Goal: Task Accomplishment & Management: Complete application form

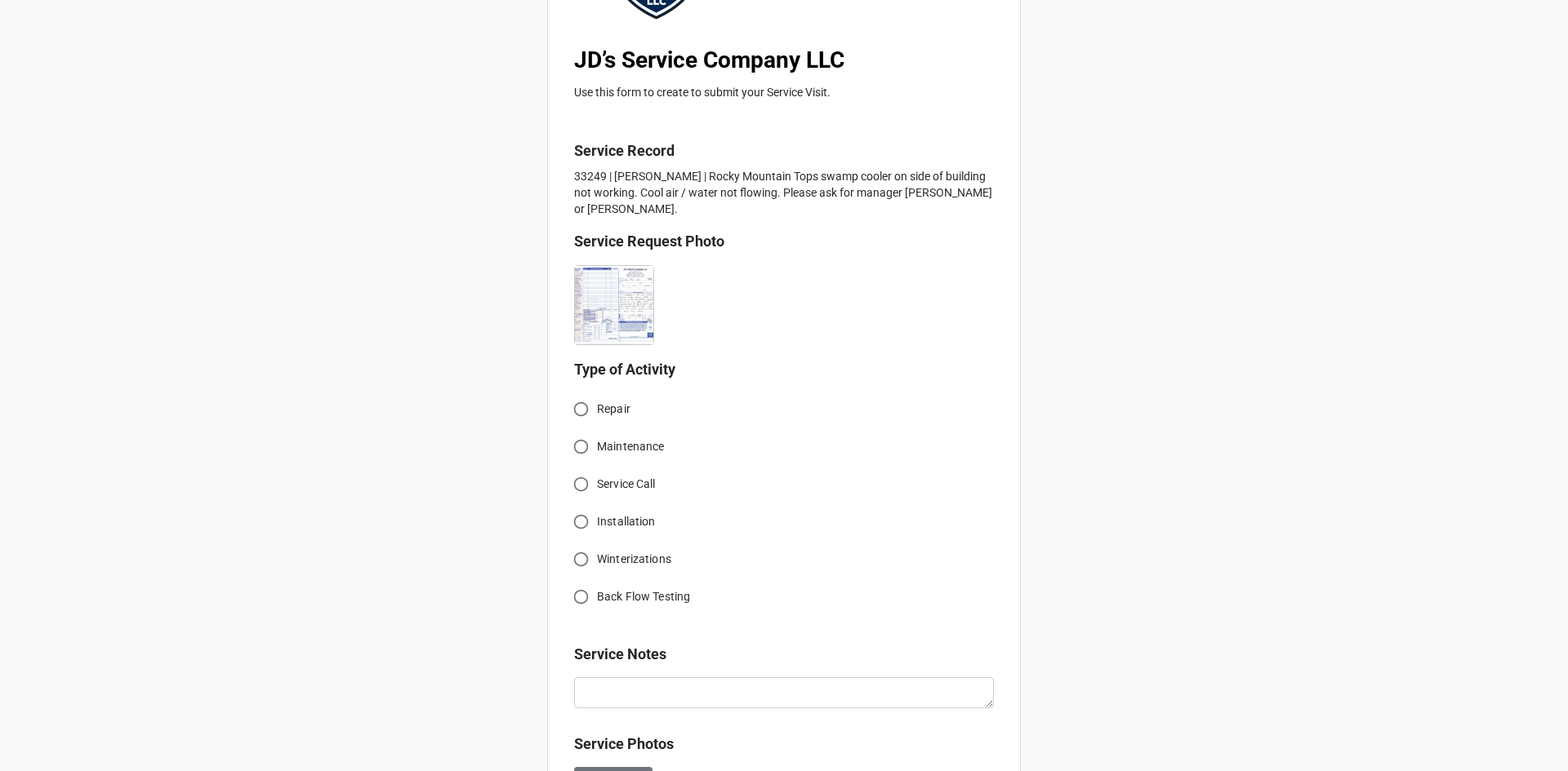
scroll to position [327, 0]
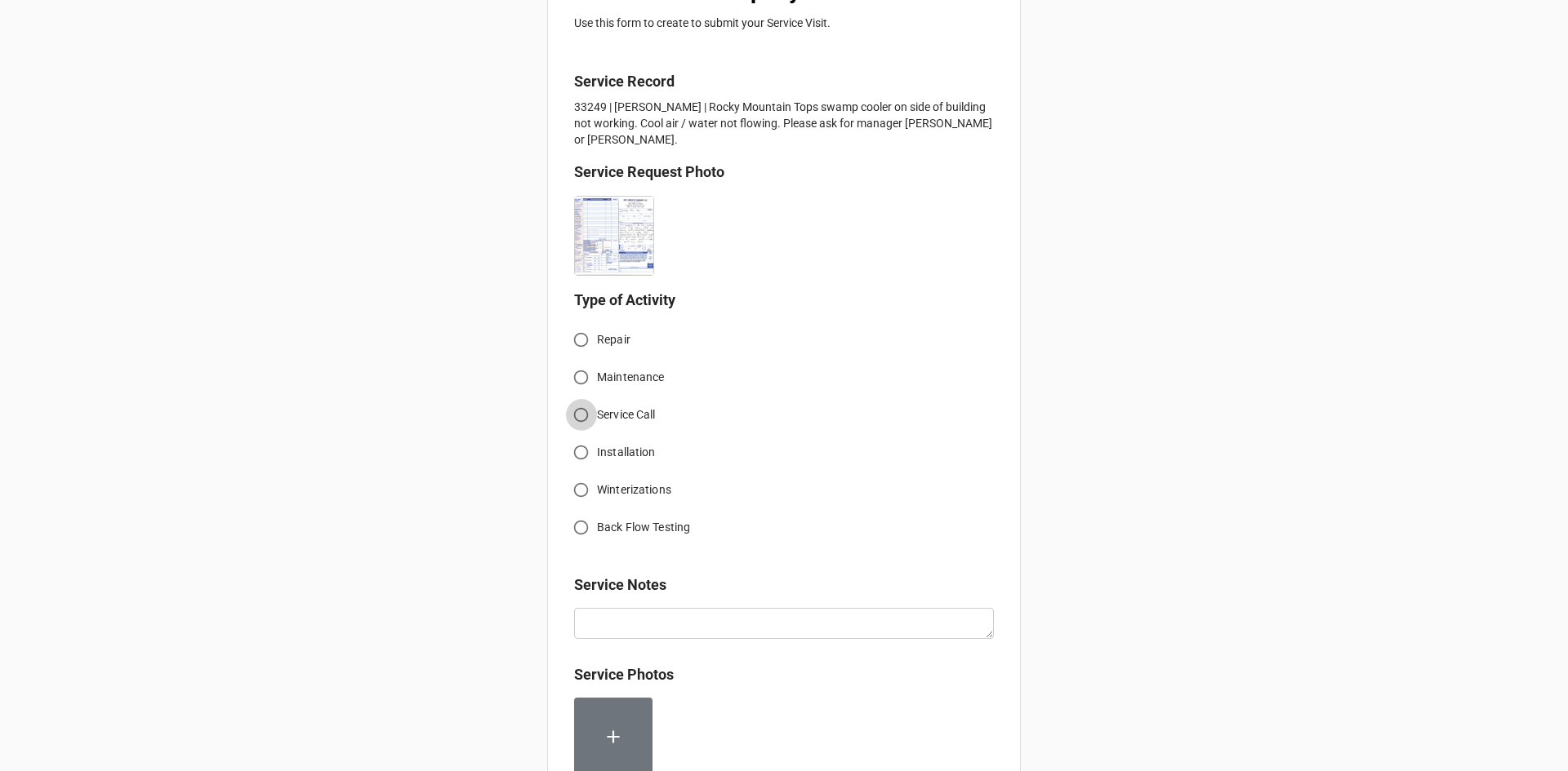
click at [586, 399] on input "Service Call" at bounding box center [580, 415] width 32 height 32
radio input "true"
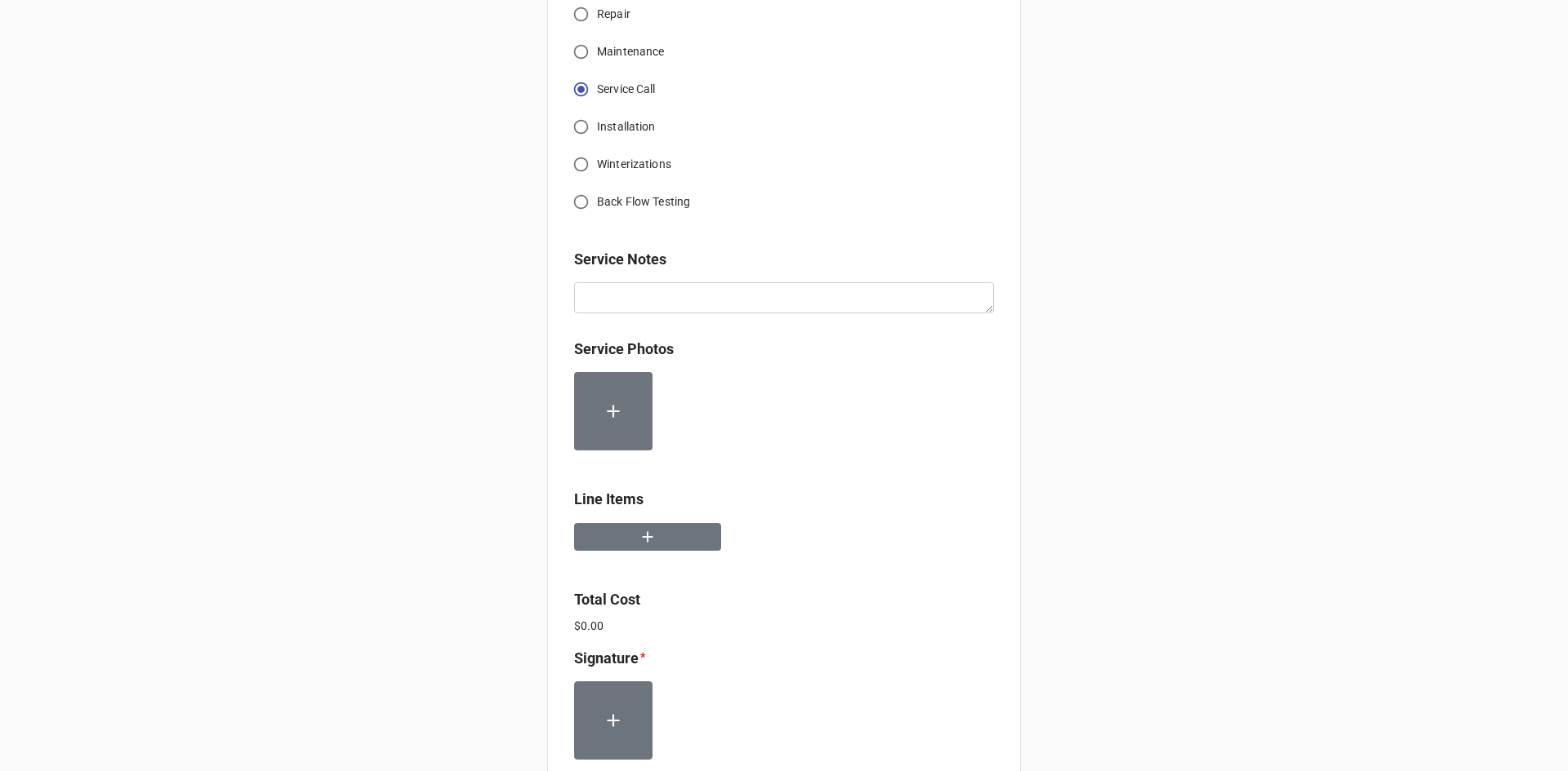
scroll to position [653, 0]
click at [660, 526] on button "button" at bounding box center [648, 537] width 147 height 29
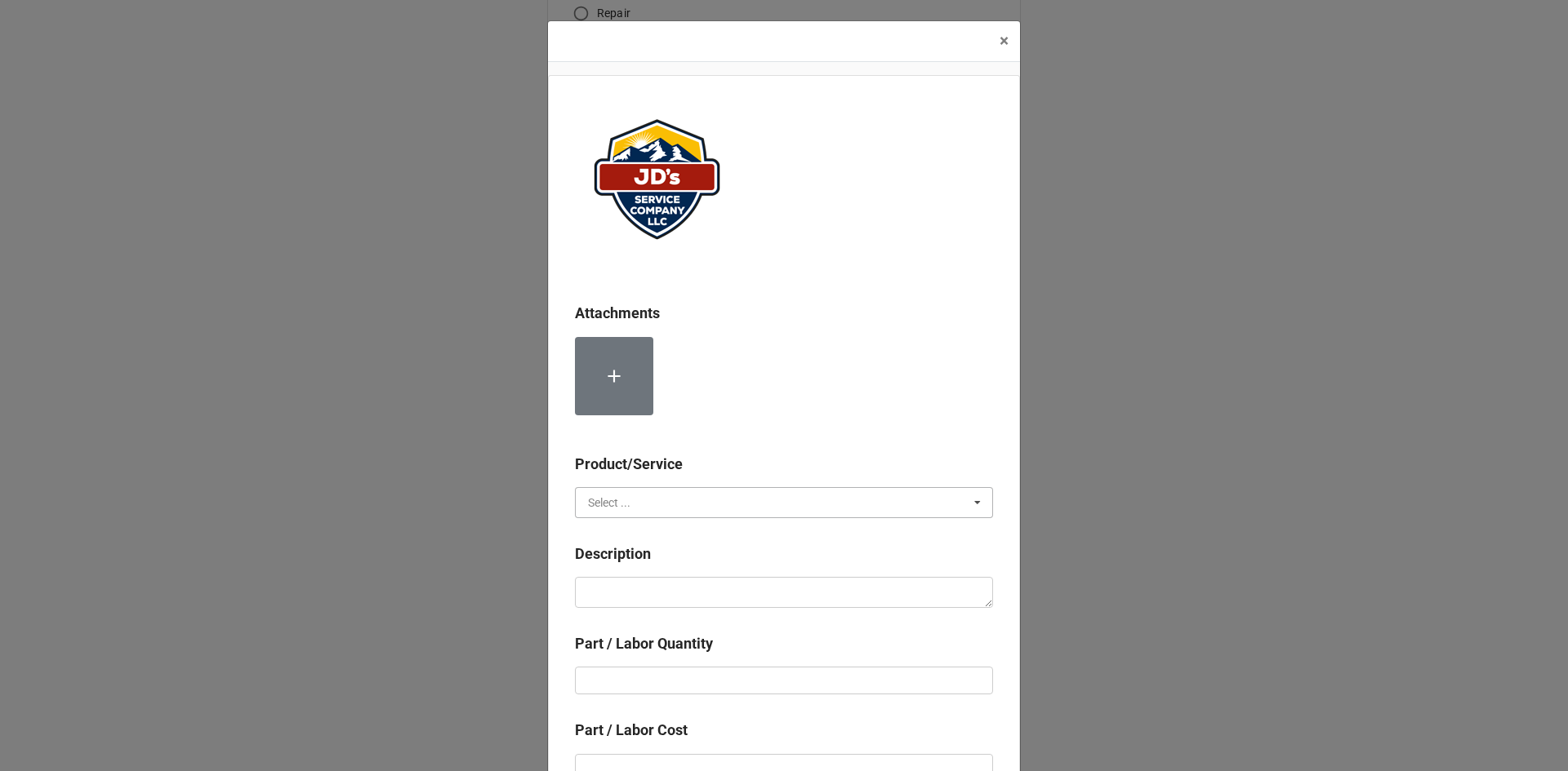
click at [678, 516] on input "text" at bounding box center [784, 503] width 417 height 30
click at [628, 532] on div "Services" at bounding box center [784, 532] width 417 height 30
click at [648, 577] on textarea at bounding box center [784, 592] width 418 height 31
paste textarea "9:00am-10:00am; Service Address: [STREET_ADDRESS][PERSON_NAME] Troubleshoot sid…"
type textarea "x"
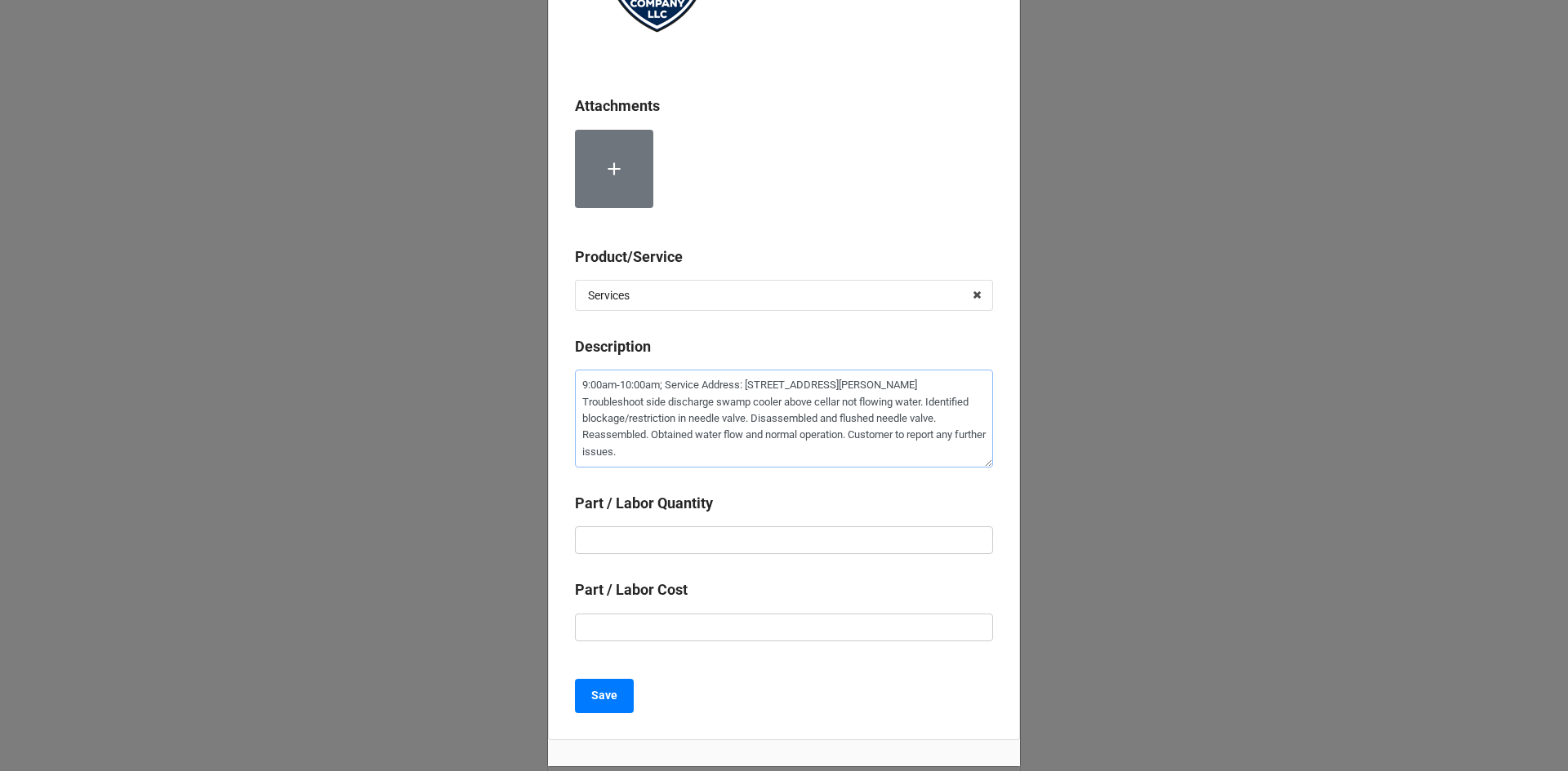
scroll to position [245, 0]
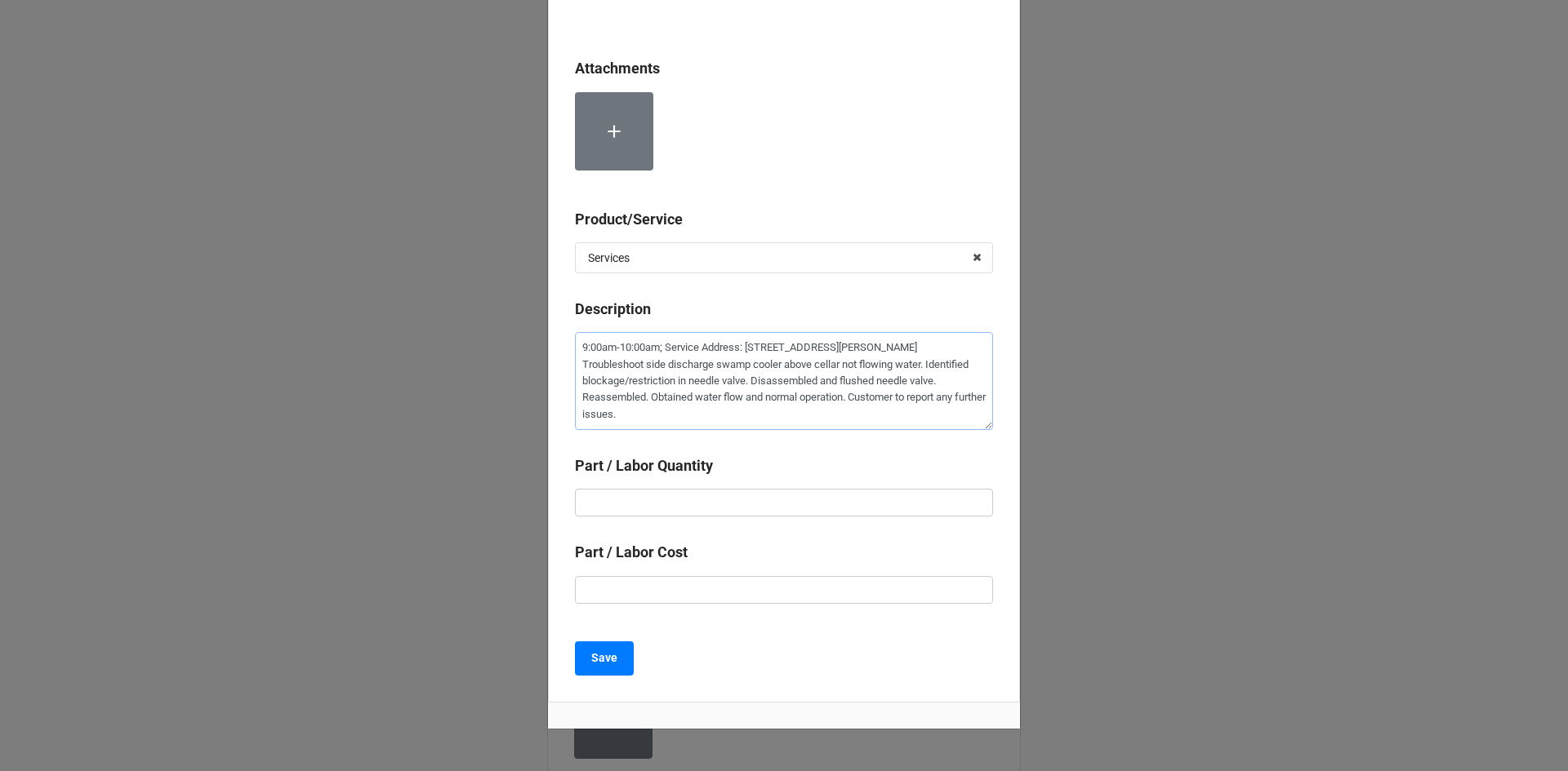
type textarea "9:00am-10:00am; Service Address: [STREET_ADDRESS][PERSON_NAME] Troubleshoot sid…"
drag, startPoint x: 709, startPoint y: 500, endPoint x: 688, endPoint y: 514, distance: 25.2
click at [709, 503] on input "text" at bounding box center [784, 503] width 418 height 28
type textarea "x"
type input "1"
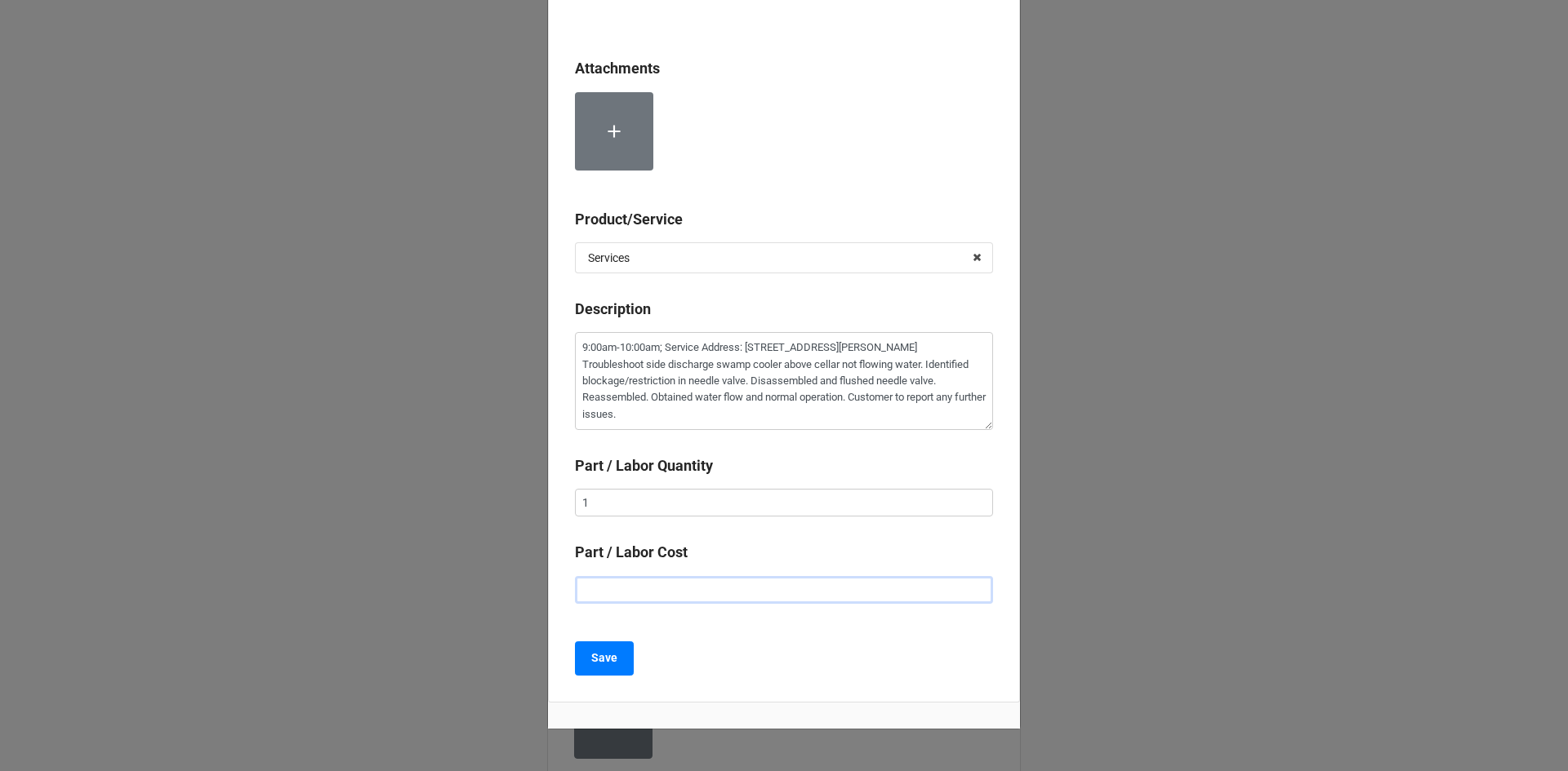
type textarea "x"
type input "$2.00"
type textarea "x"
type input "$22.00"
type textarea "x"
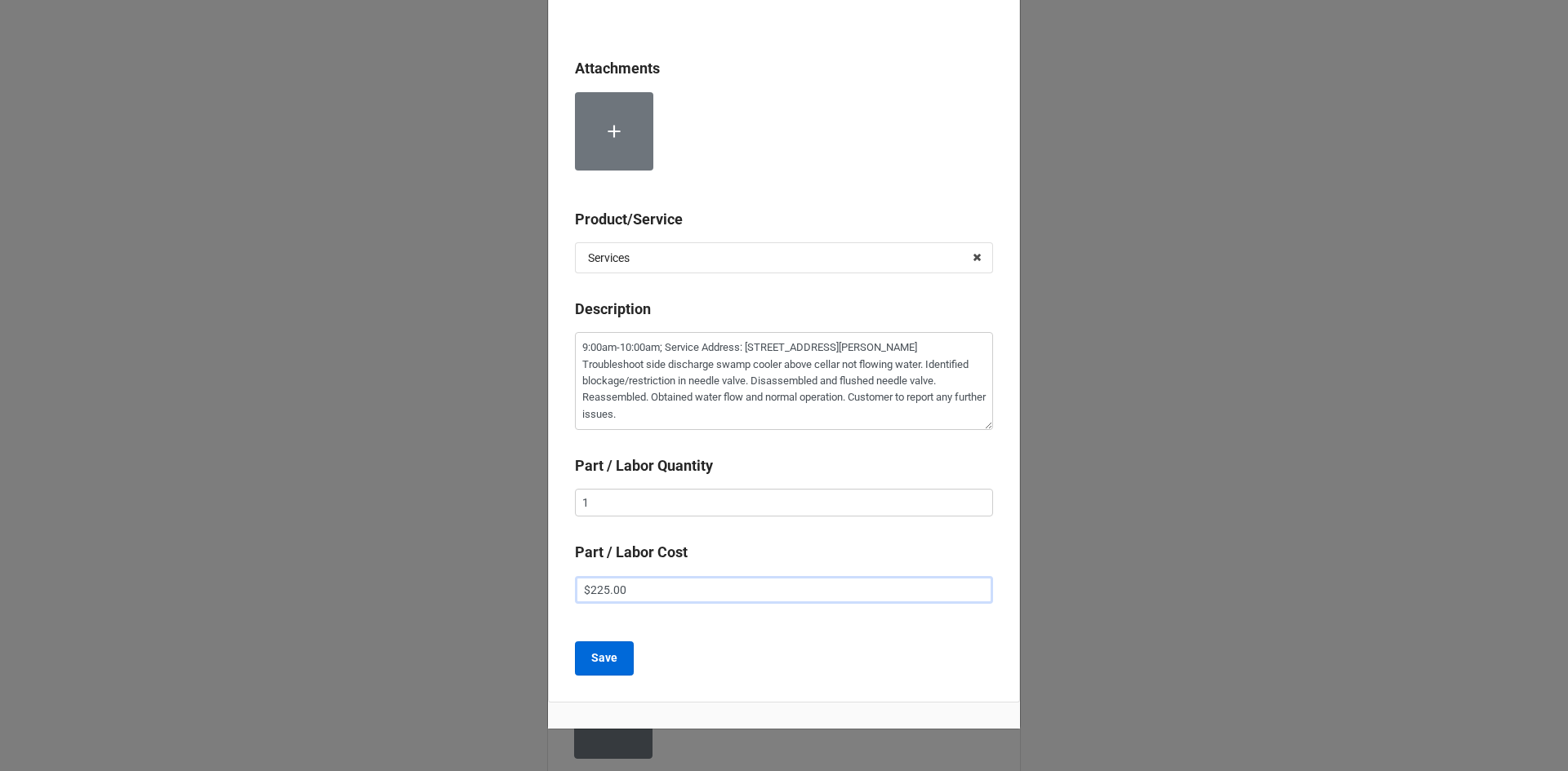
type input "$225.00"
click at [602, 651] on b "Save" at bounding box center [604, 659] width 26 height 17
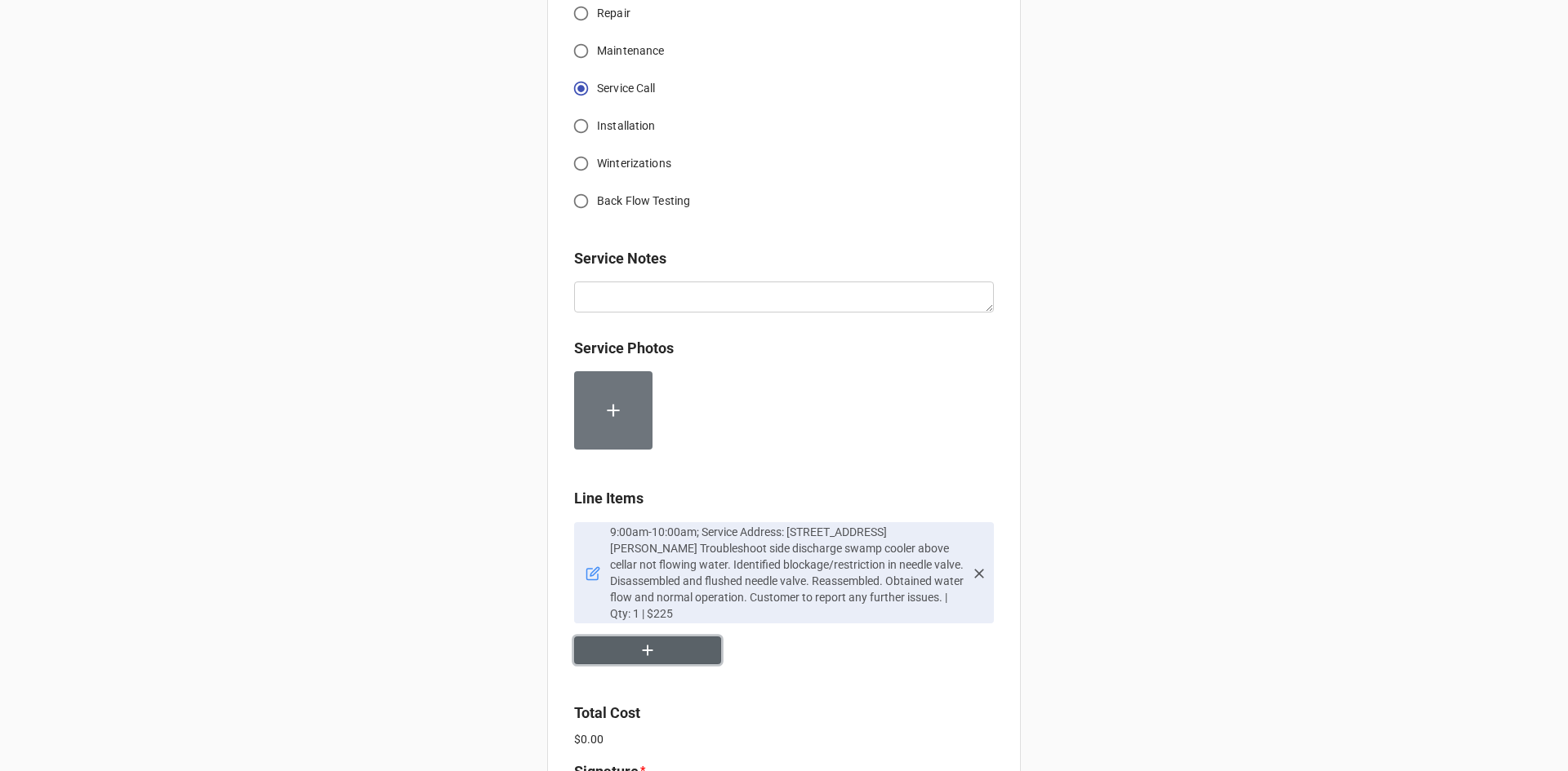
click at [639, 641] on icon "button" at bounding box center [648, 650] width 18 height 18
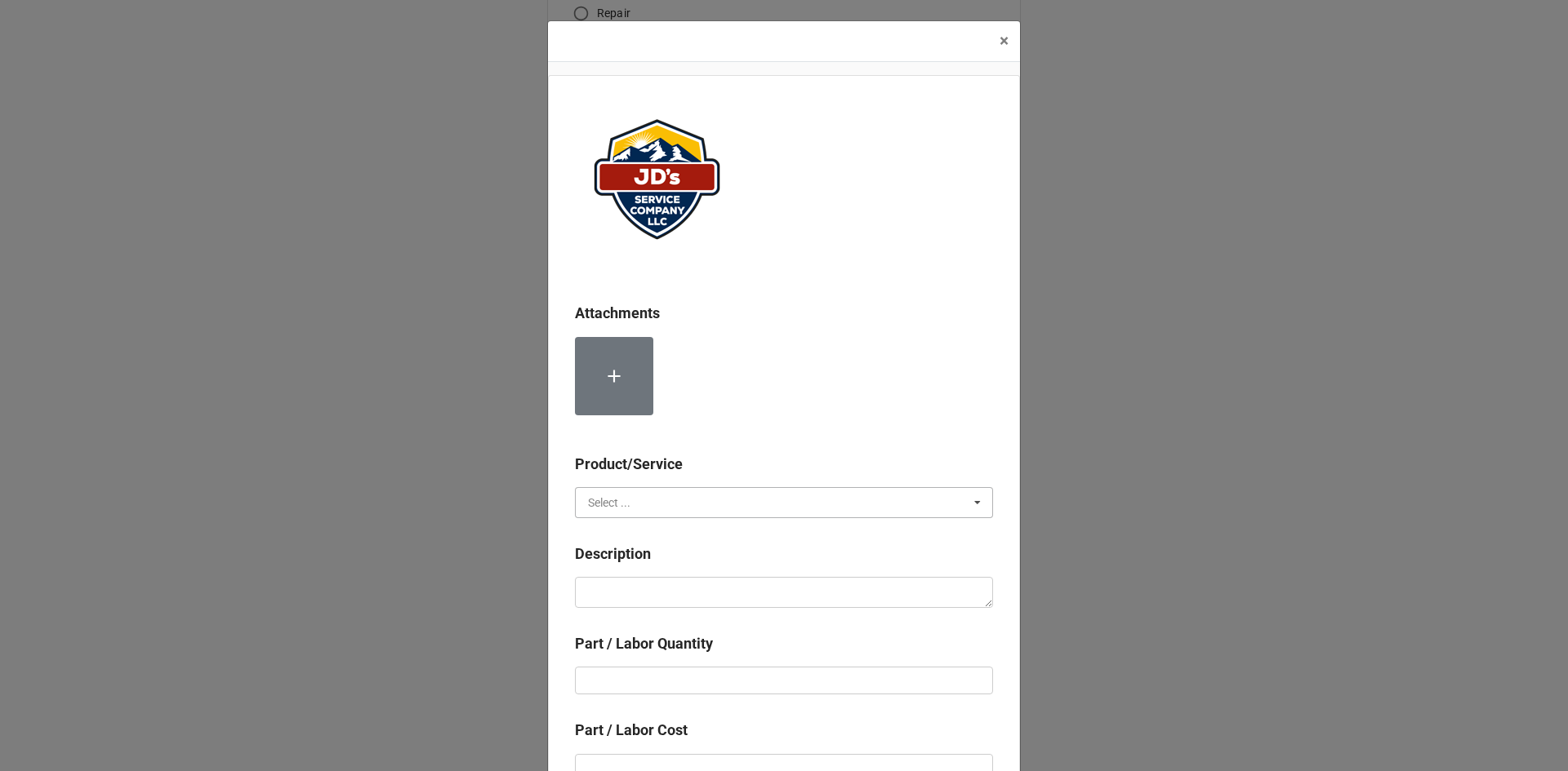
click at [665, 498] on input "text" at bounding box center [784, 503] width 417 height 30
click at [636, 560] on span "Material Cost" at bounding box center [622, 563] width 68 height 13
click at [639, 582] on textarea at bounding box center [784, 592] width 418 height 31
click at [1001, 47] on span "×" at bounding box center [1004, 41] width 9 height 19
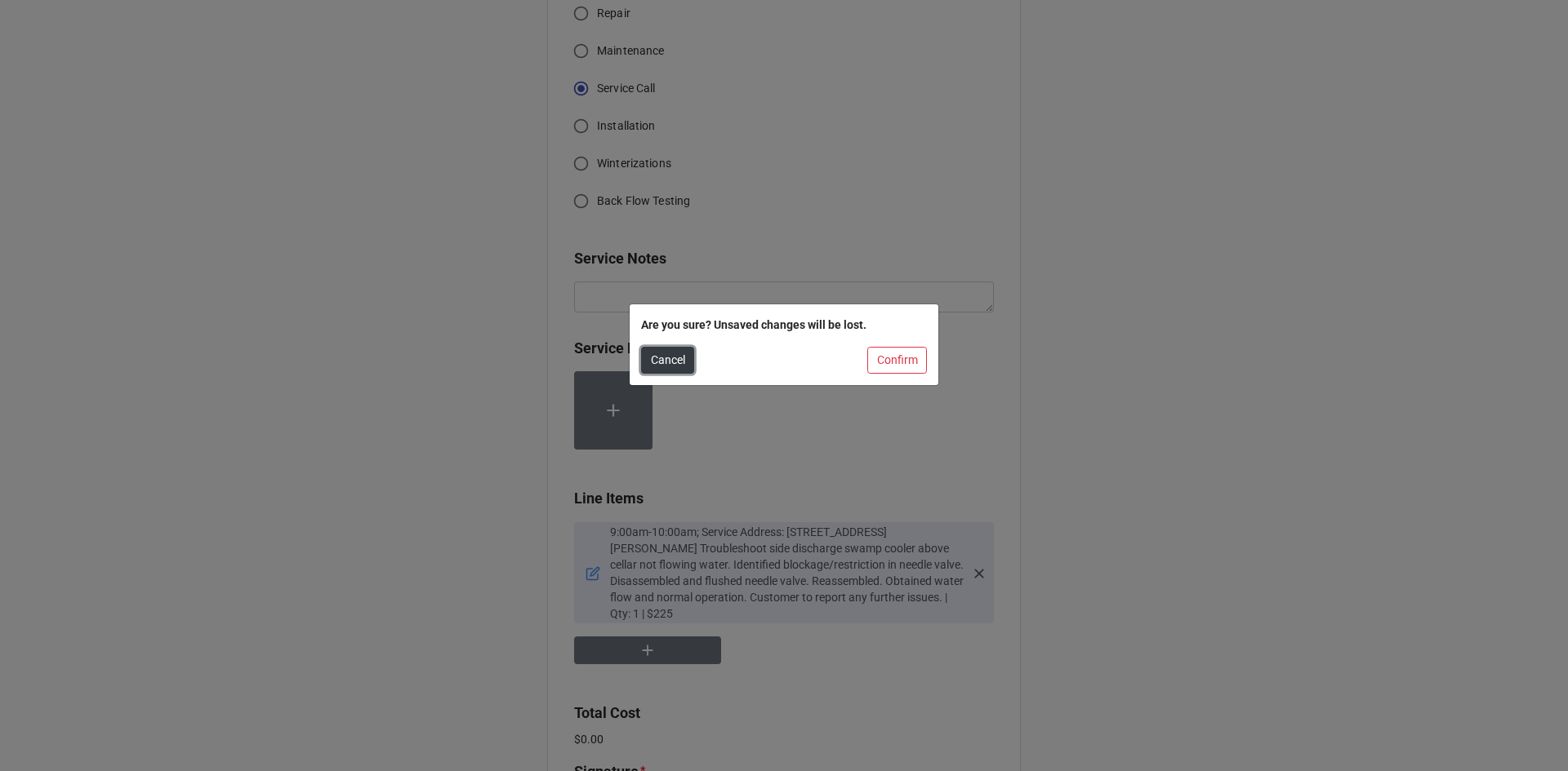
click at [670, 365] on button "Cancel" at bounding box center [667, 361] width 53 height 28
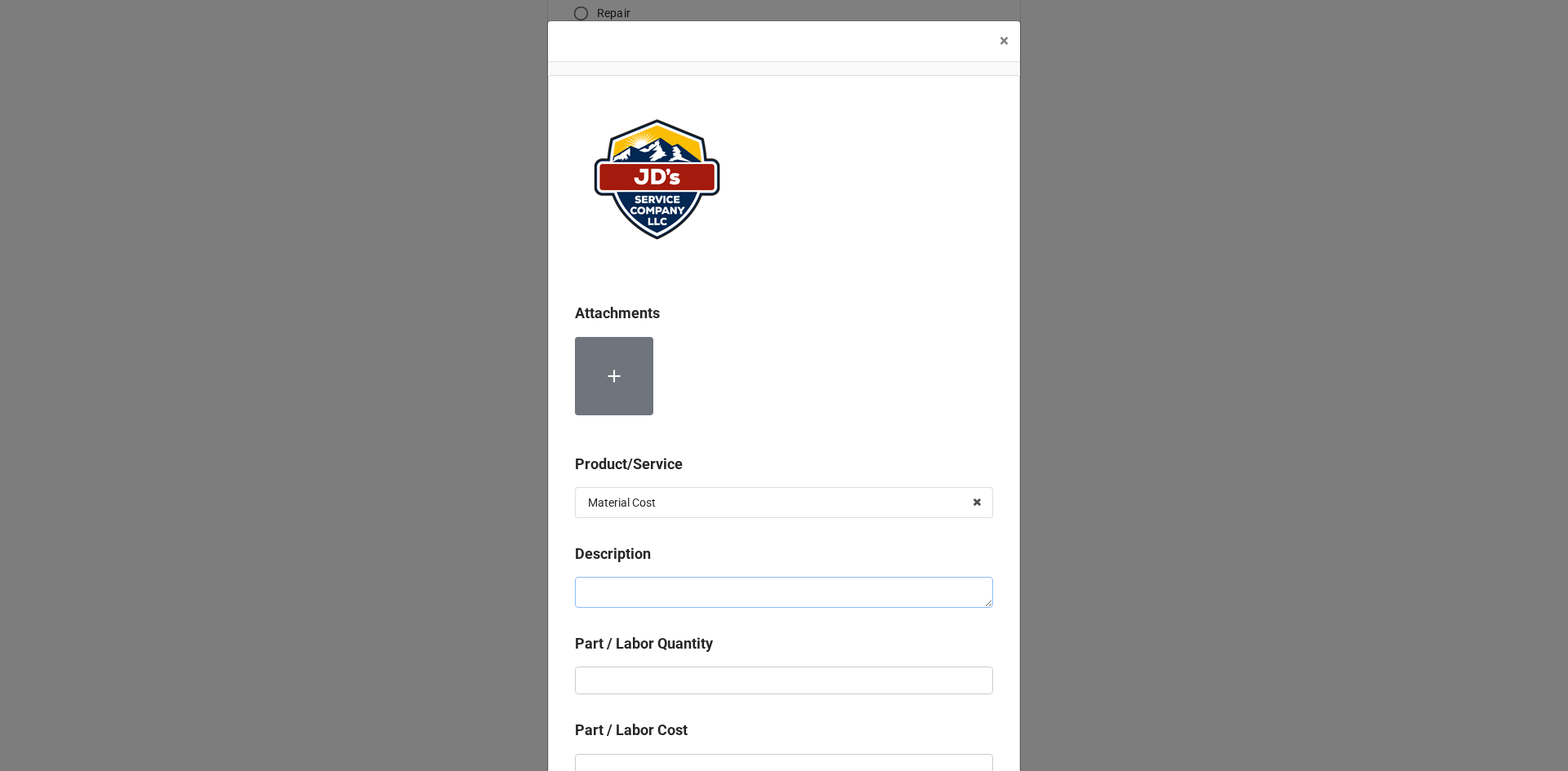
click at [777, 587] on textarea at bounding box center [784, 592] width 418 height 31
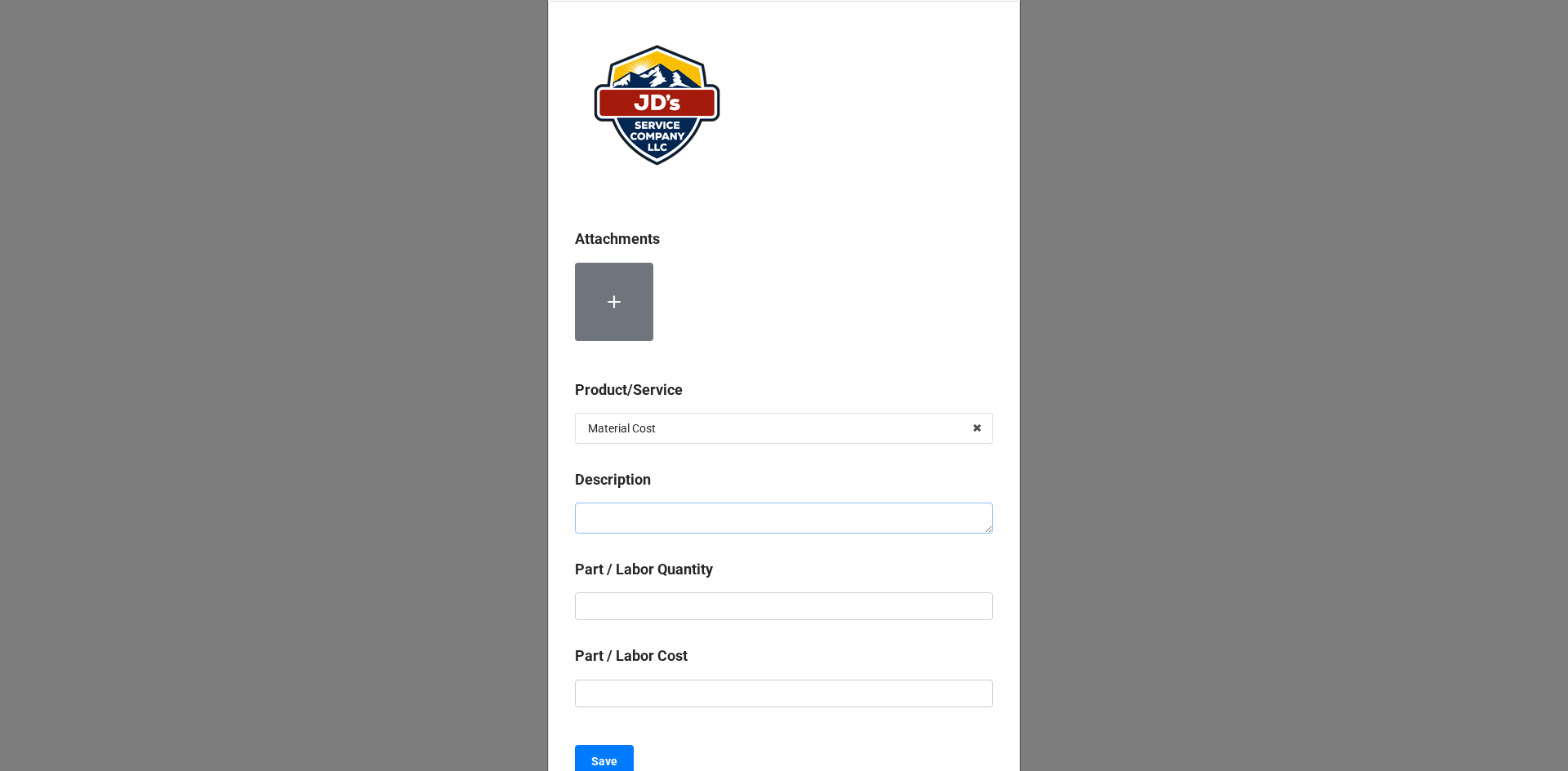
scroll to position [0, 0]
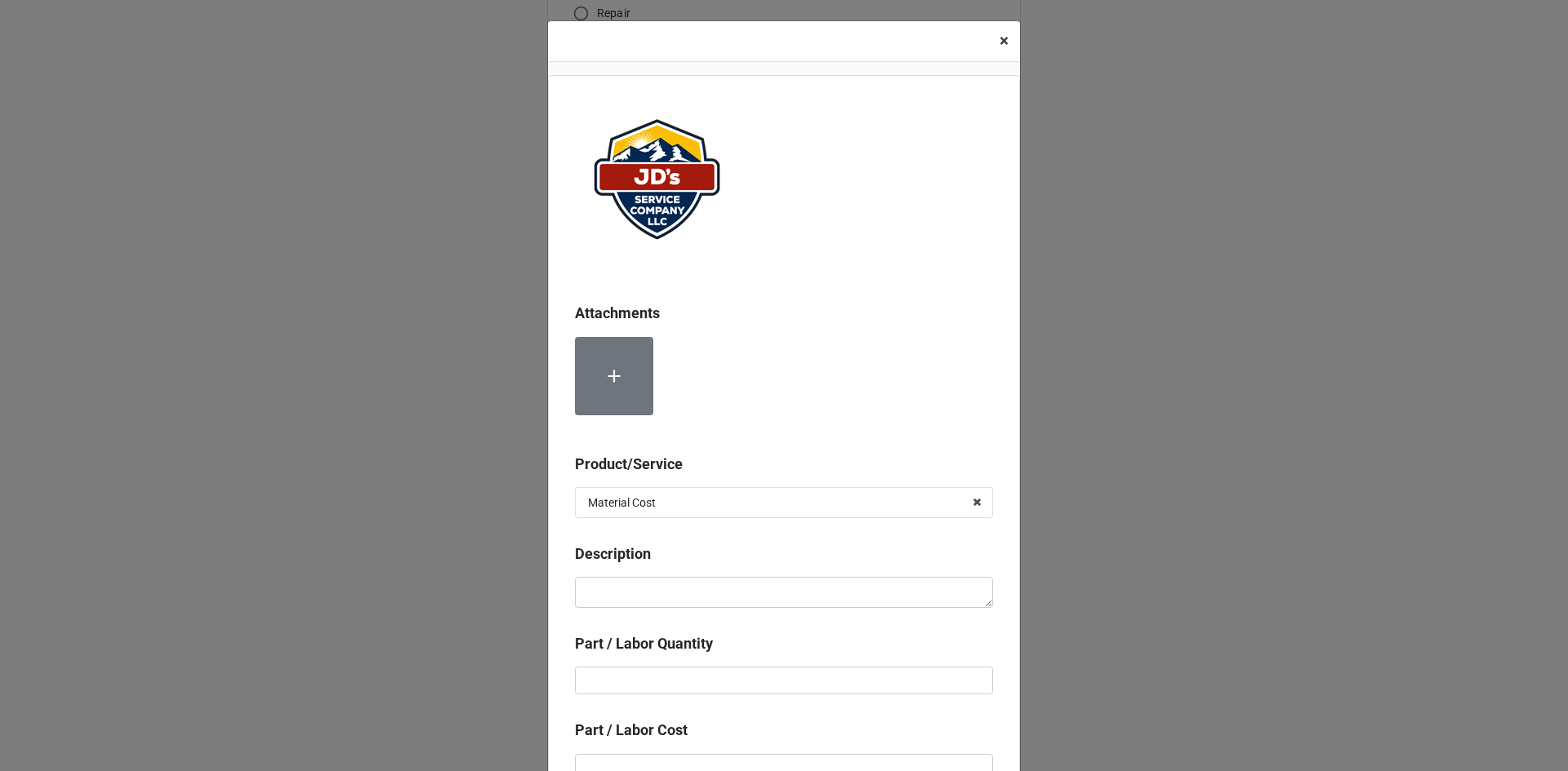
click at [1000, 36] on span "×" at bounding box center [1004, 41] width 9 height 19
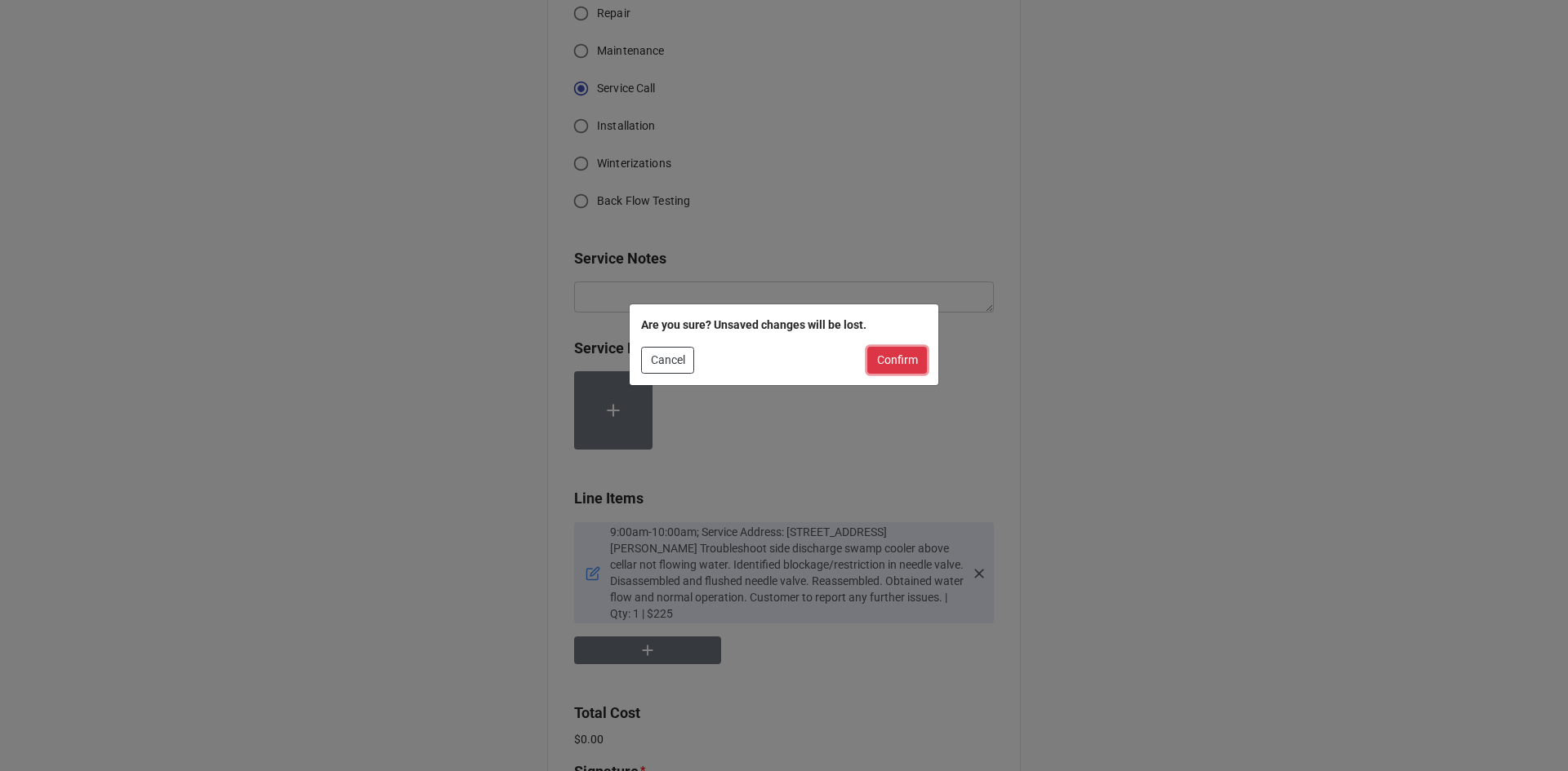
click at [881, 367] on button "Confirm" at bounding box center [897, 361] width 59 height 28
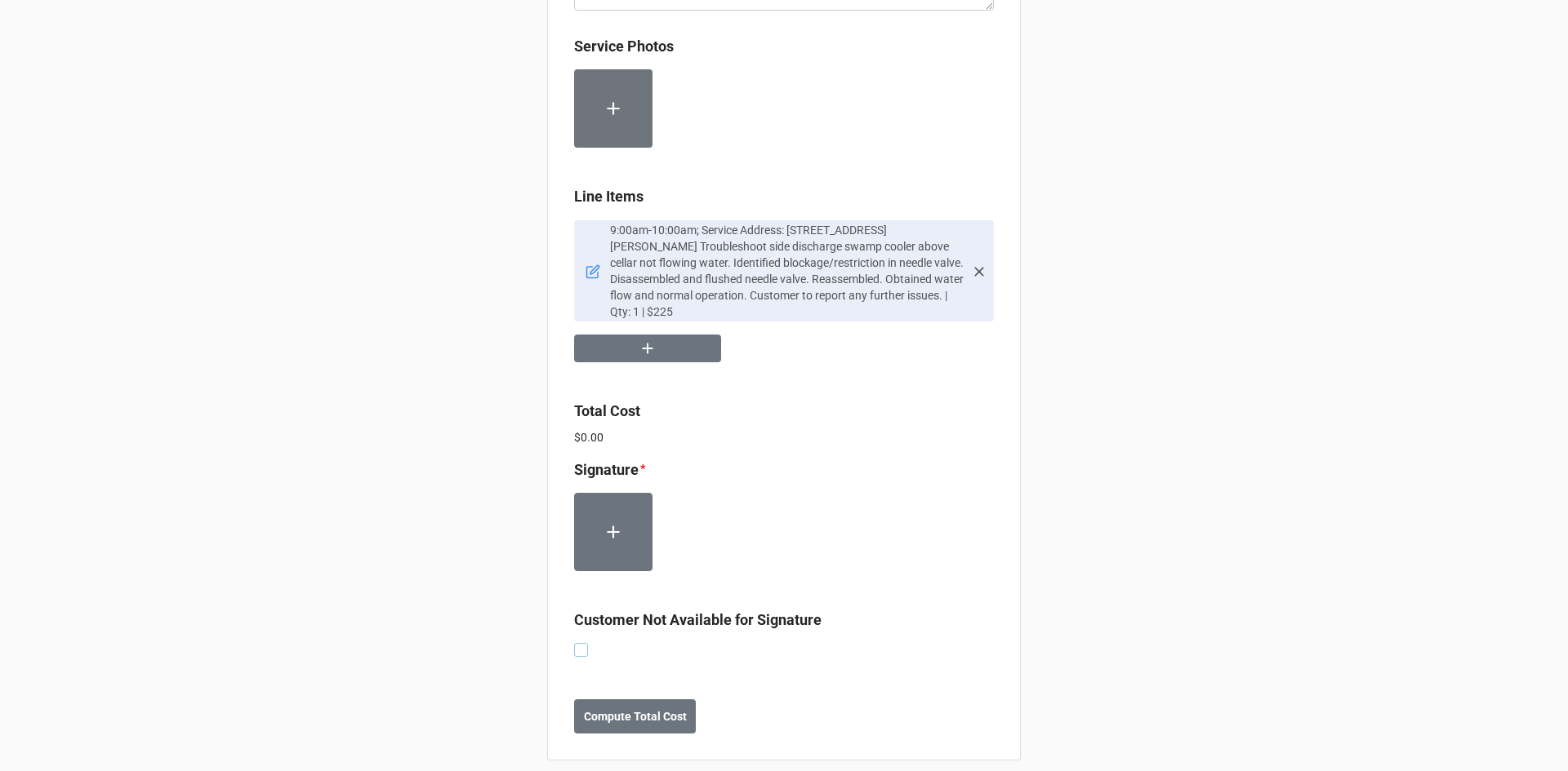
click at [574, 643] on label at bounding box center [581, 643] width 14 height 0
checkbox input "true"
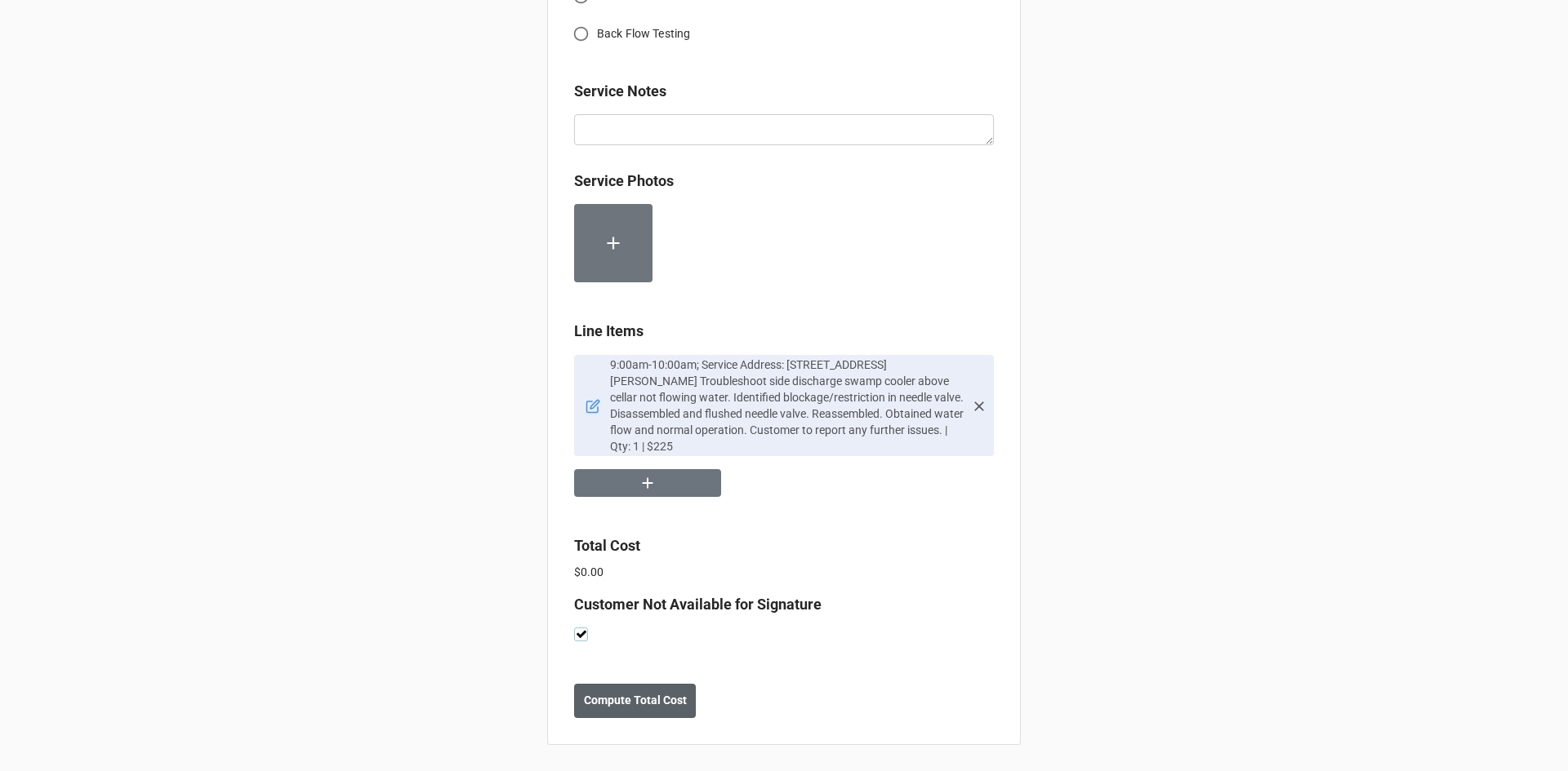
scroll to position [805, 0]
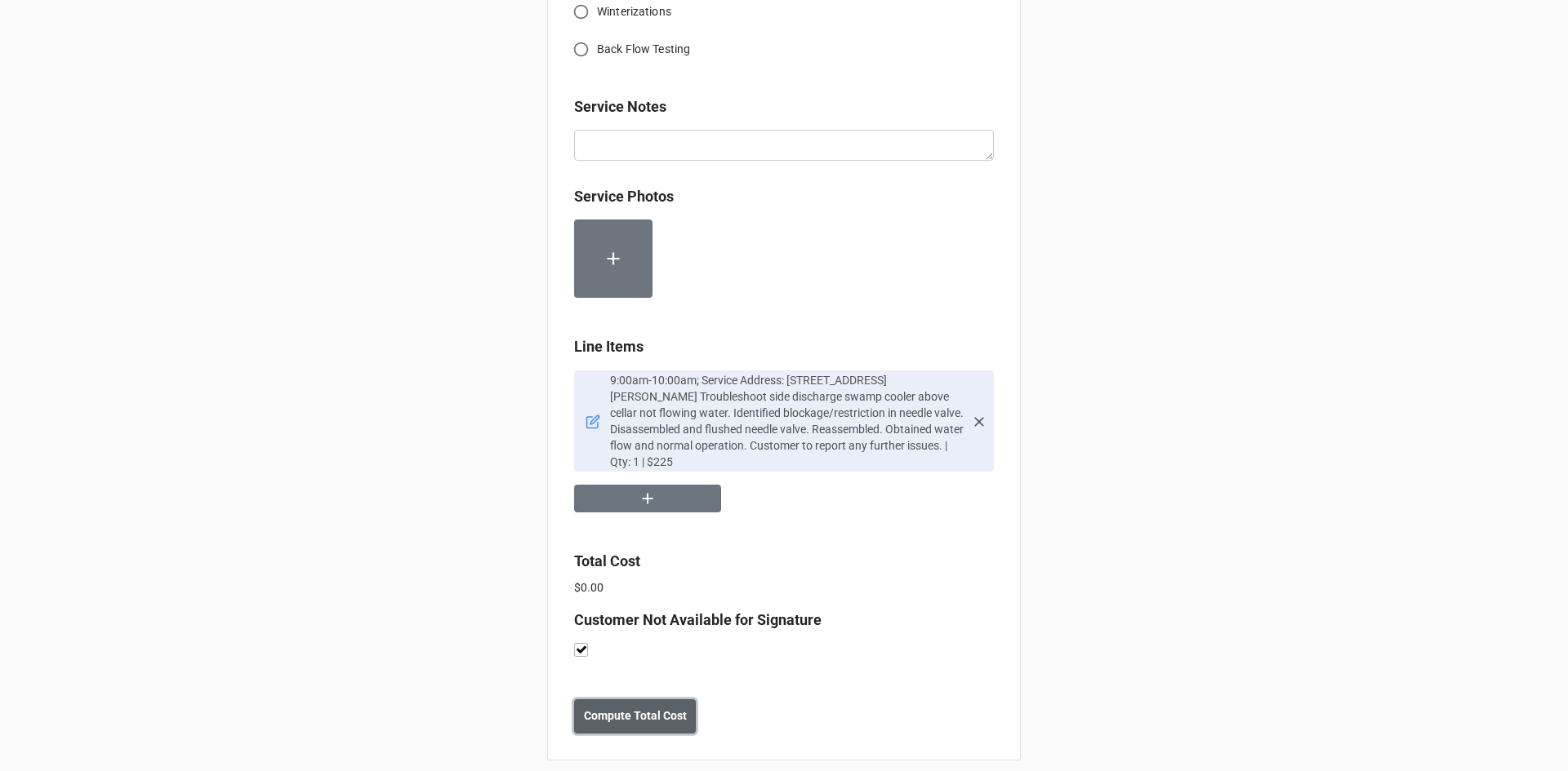
click at [631, 707] on b "Compute Total Cost" at bounding box center [635, 716] width 103 height 17
click at [605, 707] on b "Save" at bounding box center [603, 716] width 26 height 17
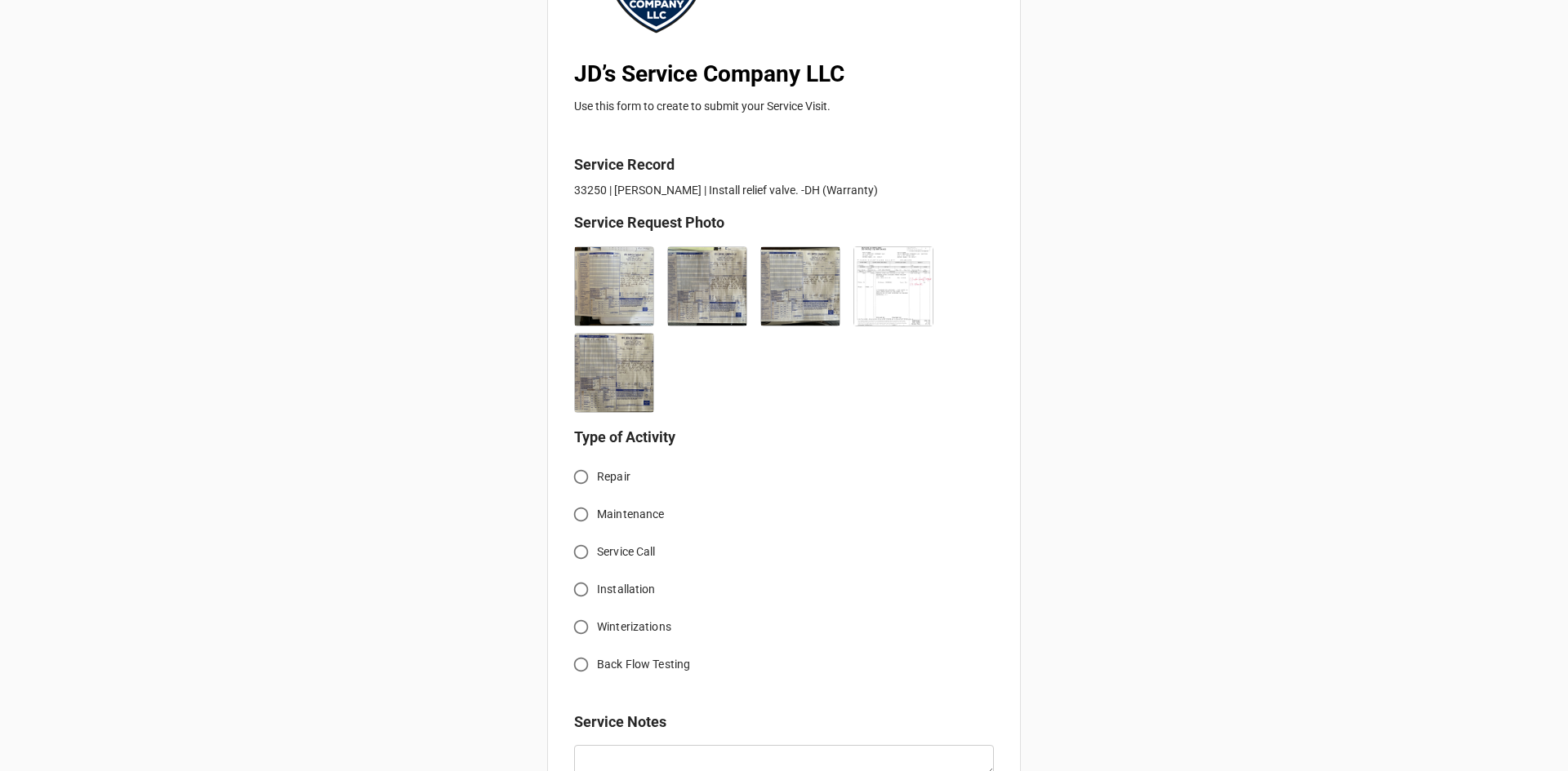
scroll to position [245, 0]
click at [580, 548] on input "Service Call" at bounding box center [580, 551] width 32 height 32
radio input "true"
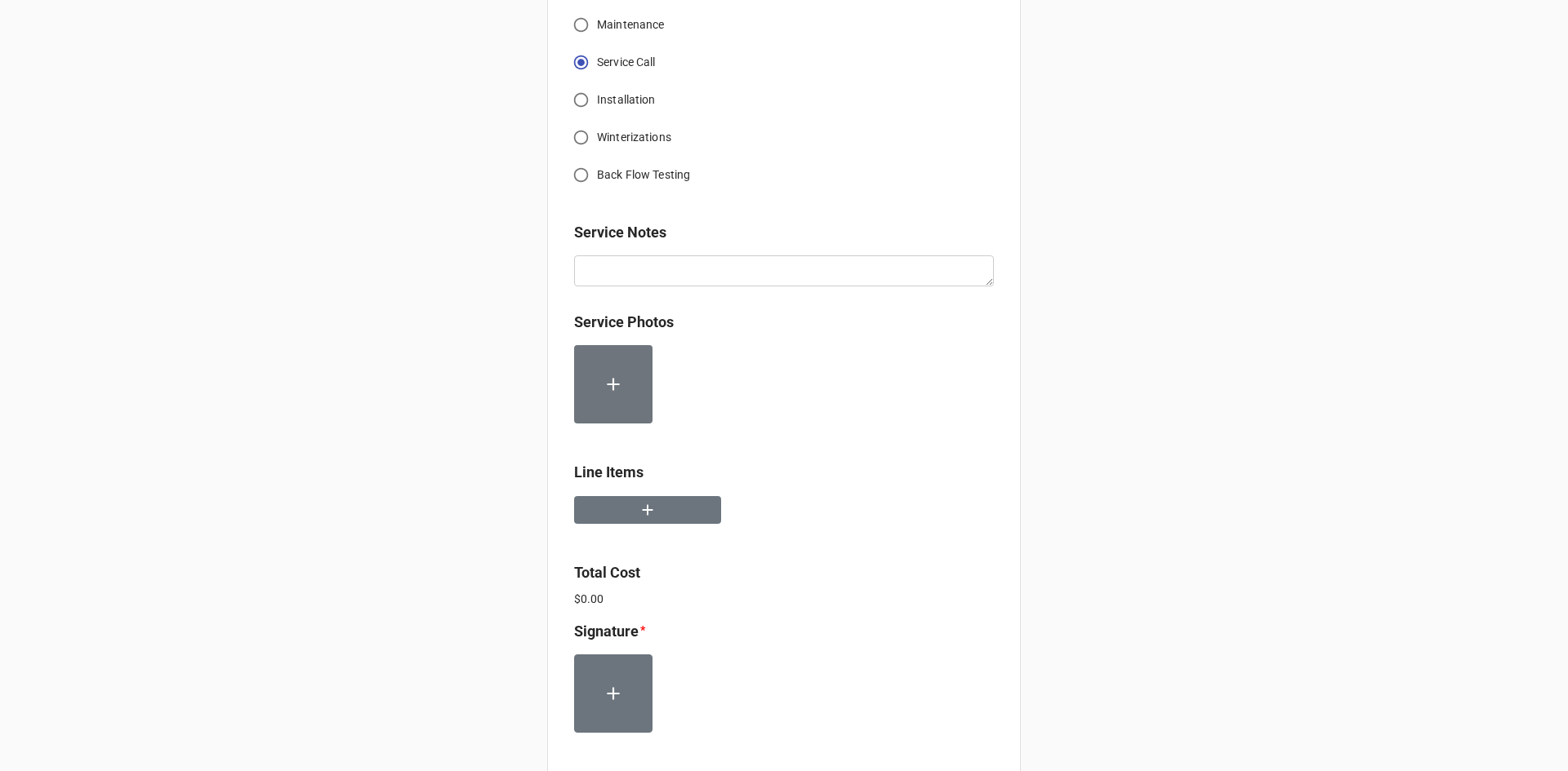
scroll to position [734, 0]
click at [680, 514] on button "button" at bounding box center [648, 509] width 147 height 29
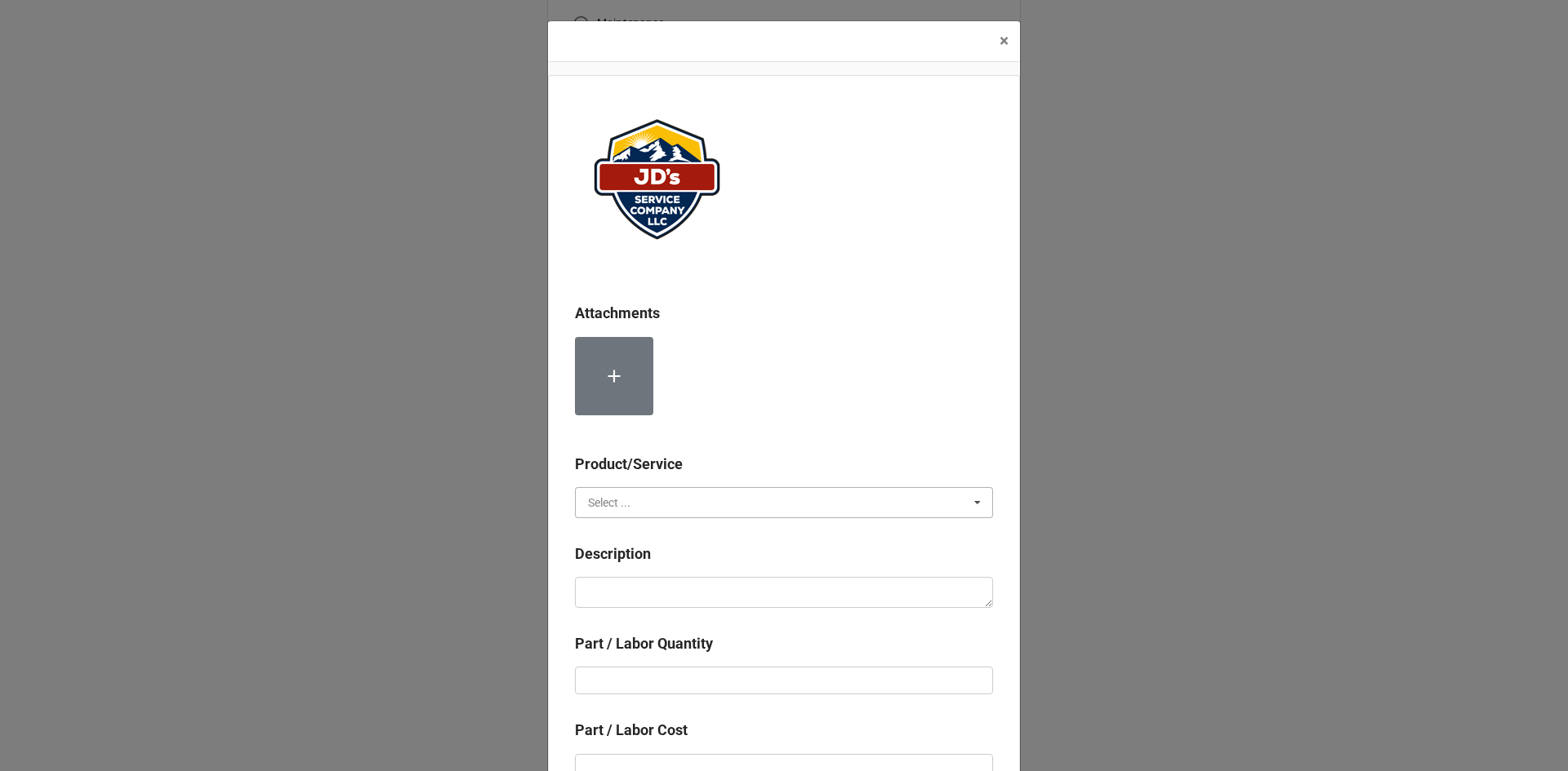
click at [703, 496] on input "text" at bounding box center [784, 503] width 417 height 30
click at [611, 536] on span "Services" at bounding box center [609, 532] width 42 height 13
click at [645, 586] on textarea at bounding box center [784, 592] width 418 height 31
paste textarea "10:30am-11:30am; Removed and replaced boiler backflow preventor dripping from v…"
type textarea "x"
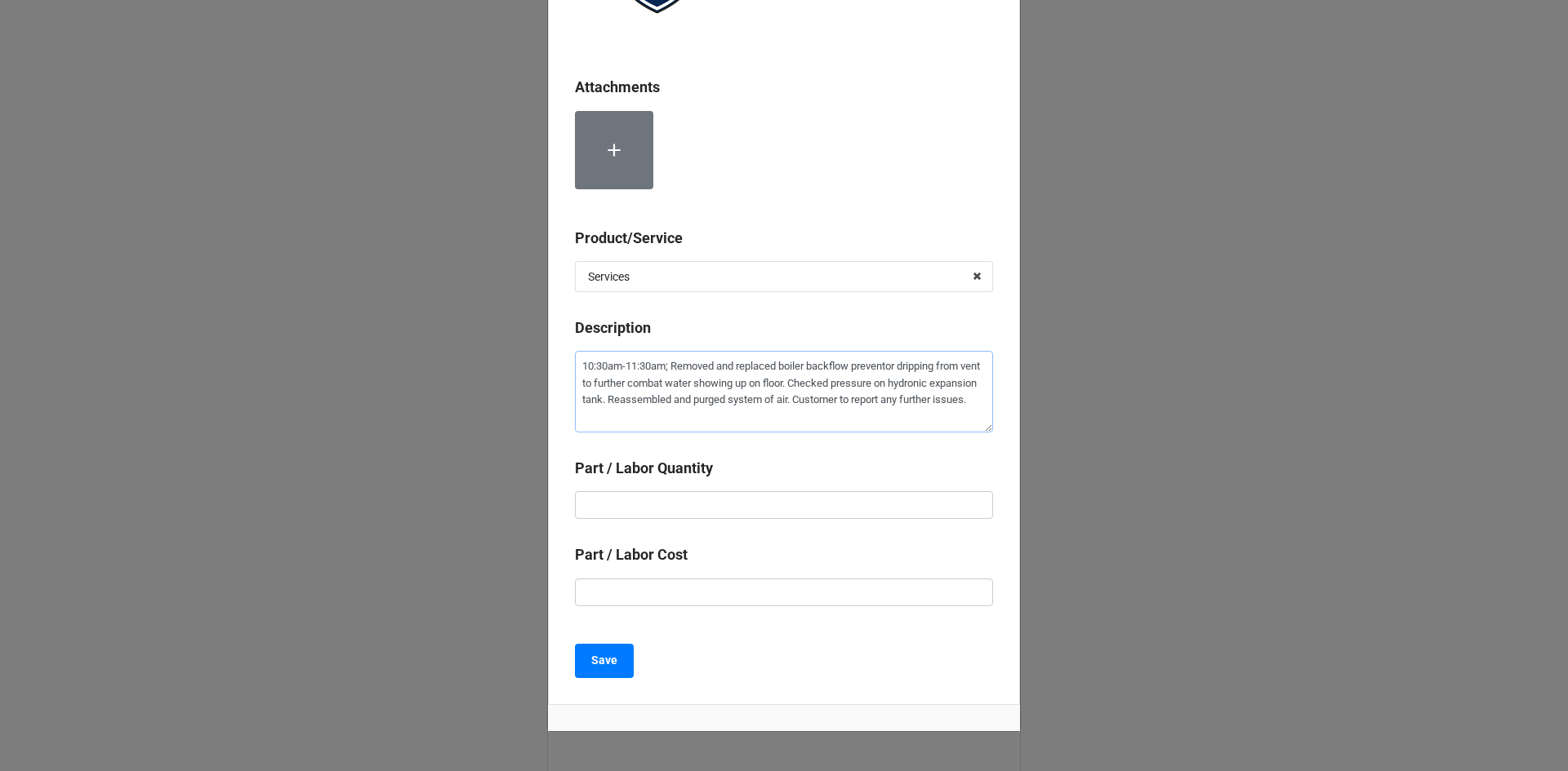
scroll to position [288, 0]
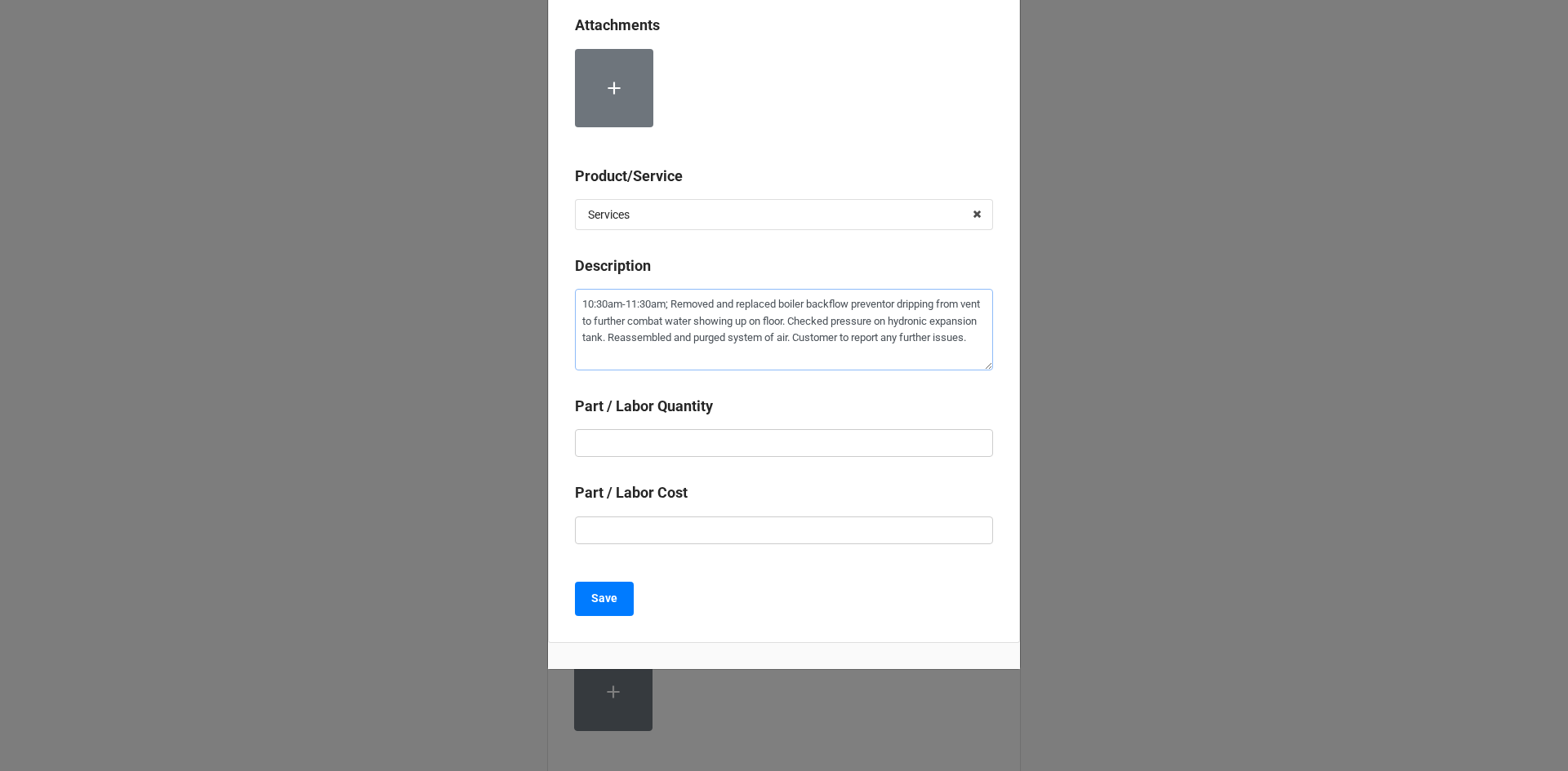
type textarea "10:30am-11:30am; Removed and replaced boiler backflow preventor dripping from v…"
click at [704, 444] on input "text" at bounding box center [784, 443] width 418 height 28
type textarea "x"
type input "1"
type textarea "x"
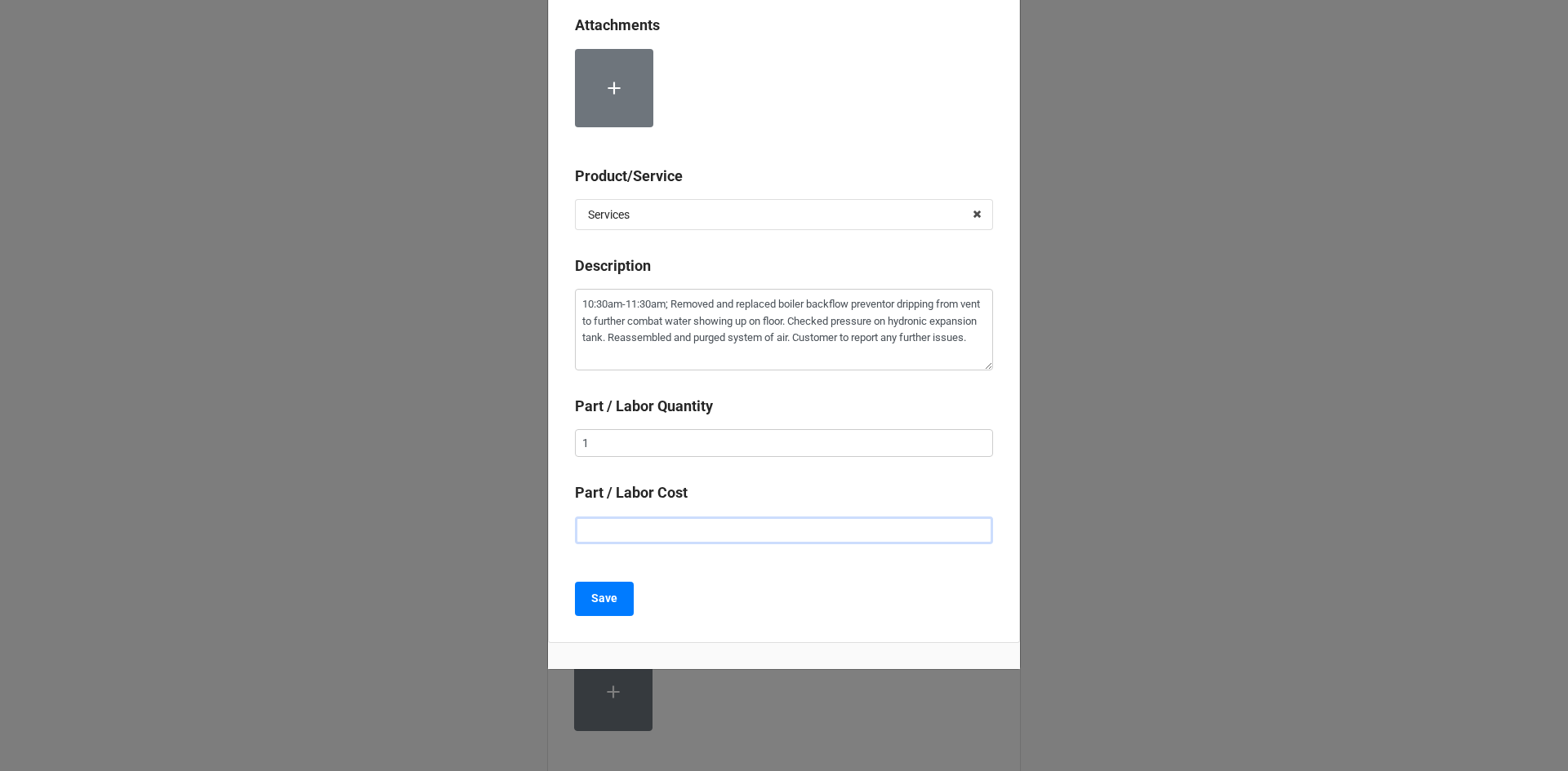
type input "$2.00"
type textarea "x"
type input "$22.00"
type textarea "x"
type input "$225.00"
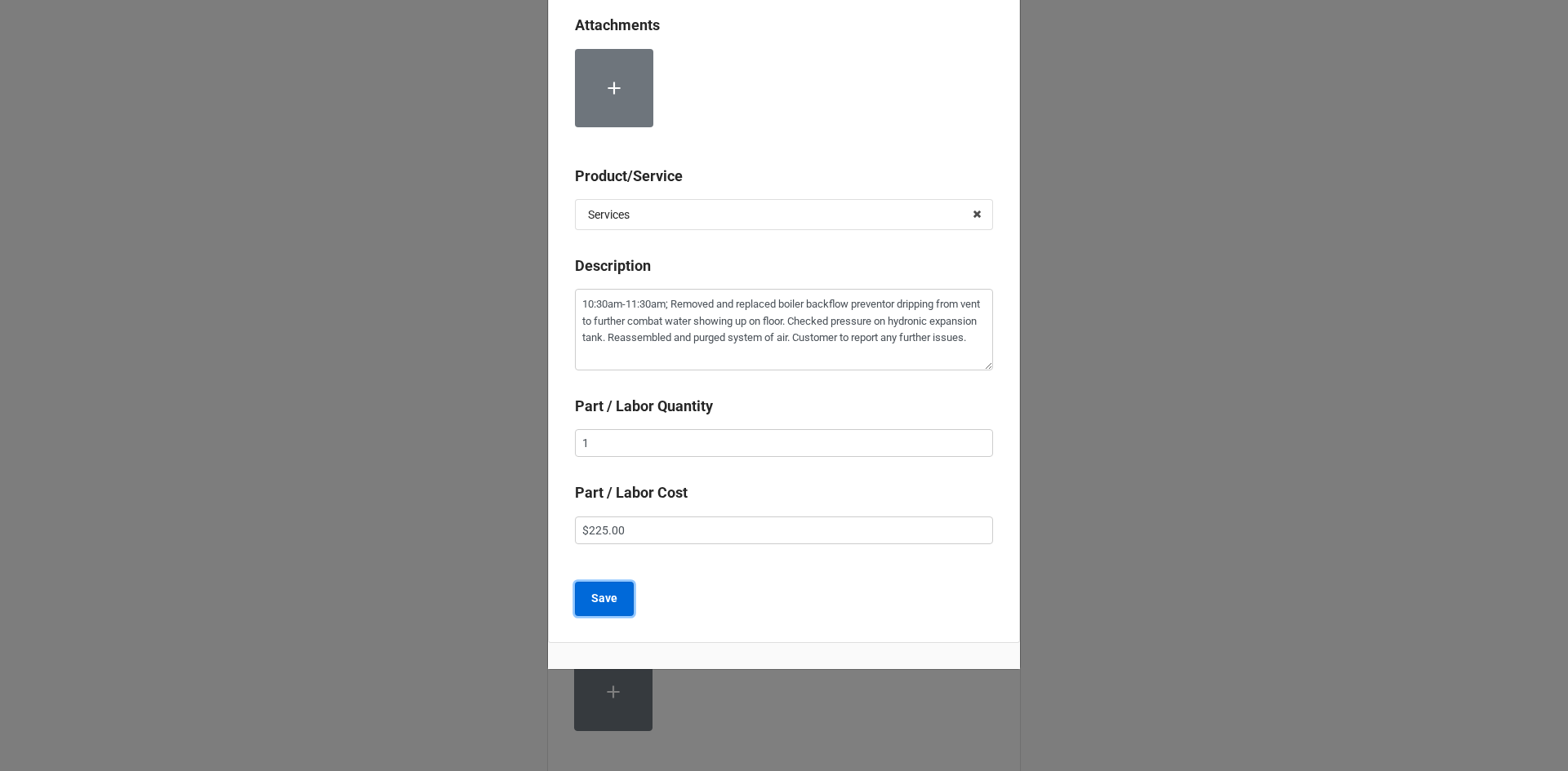
click at [608, 601] on b "Save" at bounding box center [604, 599] width 26 height 17
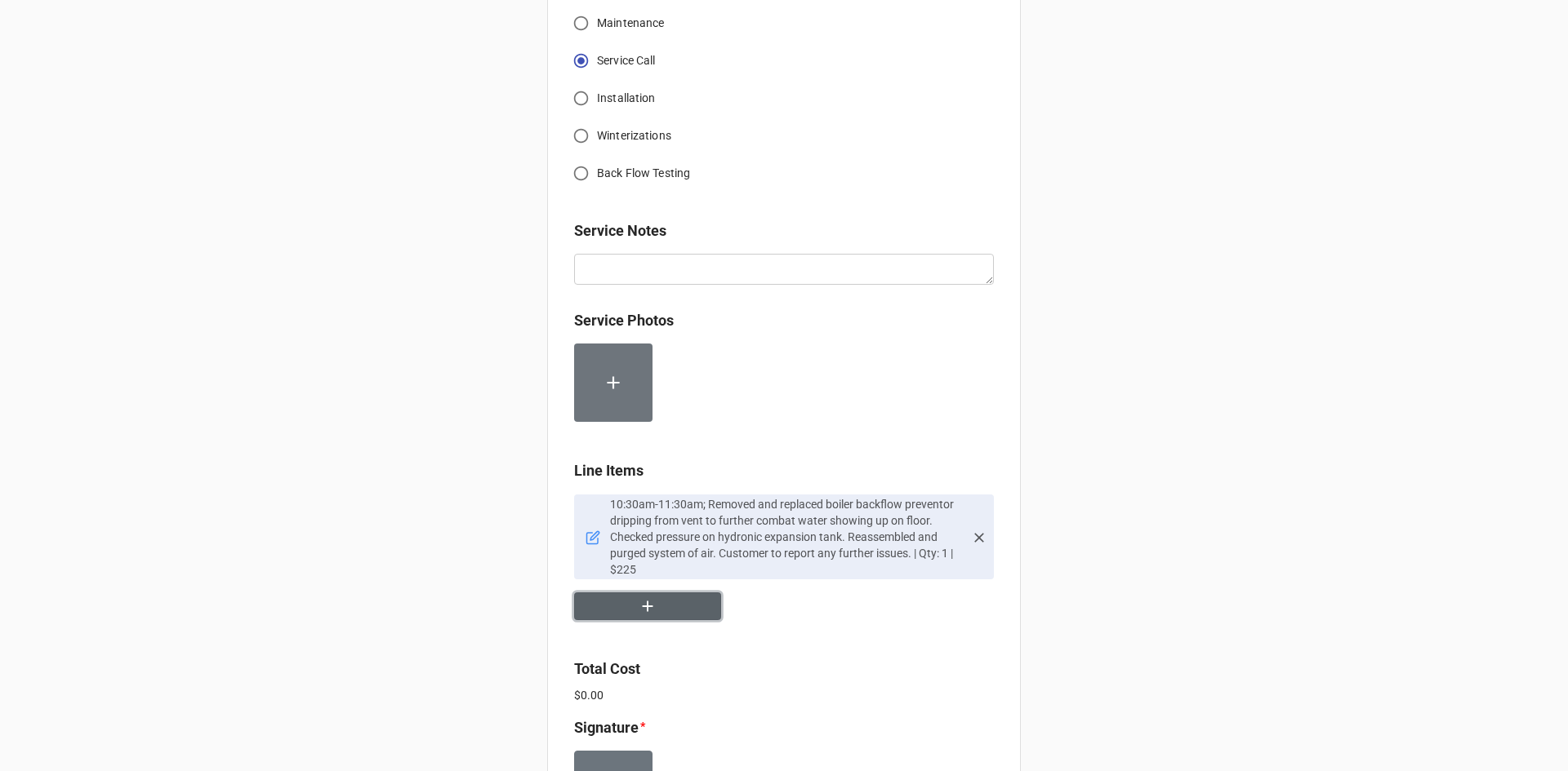
click at [668, 609] on button "button" at bounding box center [648, 606] width 147 height 29
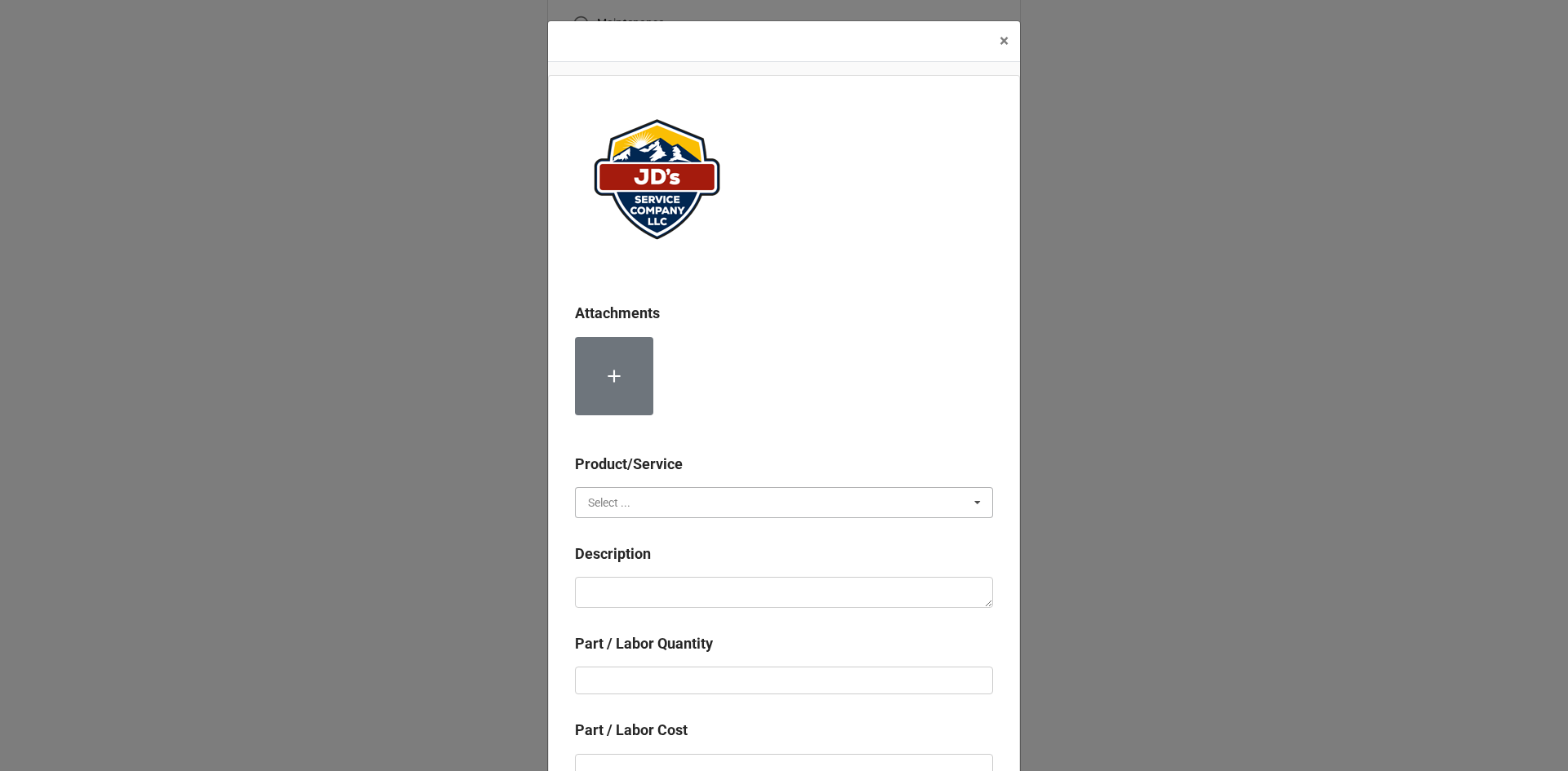
click at [628, 499] on input "text" at bounding box center [784, 503] width 417 height 30
click at [628, 564] on span "Material Cost" at bounding box center [622, 563] width 68 height 13
click at [638, 603] on textarea at bounding box center [784, 592] width 418 height 31
type textarea "x"
type textarea "9"
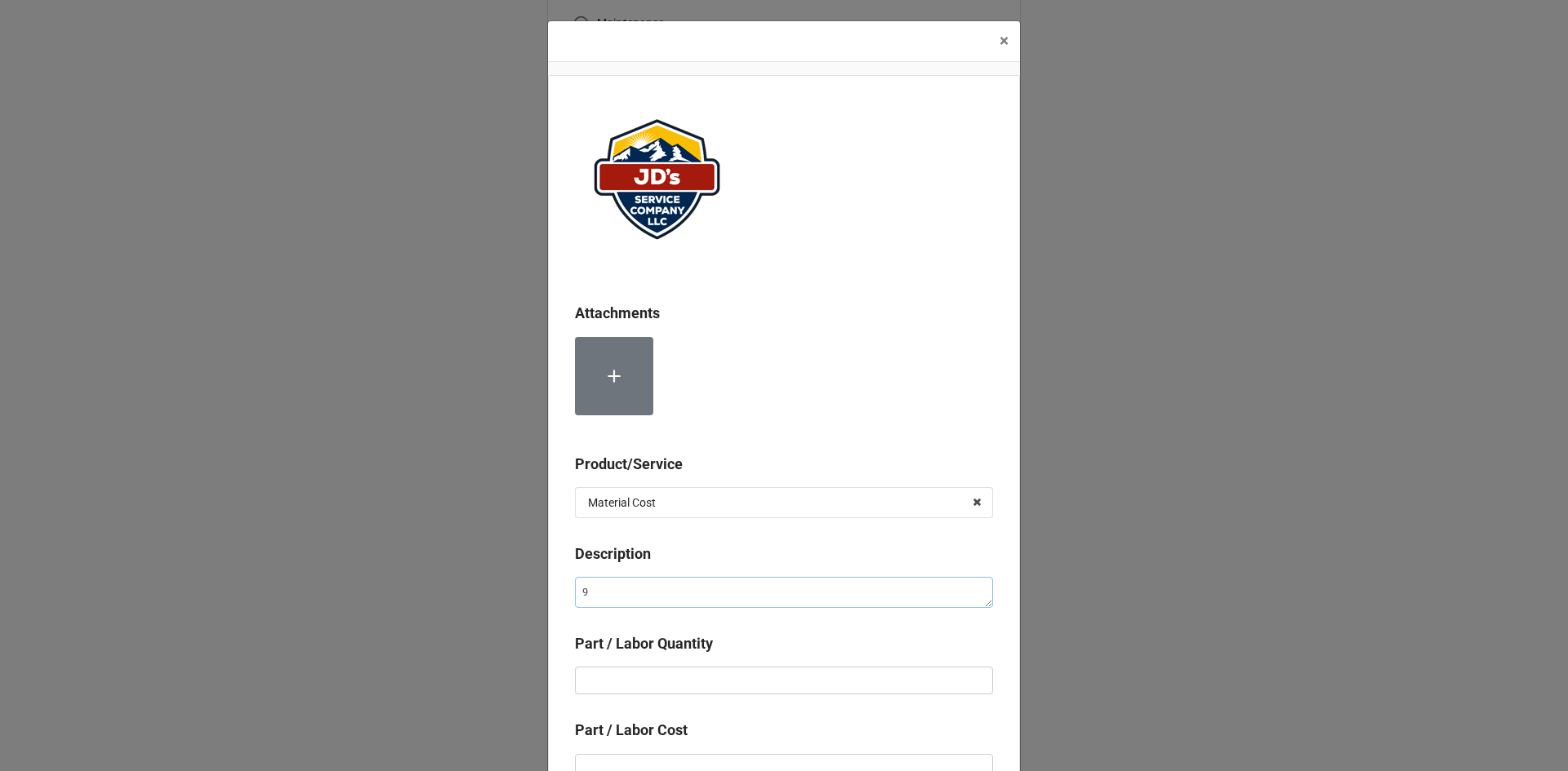
type textarea "x"
type textarea "9D"
type textarea "x"
type textarea "9D"
type textarea "x"
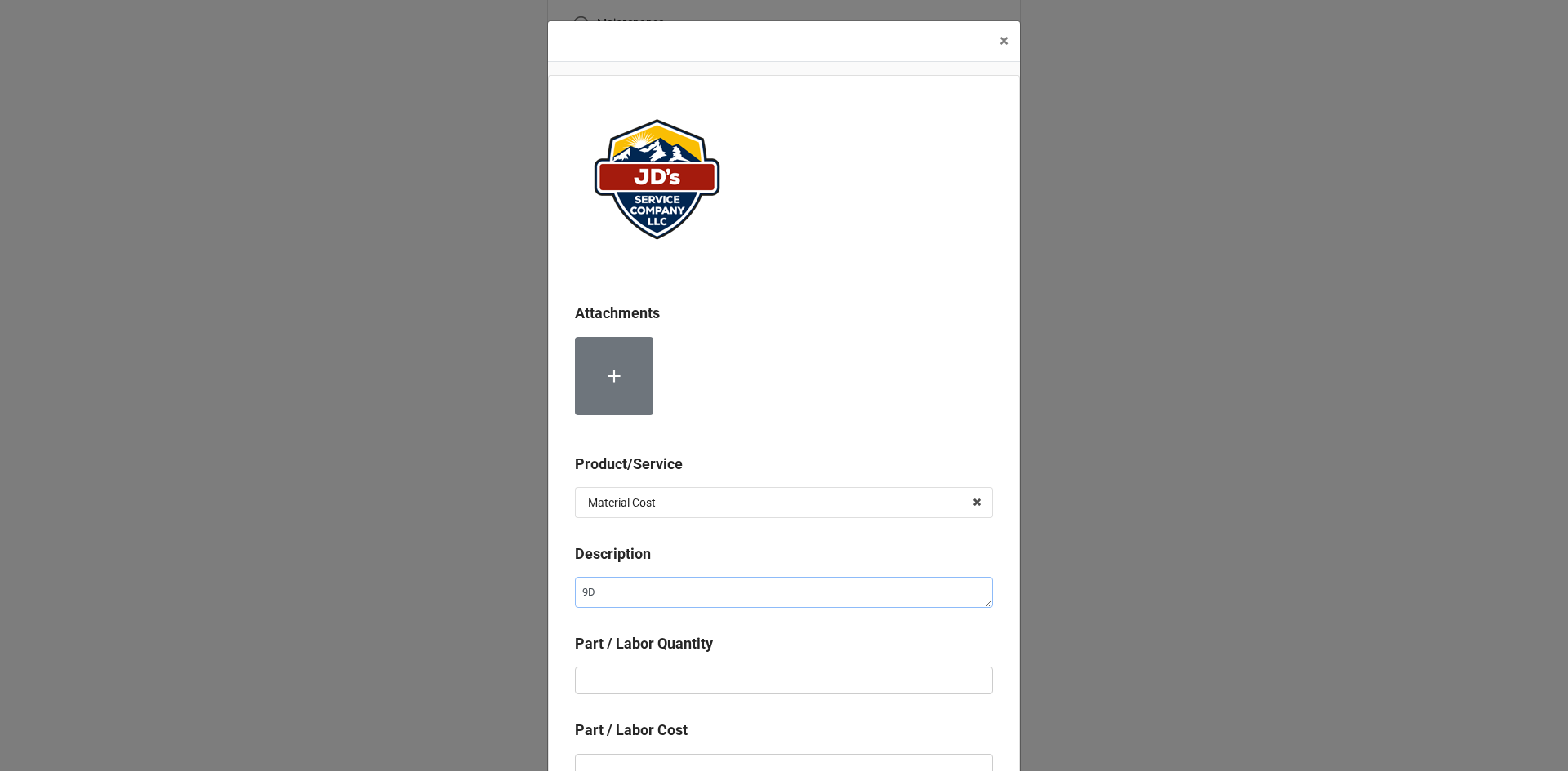
type textarea "9D B"
type textarea "x"
type textarea "9D Ba"
type textarea "x"
type textarea "9D Bac"
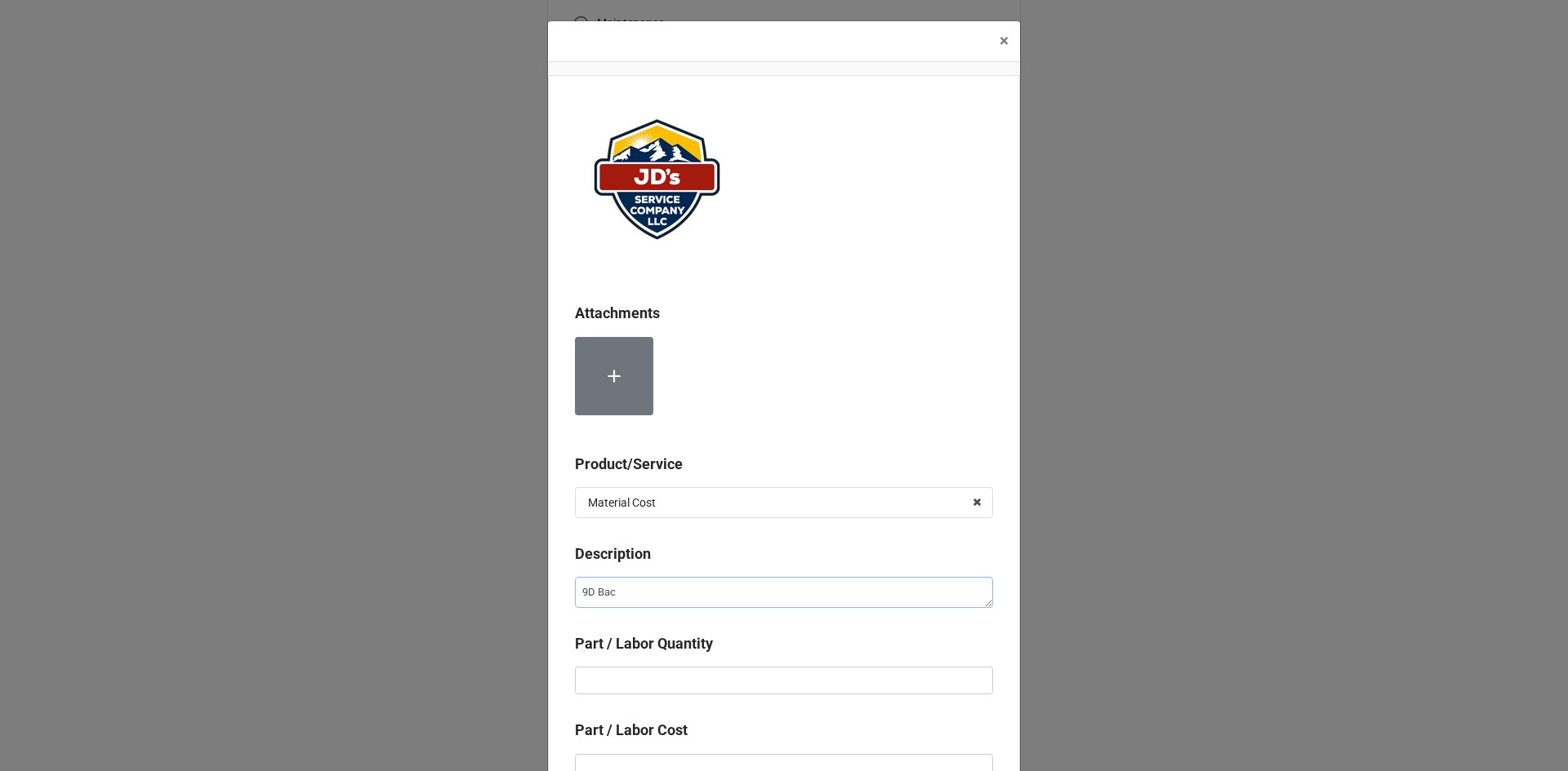
type textarea "x"
type textarea "9D Back"
type textarea "x"
type textarea "9D Backf"
type textarea "x"
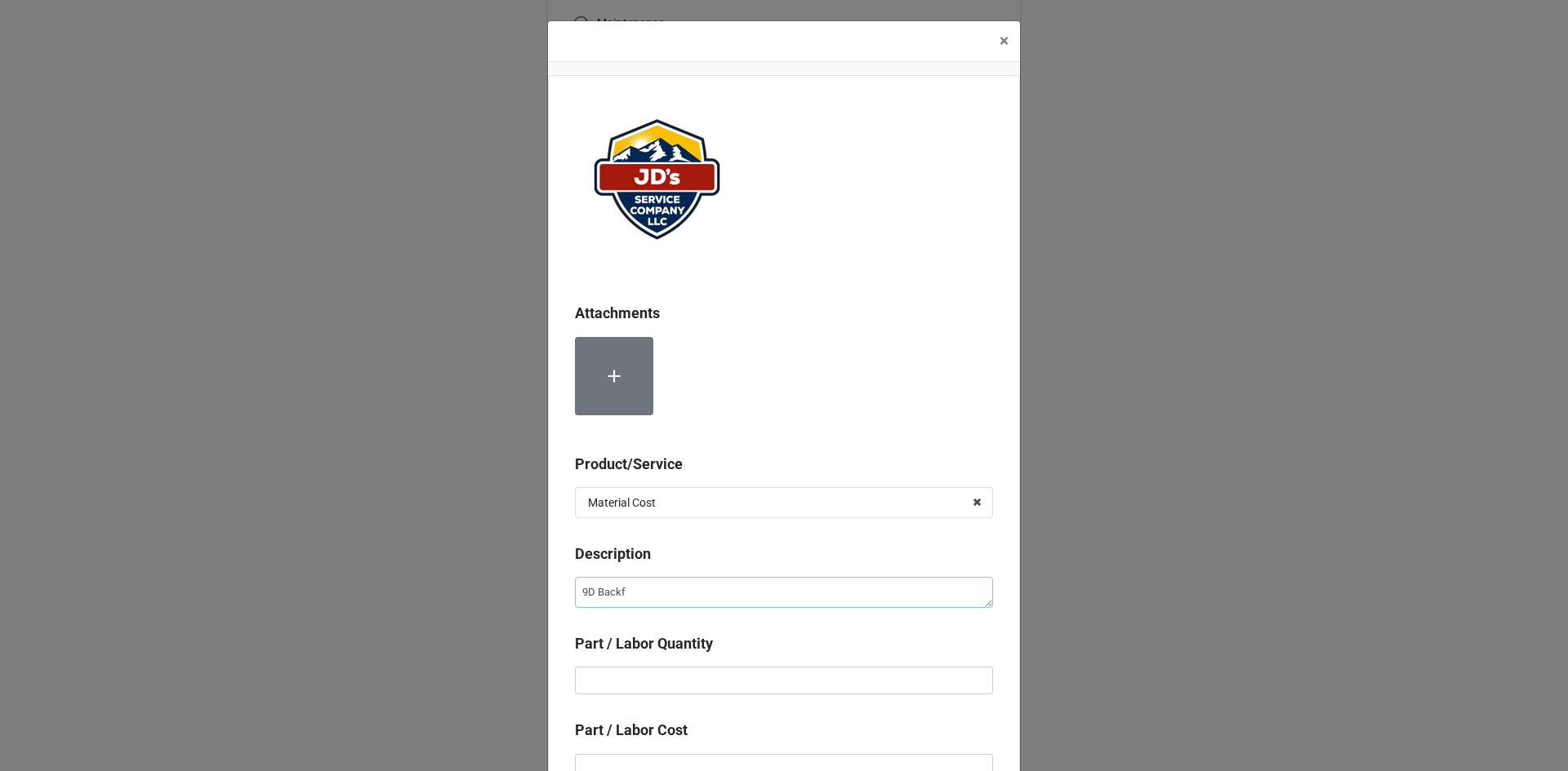
type textarea "9D Backfl"
type textarea "x"
type textarea "9D Backflo"
type textarea "x"
type textarea "9D Backflow"
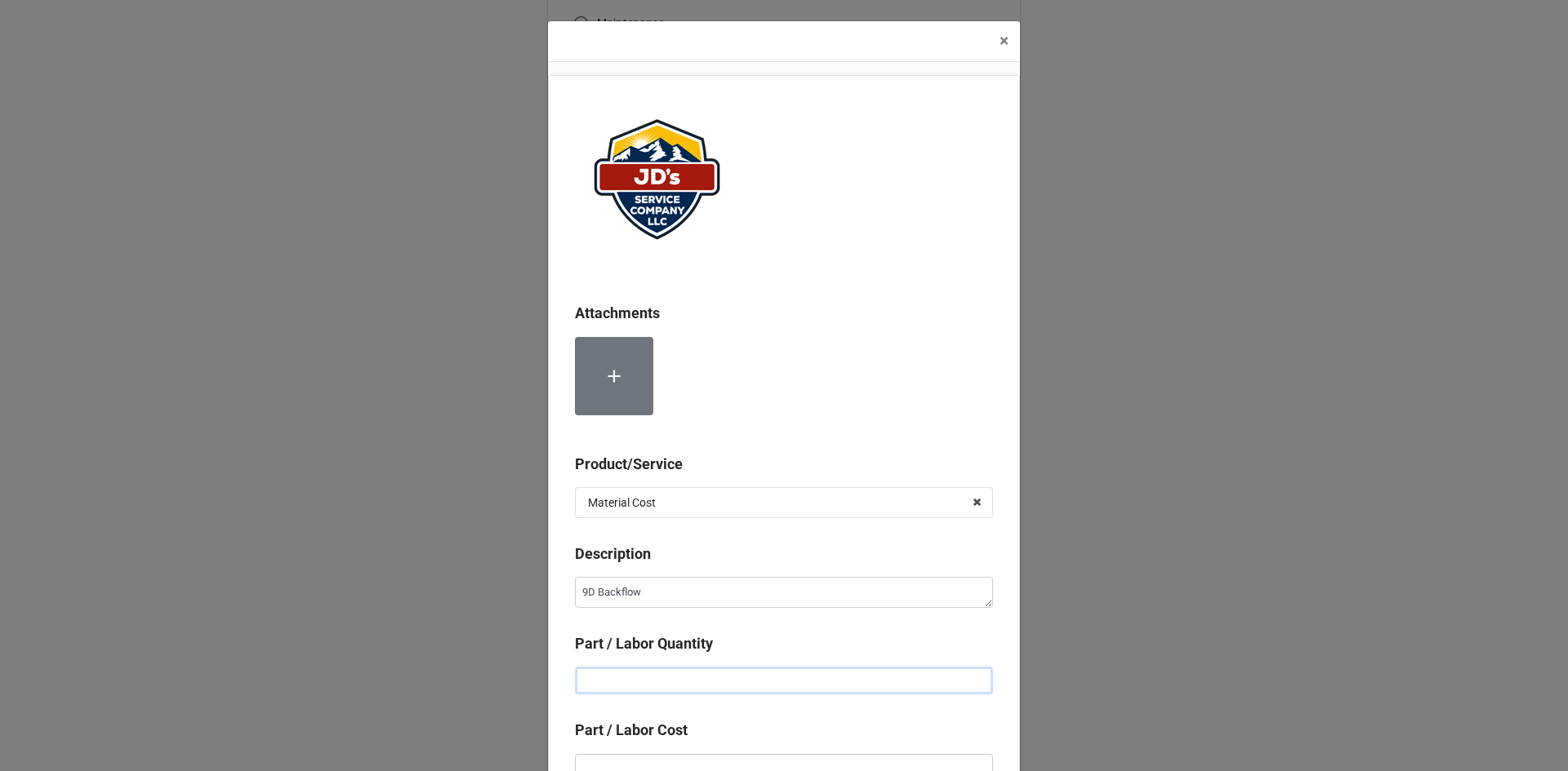
type textarea "x"
type input "1"
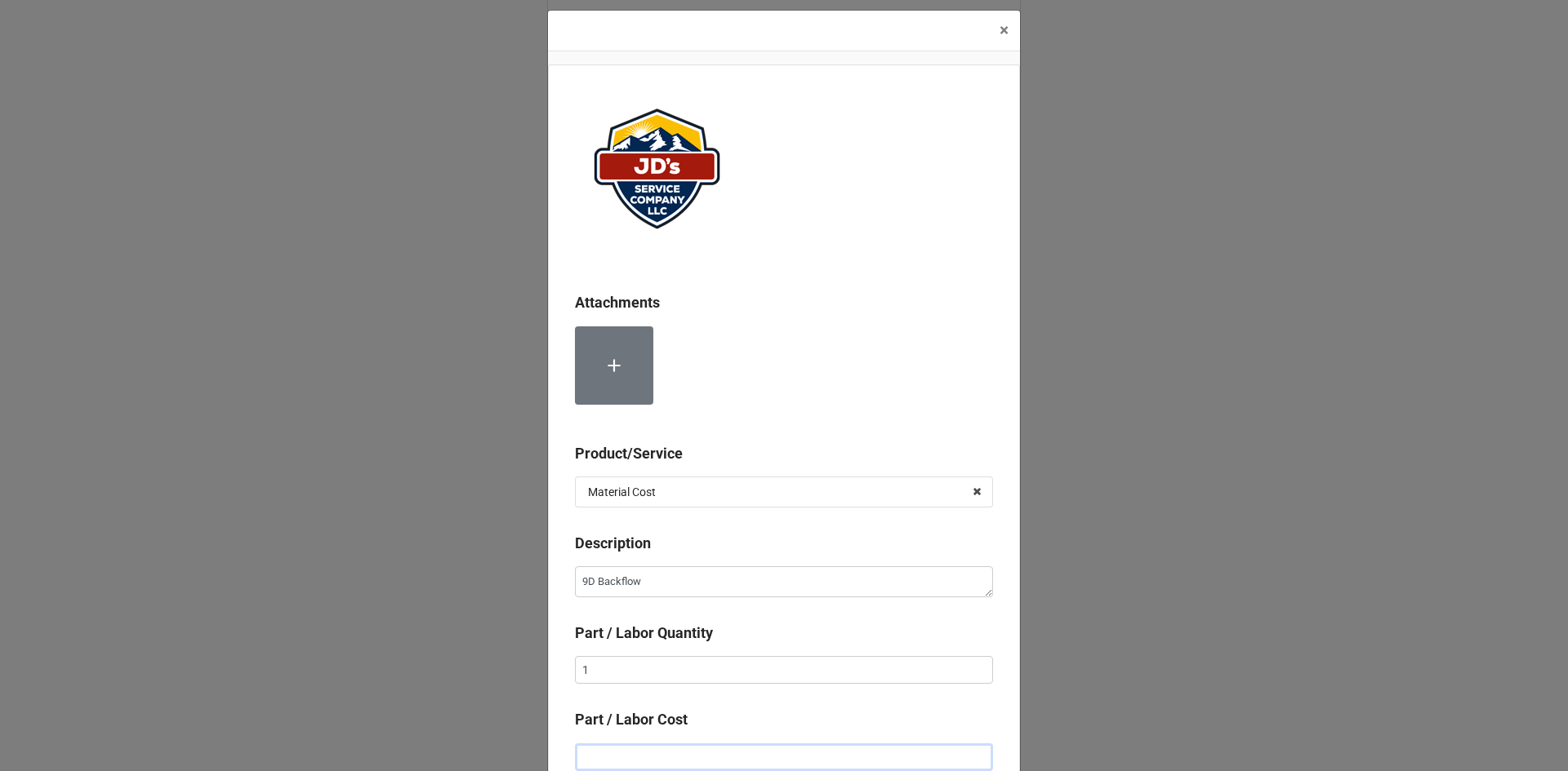
type textarea "x"
type input "$2.00"
type textarea "x"
type input "$29.00"
type textarea "x"
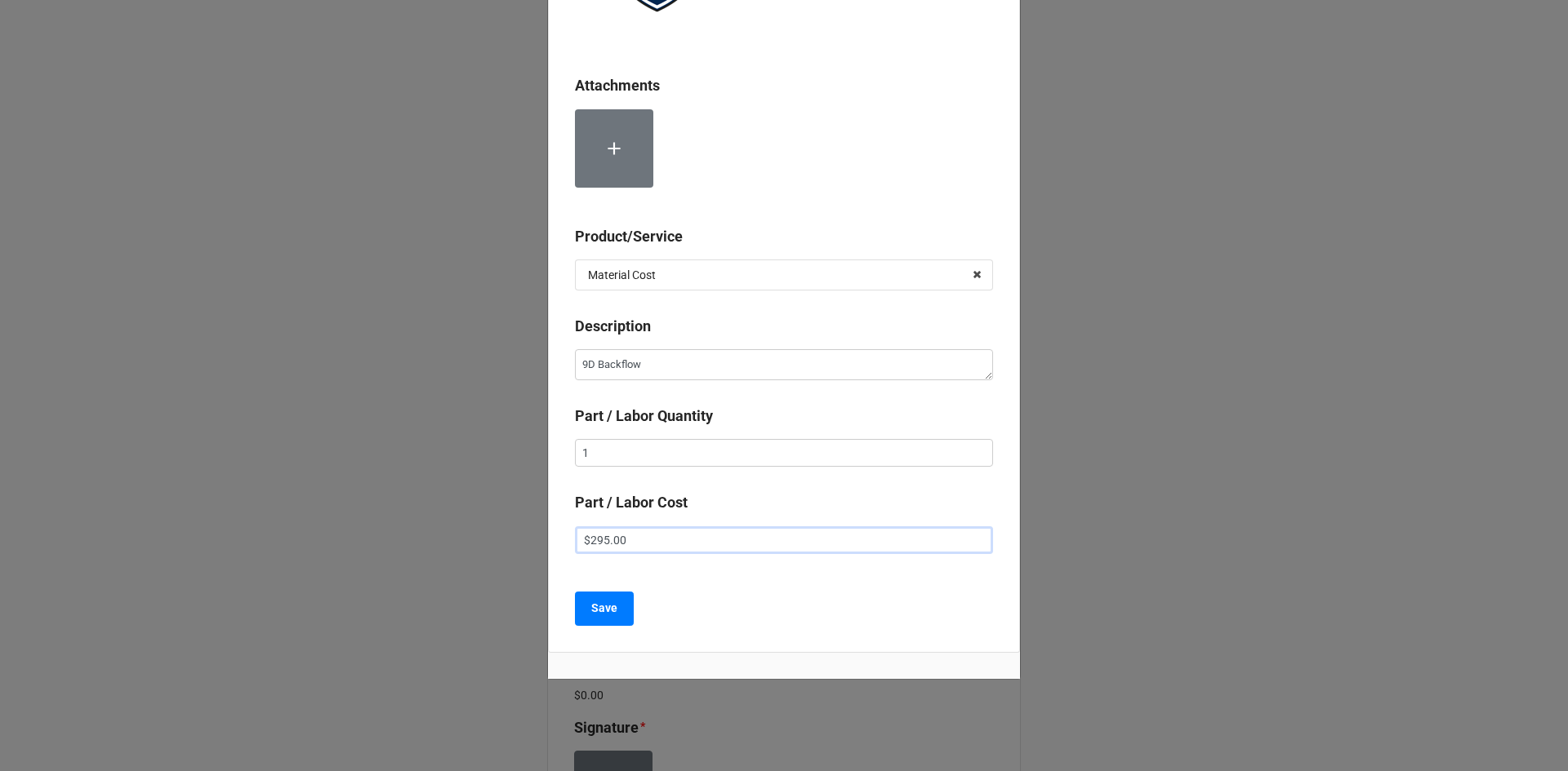
scroll to position [238, 0]
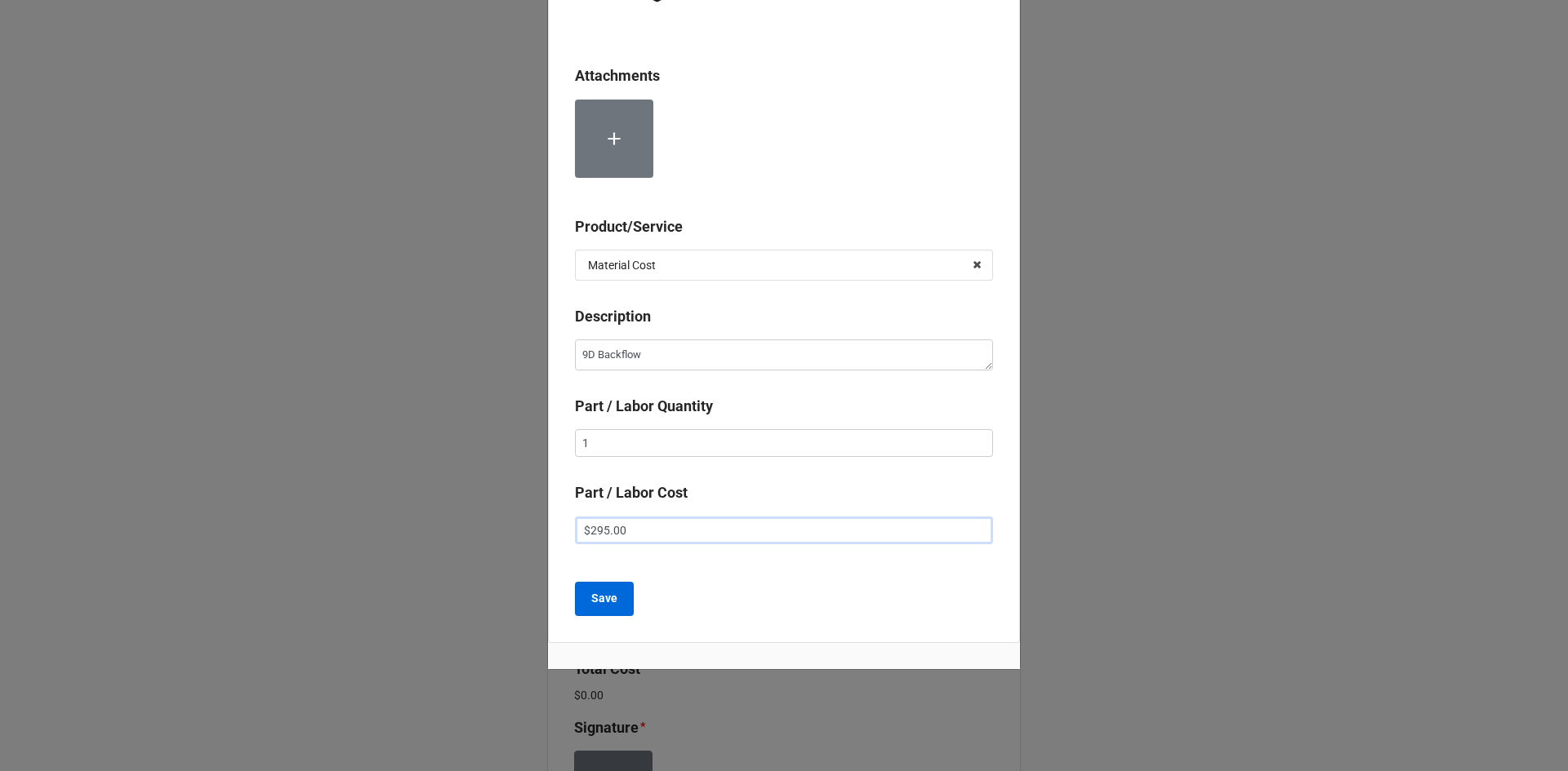
type input "$295.00"
click at [618, 605] on button "Save" at bounding box center [603, 599] width 58 height 34
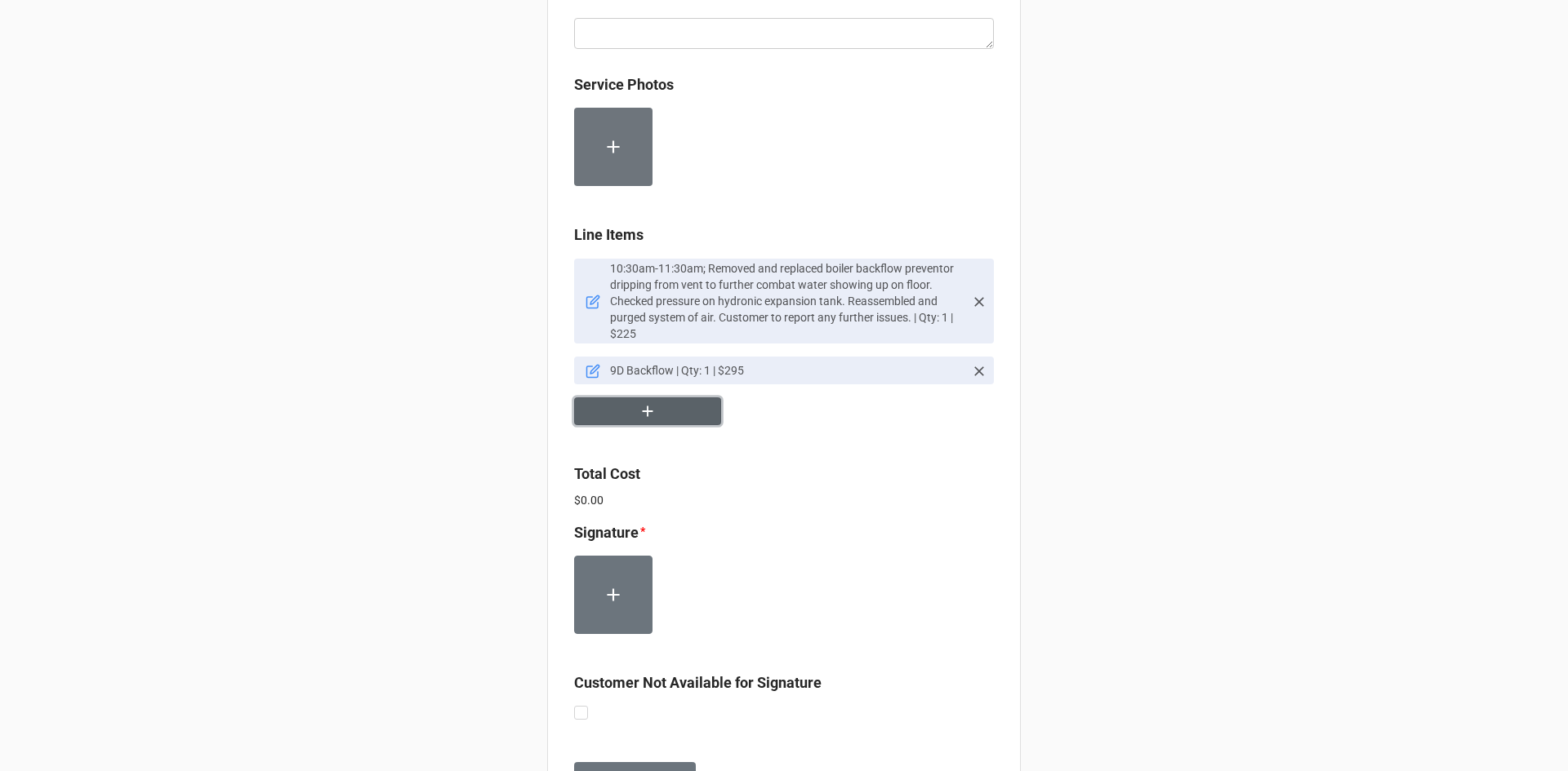
scroll to position [979, 0]
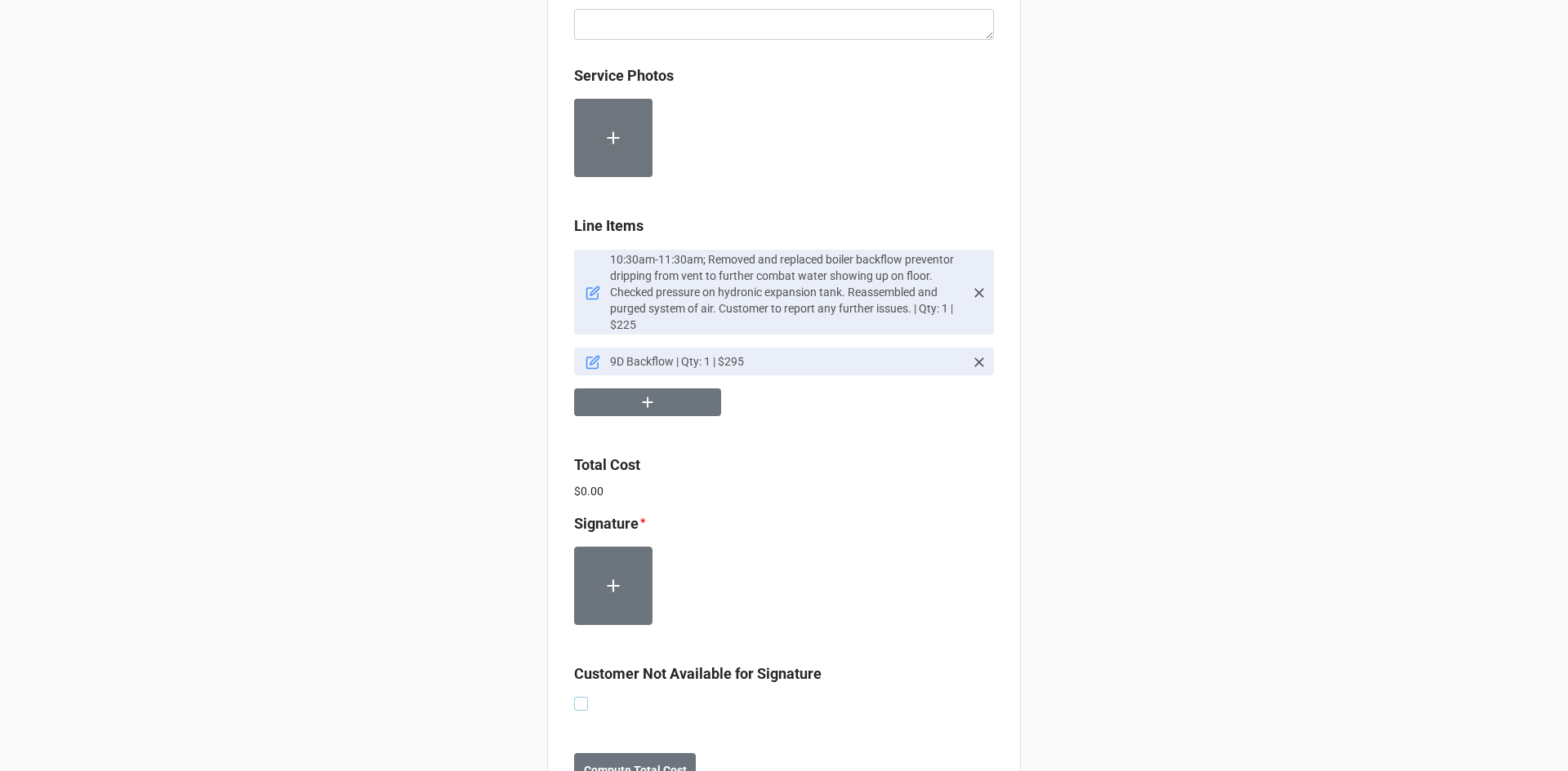
click at [580, 697] on label at bounding box center [581, 697] width 14 height 0
checkbox input "true"
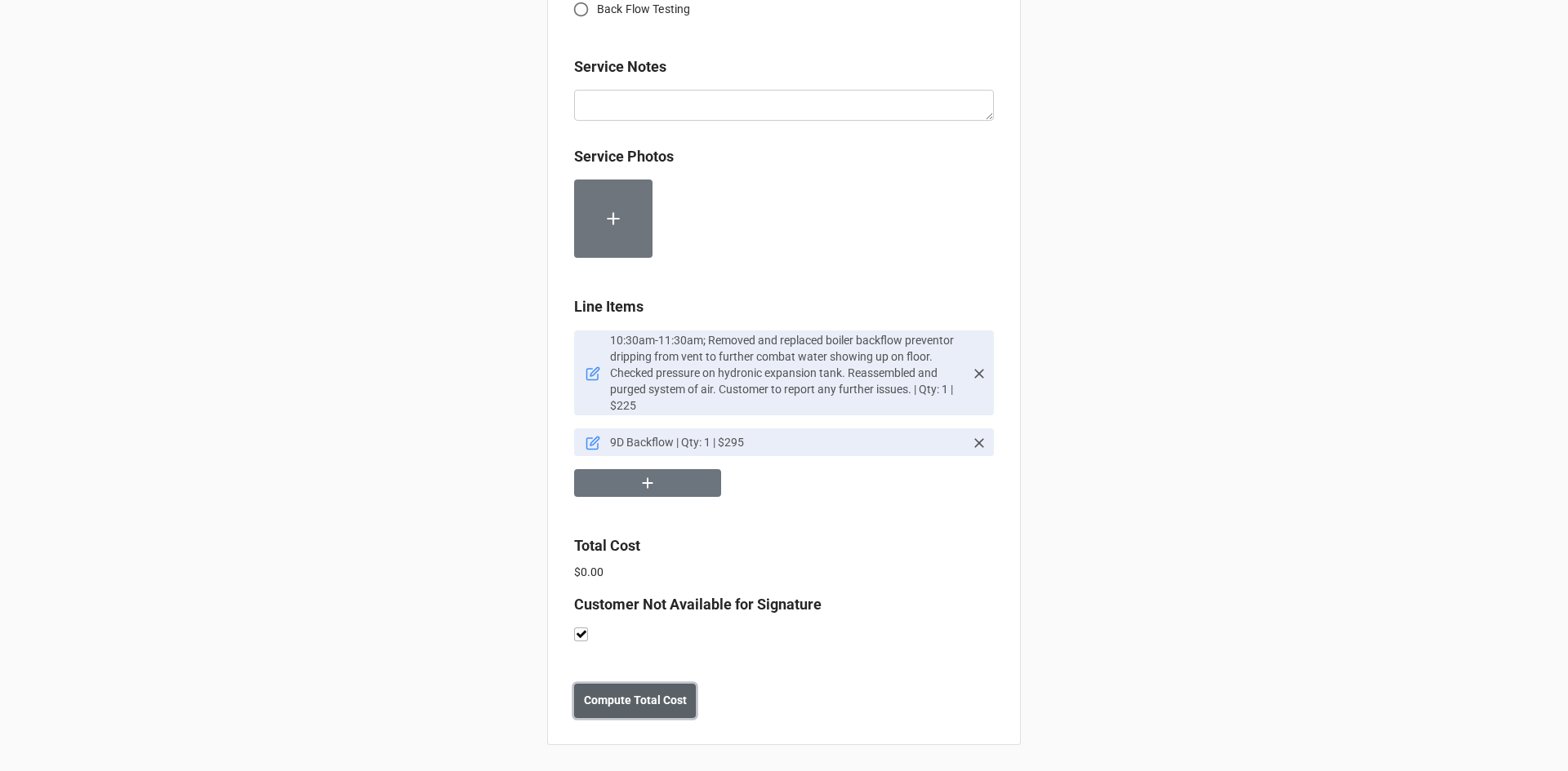
click at [675, 697] on b "Compute Total Cost" at bounding box center [635, 700] width 103 height 17
click at [616, 696] on button "Save" at bounding box center [603, 700] width 58 height 34
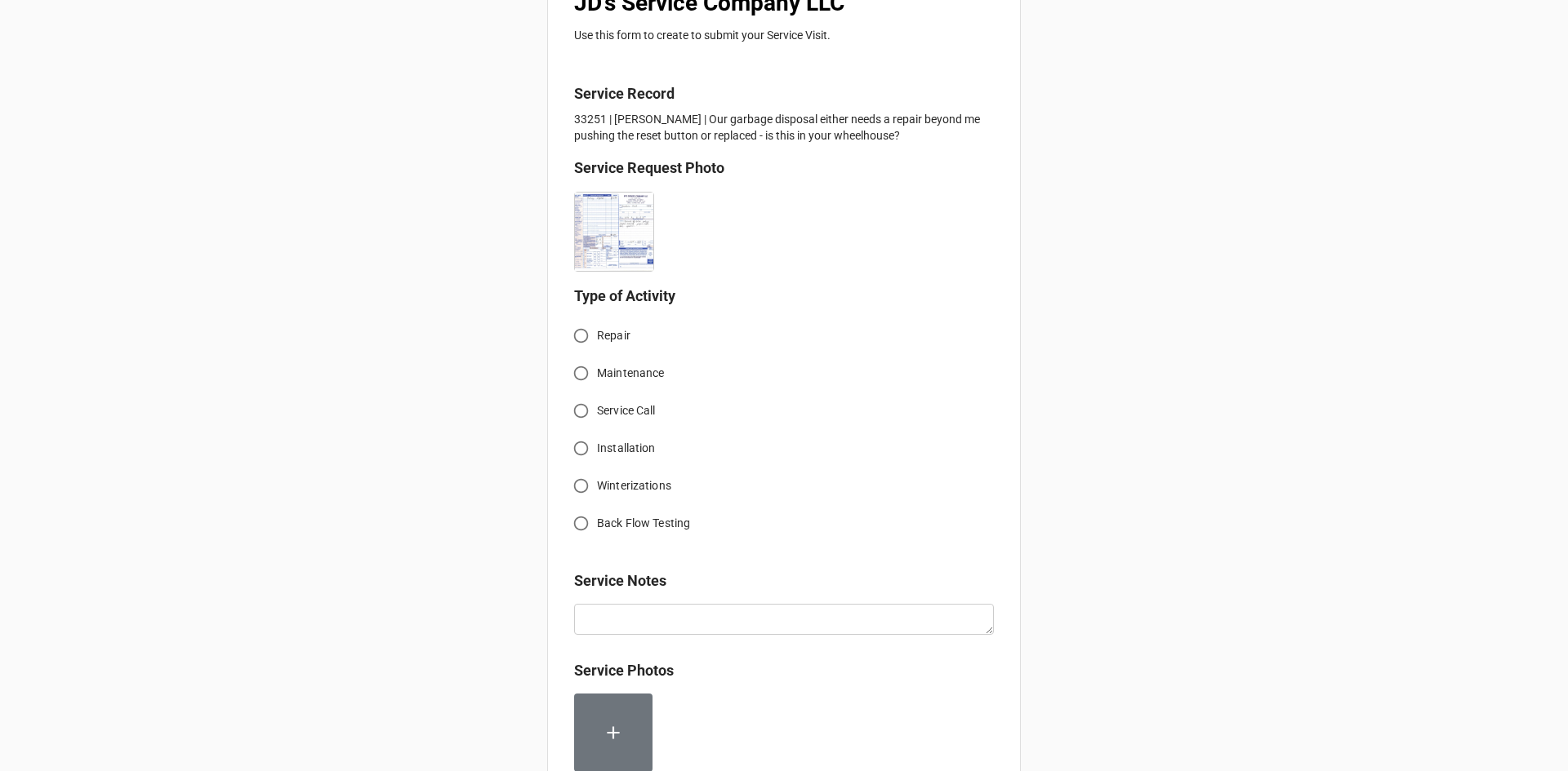
scroll to position [327, 0]
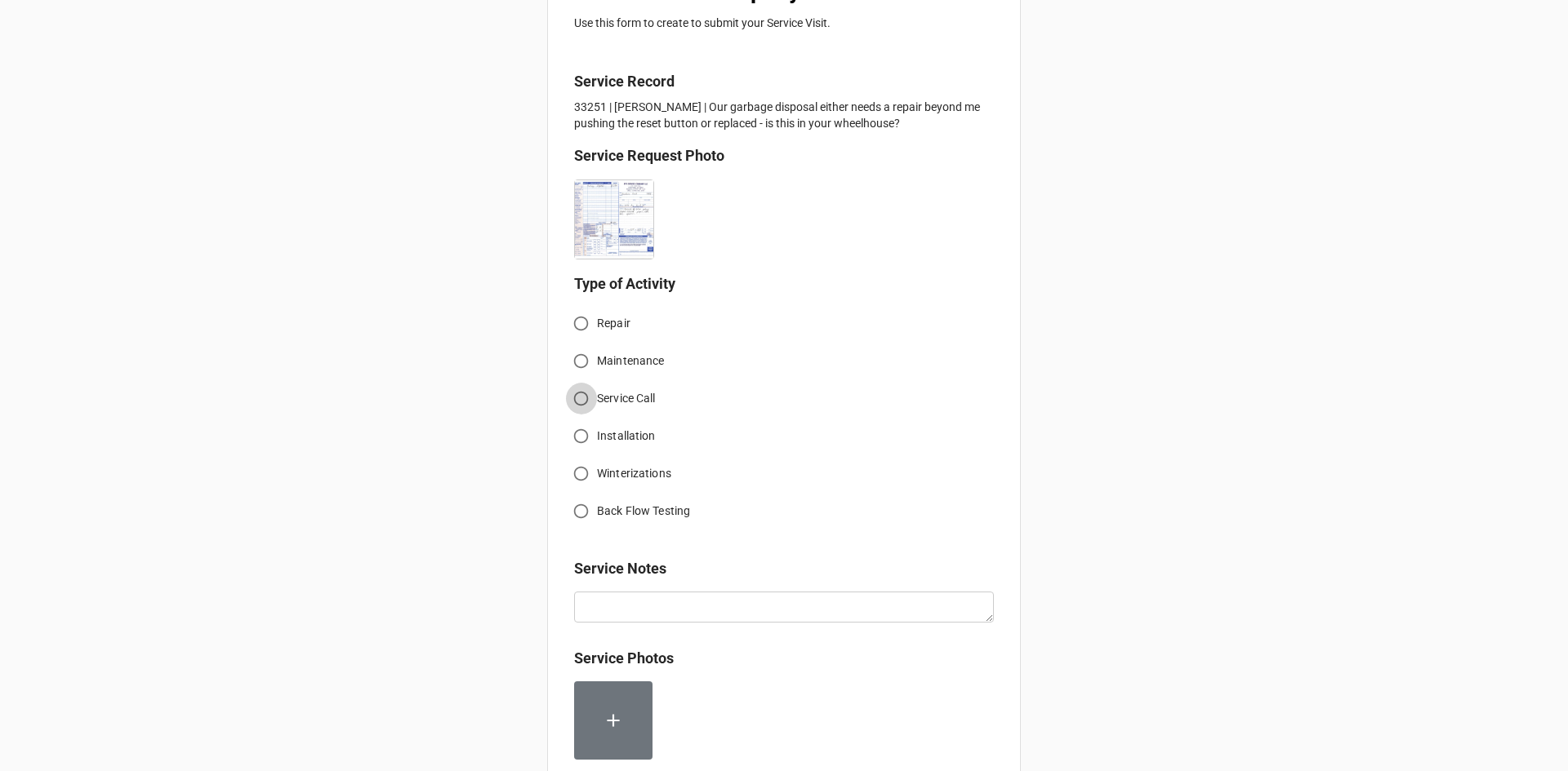
click at [577, 402] on input "Service Call" at bounding box center [580, 398] width 32 height 32
radio input "true"
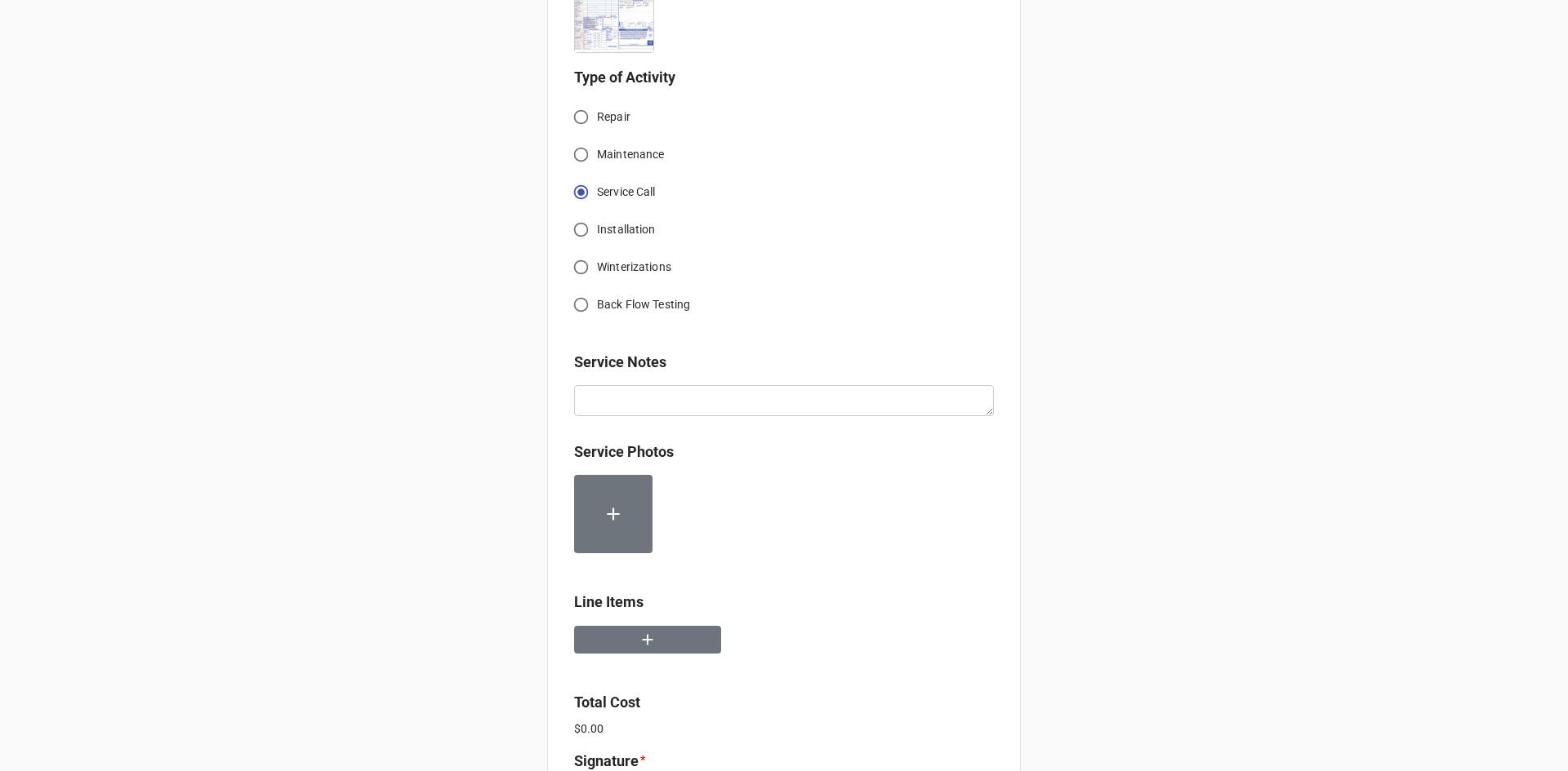
scroll to position [571, 0]
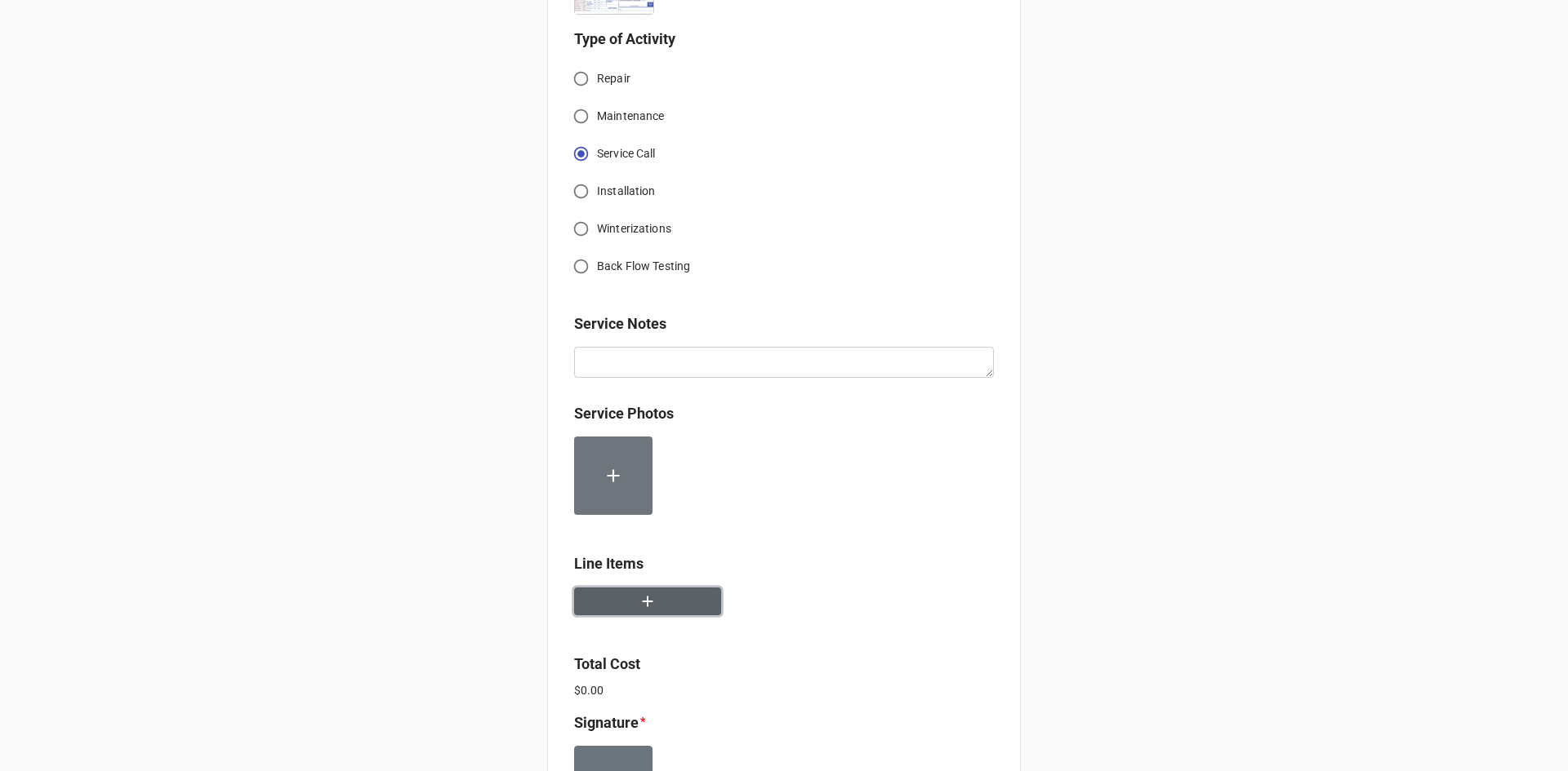
click at [667, 604] on button "button" at bounding box center [648, 601] width 147 height 29
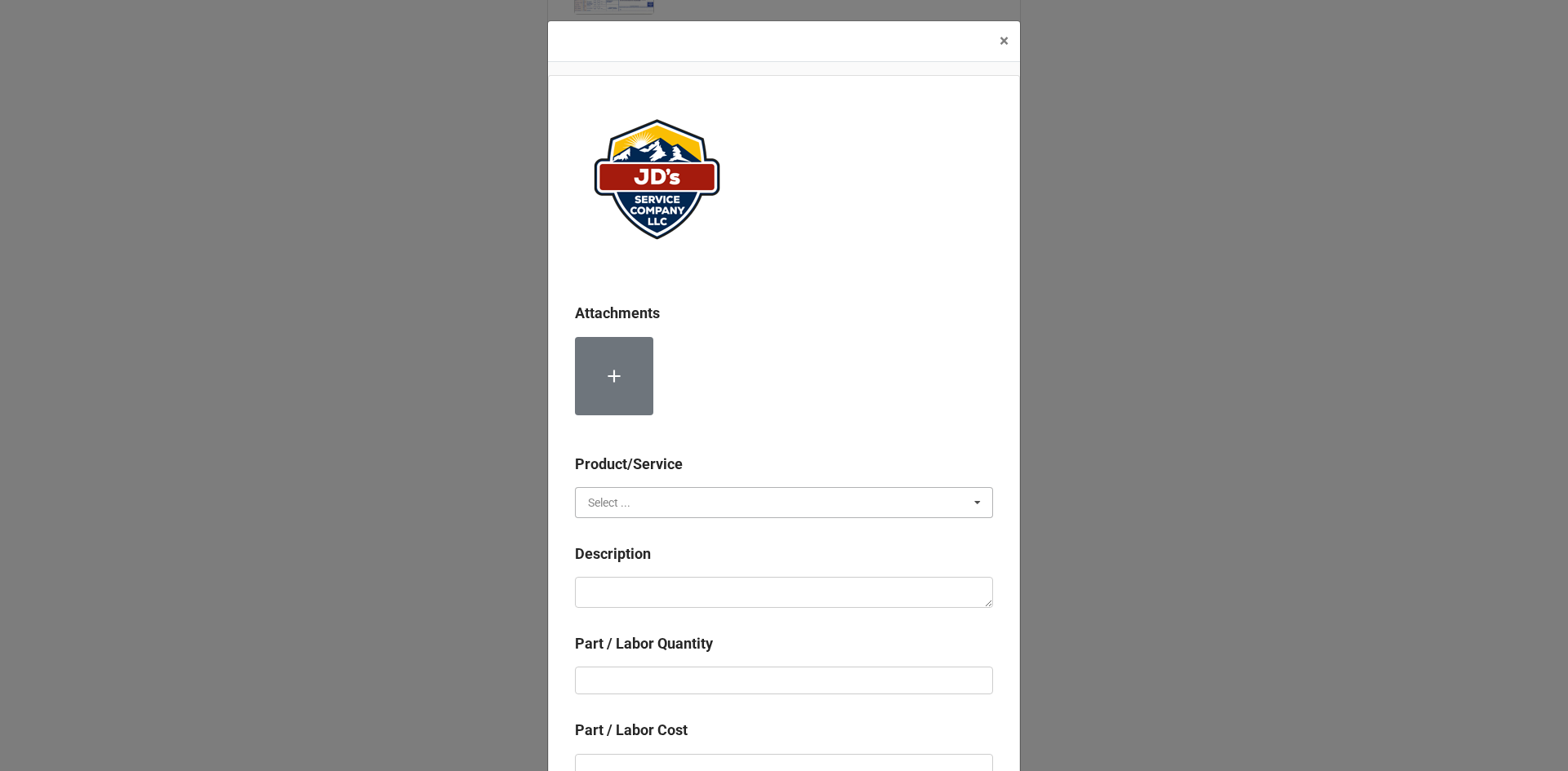
click at [688, 495] on input "text" at bounding box center [784, 503] width 417 height 30
click at [627, 537] on div "Services" at bounding box center [784, 532] width 417 height 30
click at [649, 591] on textarea at bounding box center [784, 592] width 418 height 31
paste textarea "11:15am-12:15pm; Service Address: 1034 Pine Knoll Dr. Estes Park, CO 80517 Remo…"
type textarea "x"
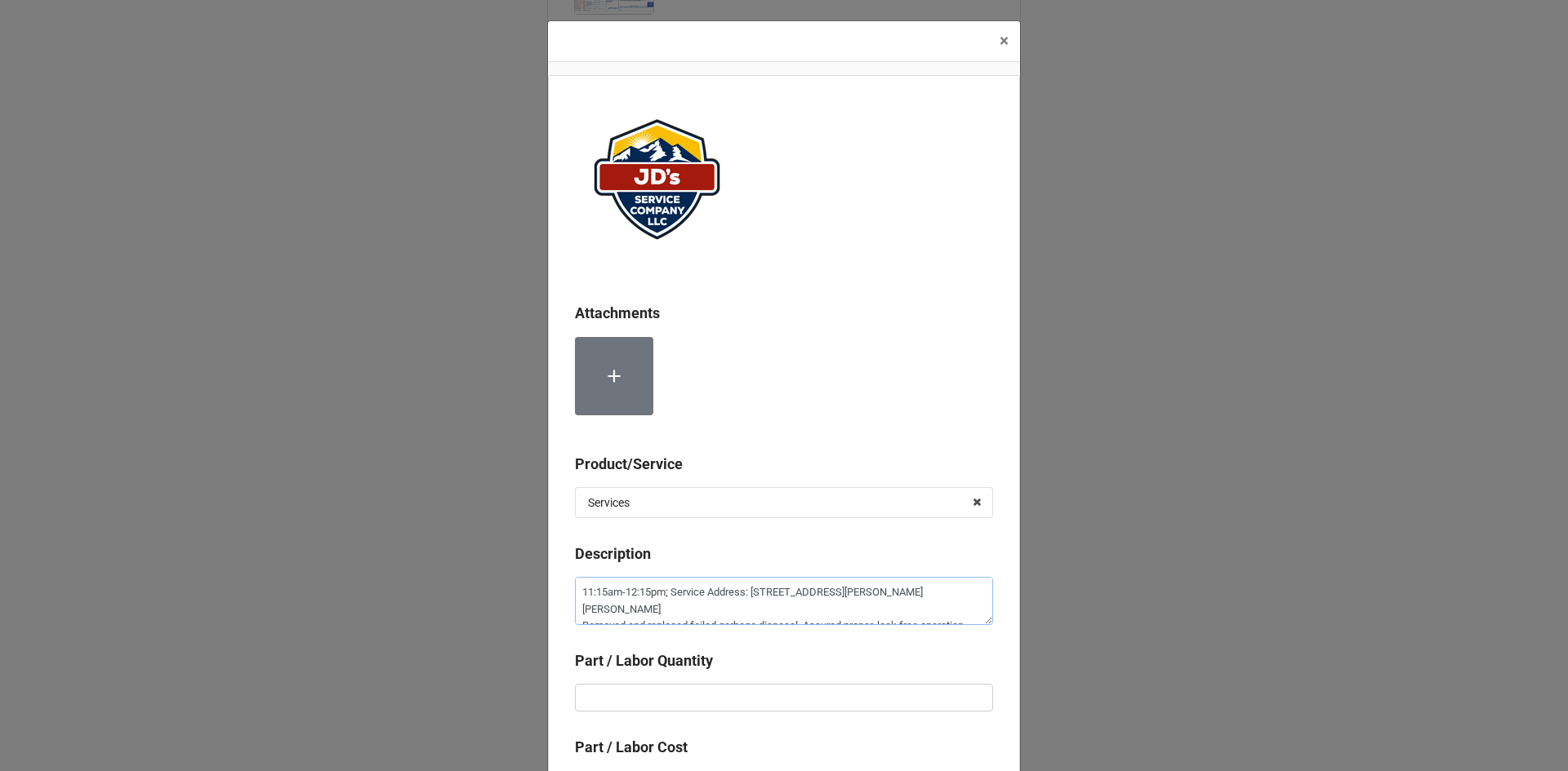
type textarea "11:15am-12:15pm; Service Address: 1034 Pine Knoll Dr. Estes Park, CO 80517 Remo…"
click at [690, 699] on input "text" at bounding box center [784, 698] width 418 height 28
type textarea "x"
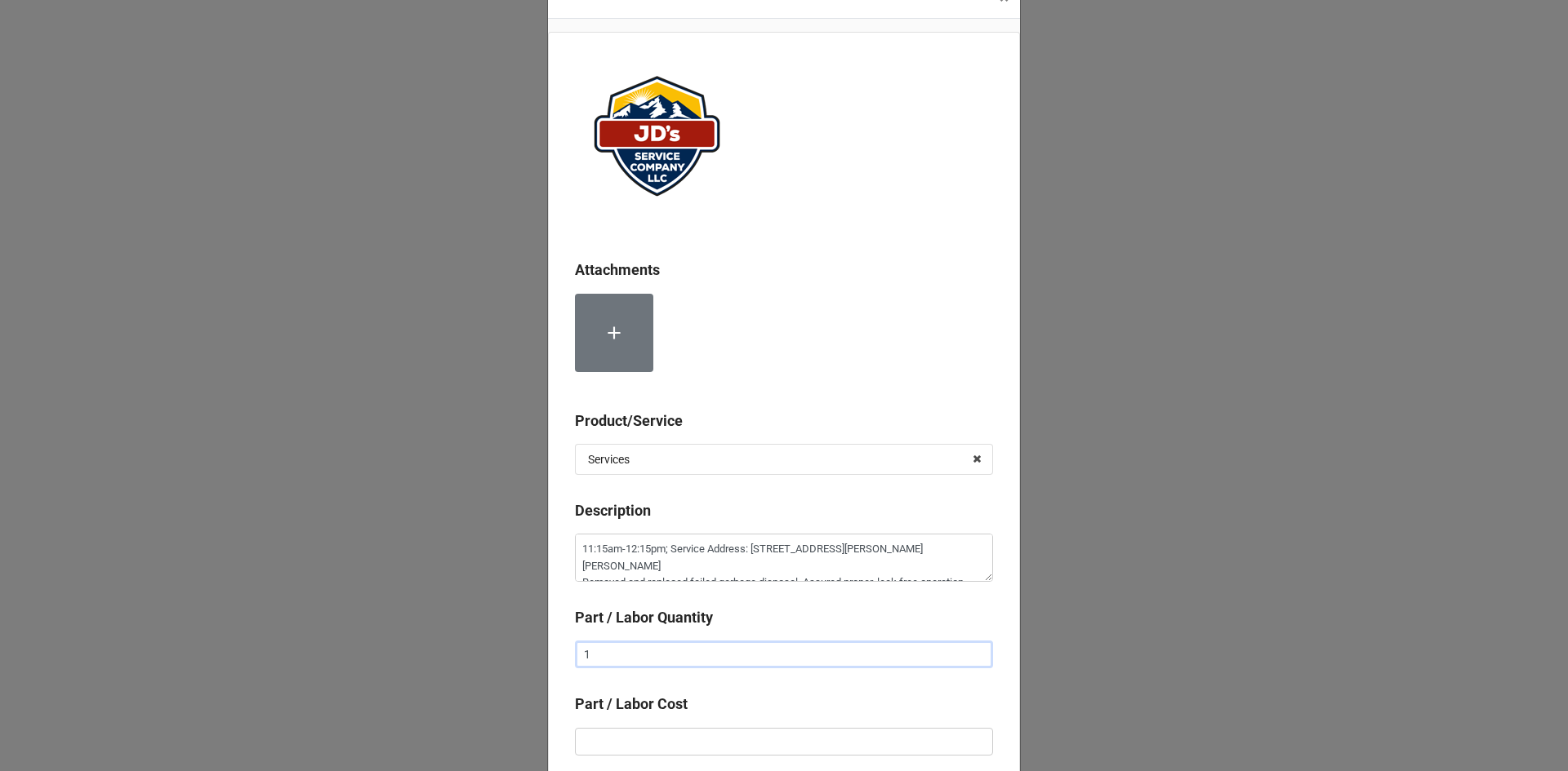
scroll to position [82, 0]
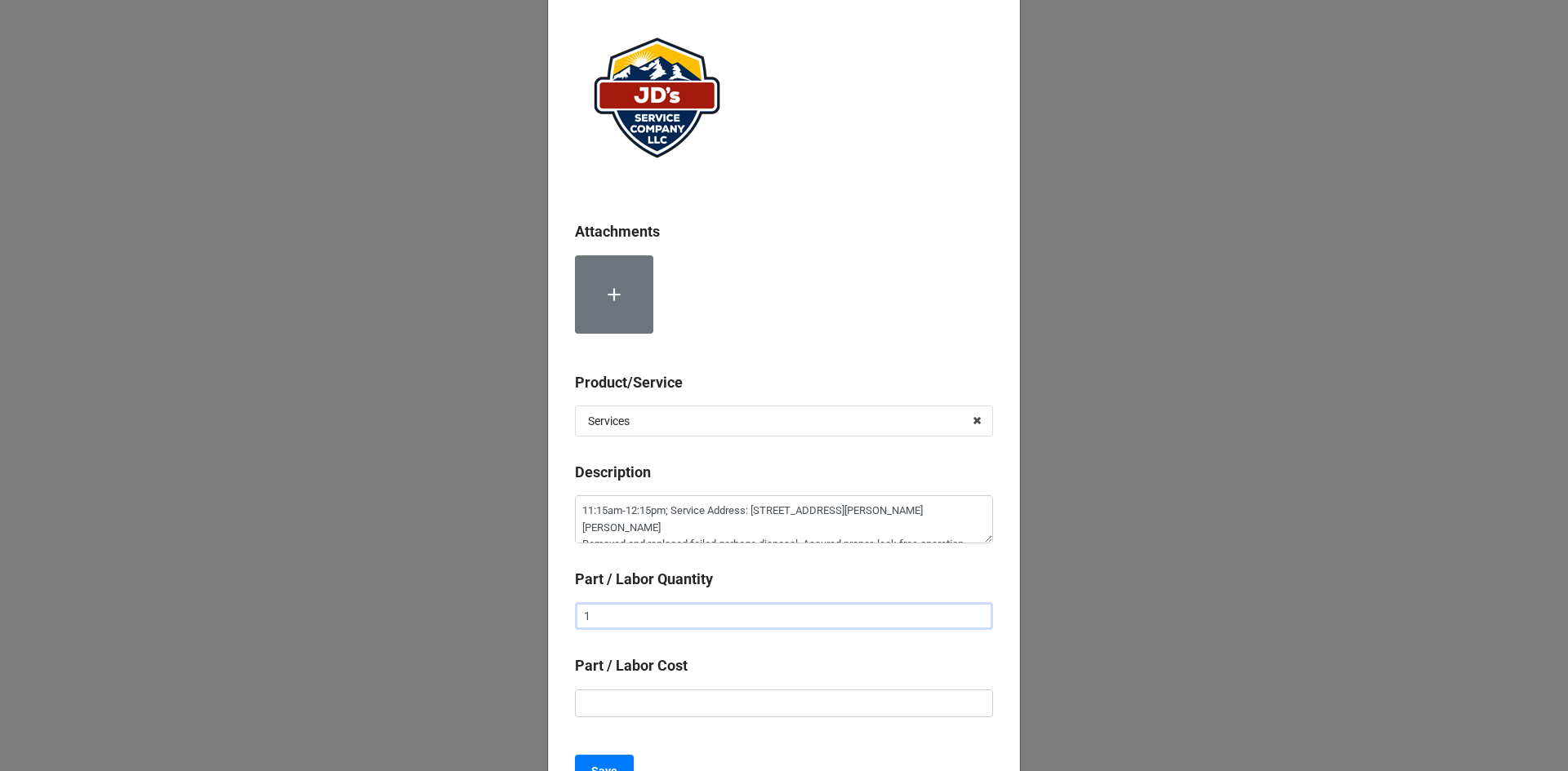
type input "1"
click at [732, 700] on input "text" at bounding box center [784, 704] width 418 height 28
type textarea "x"
type input "$2.00"
type textarea "x"
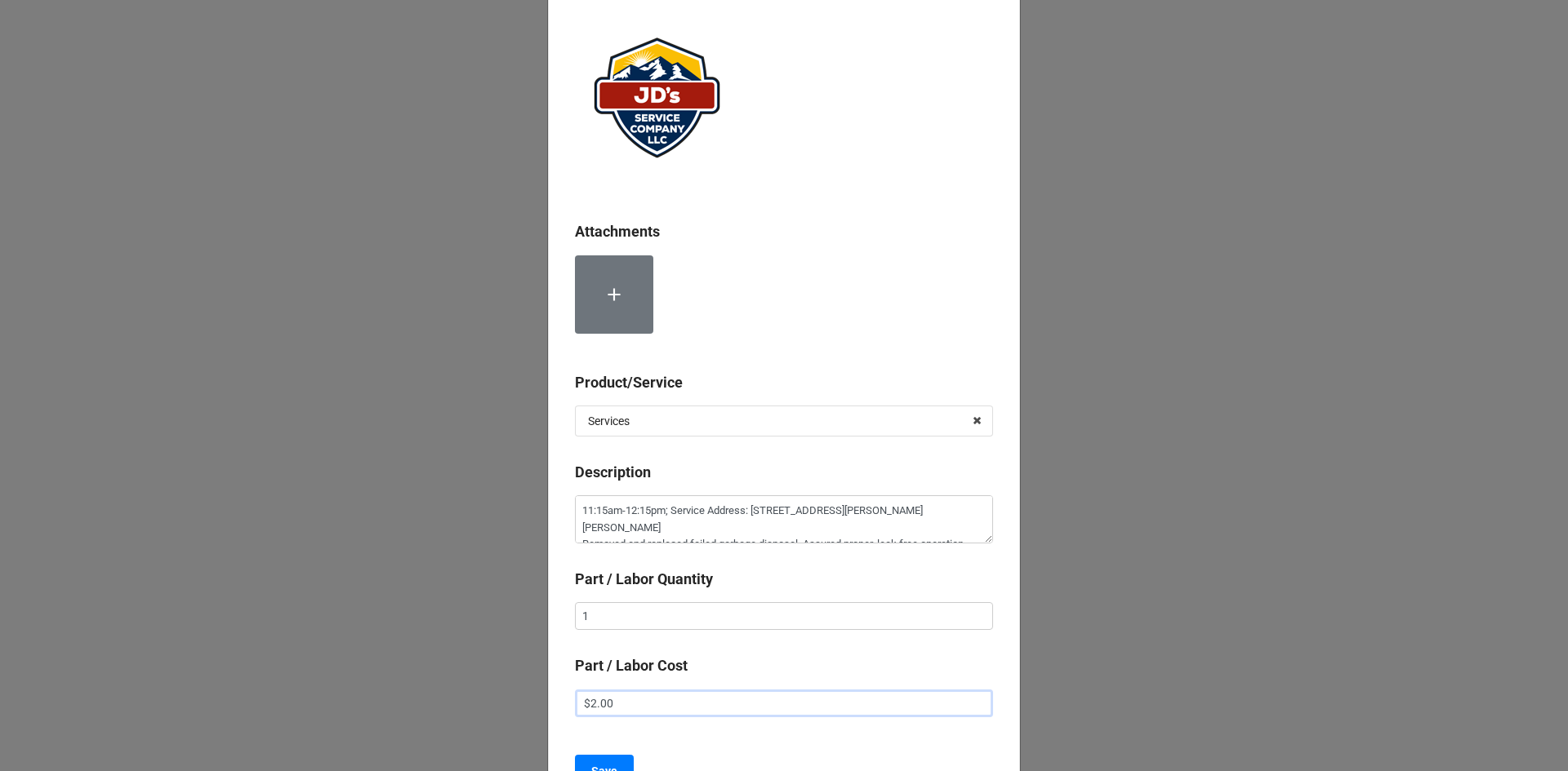
type input "$22.00"
type textarea "x"
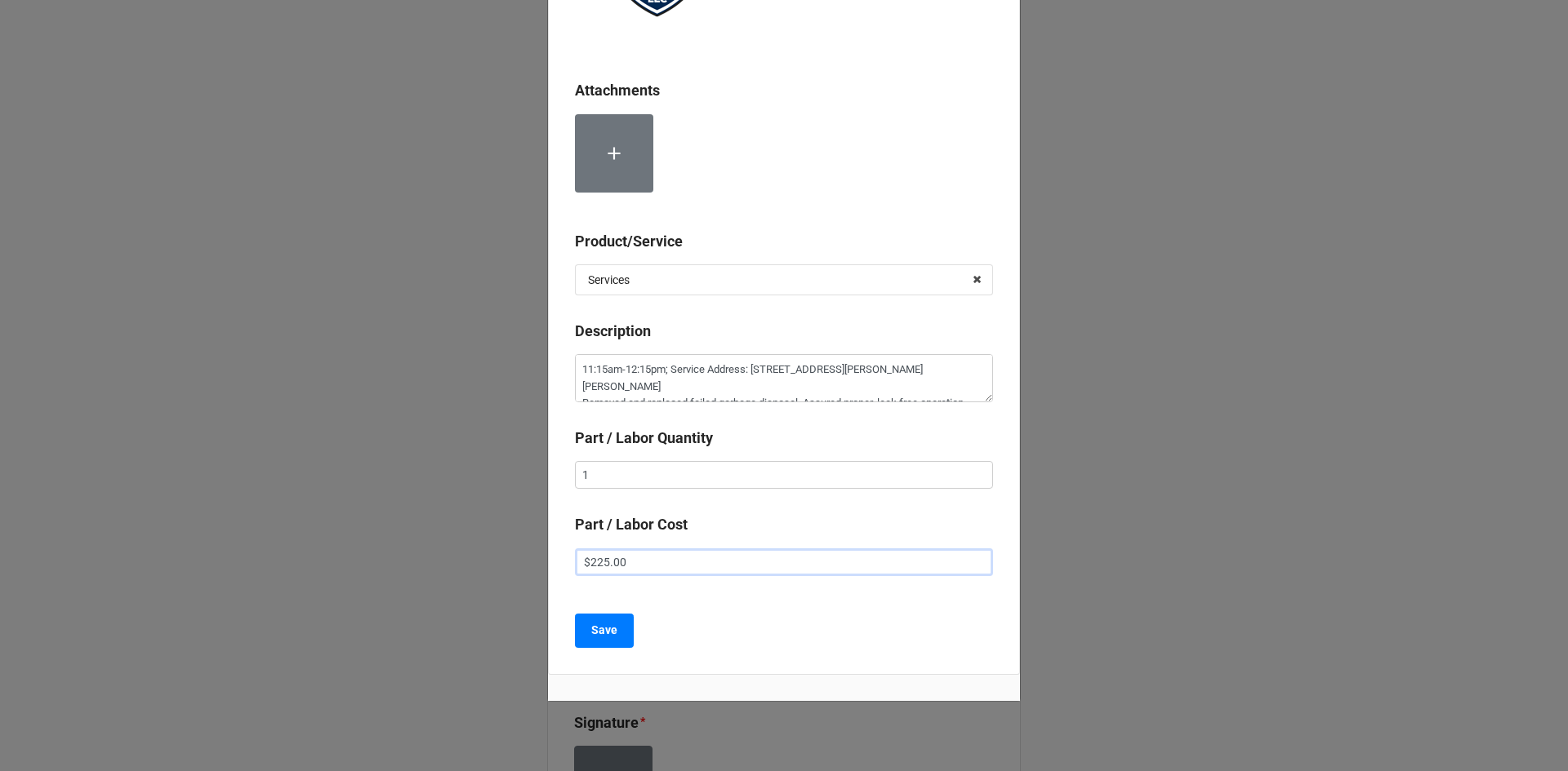
scroll to position [245, 0]
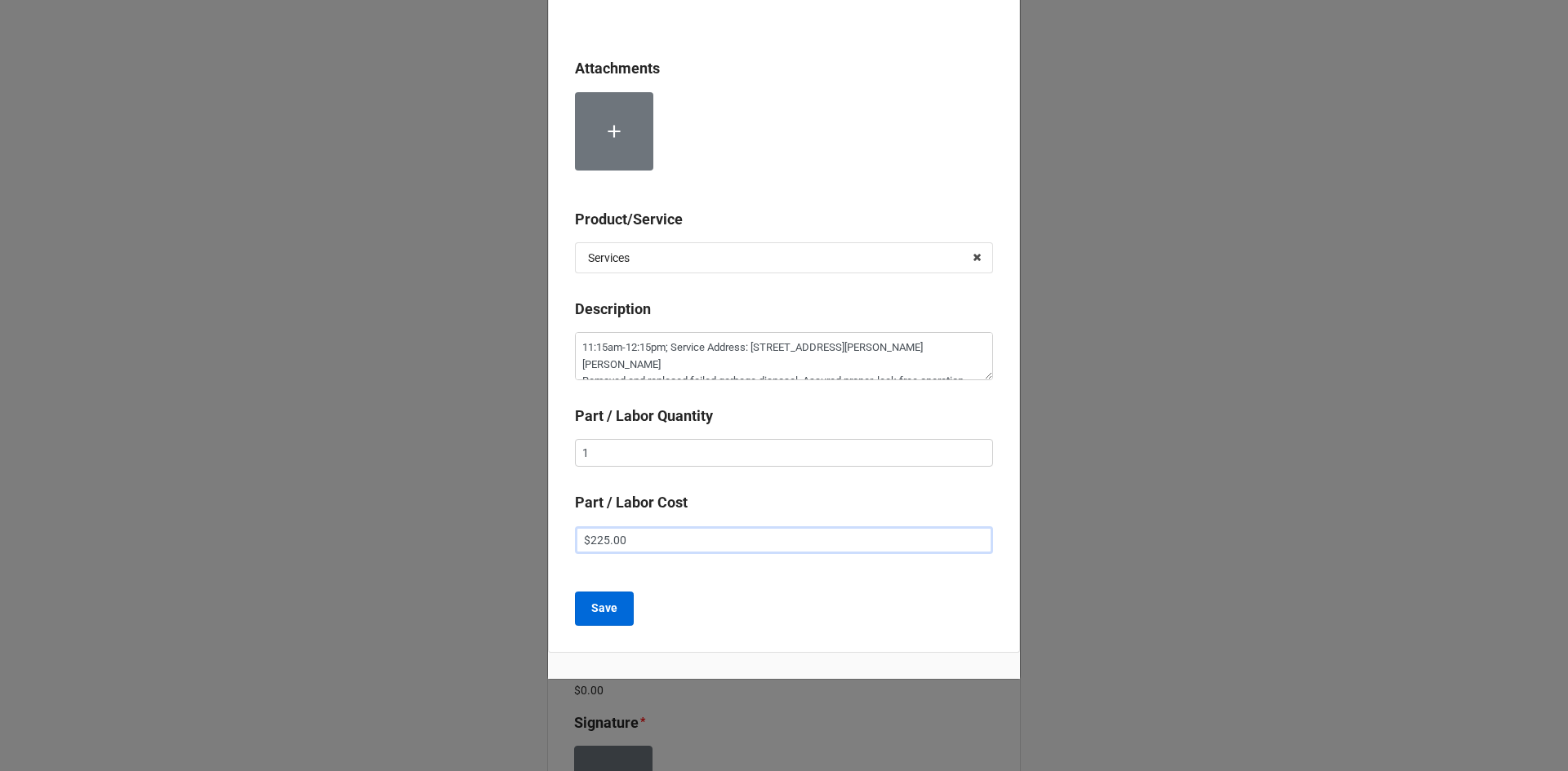
type input "$225.00"
click at [608, 617] on b "Save" at bounding box center [604, 609] width 26 height 17
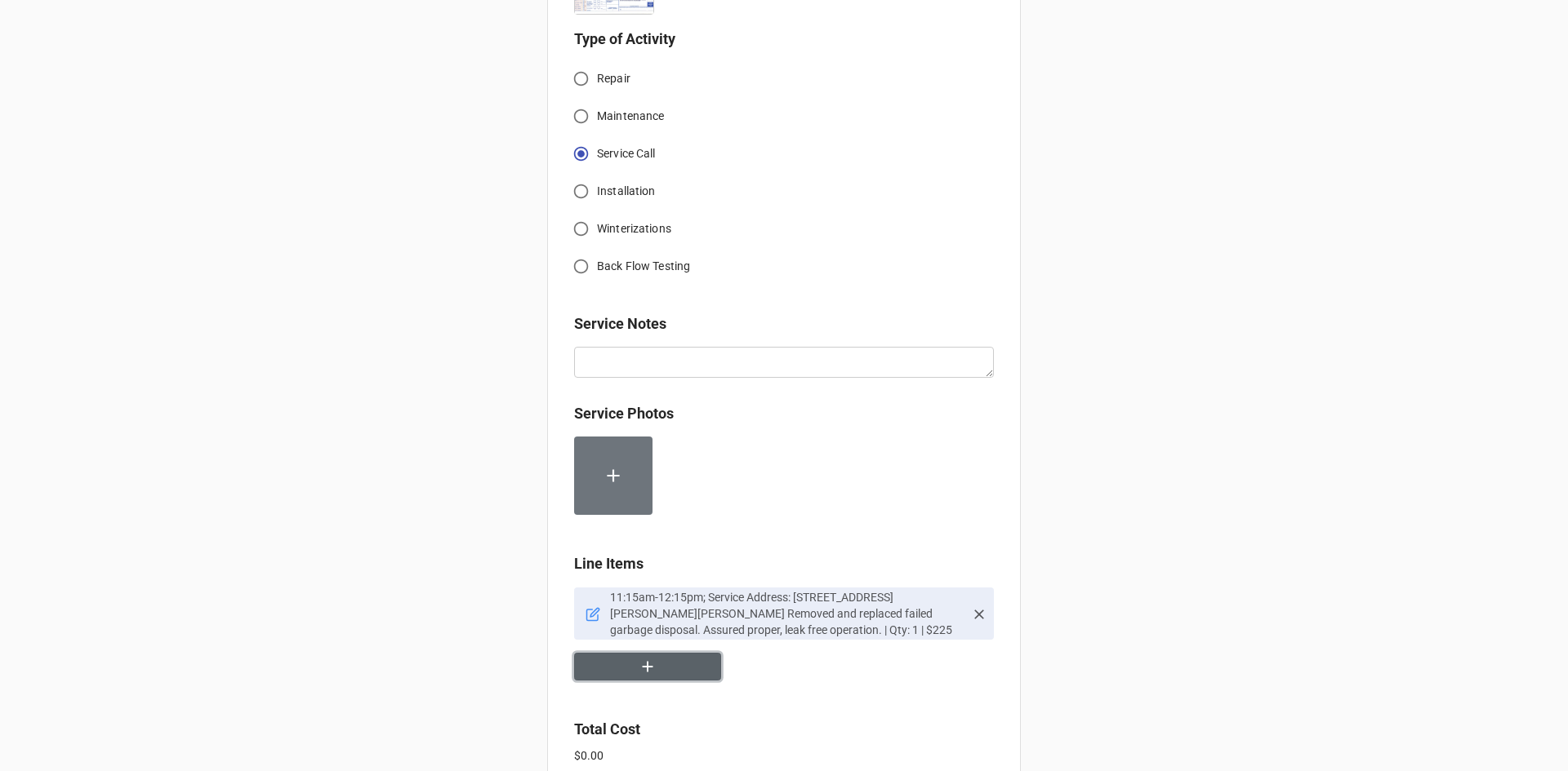
click at [679, 665] on button "button" at bounding box center [648, 666] width 147 height 29
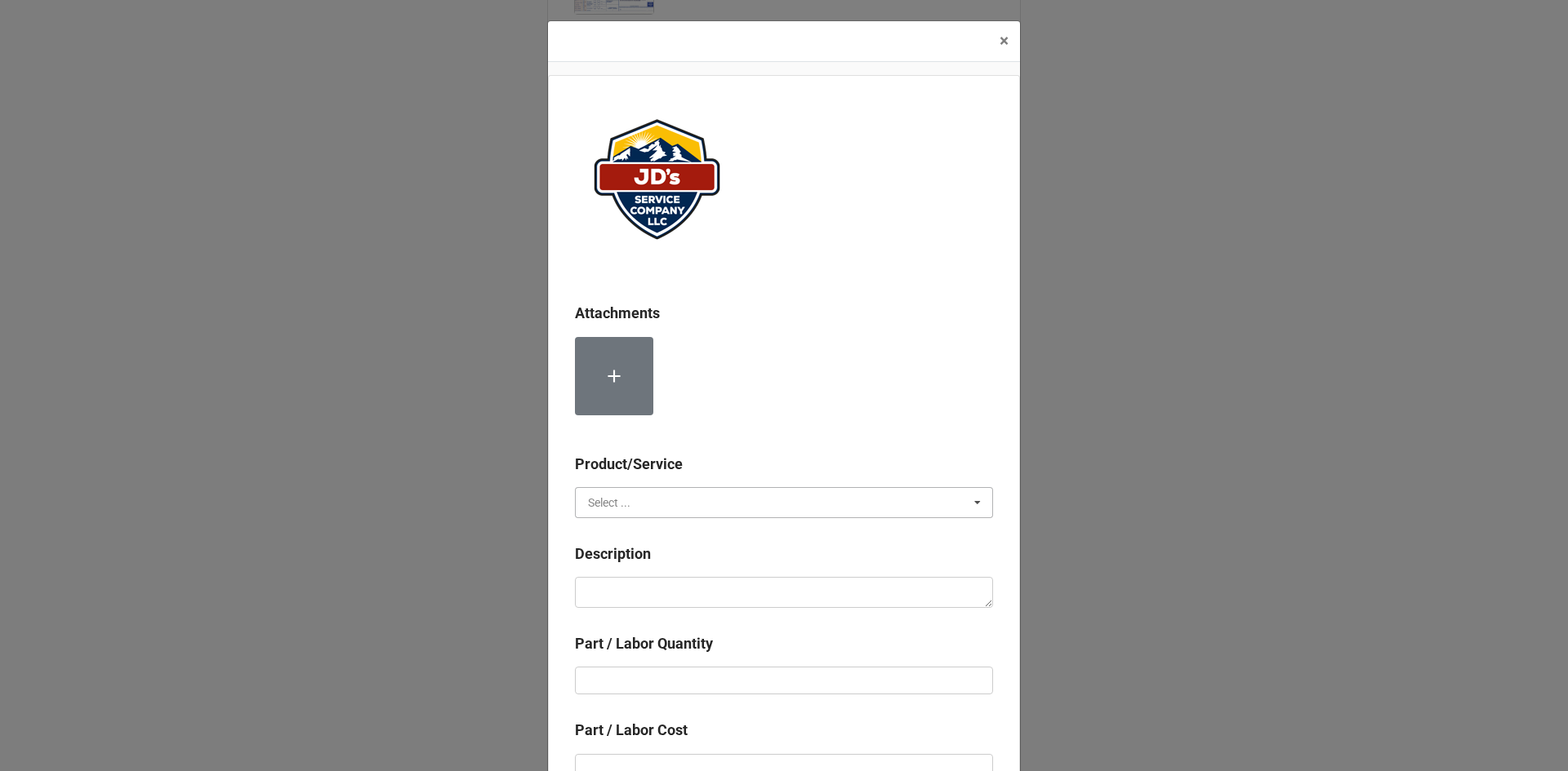
click at [634, 507] on input "text" at bounding box center [784, 503] width 417 height 30
click at [630, 566] on span "Material Cost" at bounding box center [622, 563] width 68 height 13
click at [630, 585] on textarea at bounding box center [784, 592] width 418 height 31
type textarea "x"
type textarea "G"
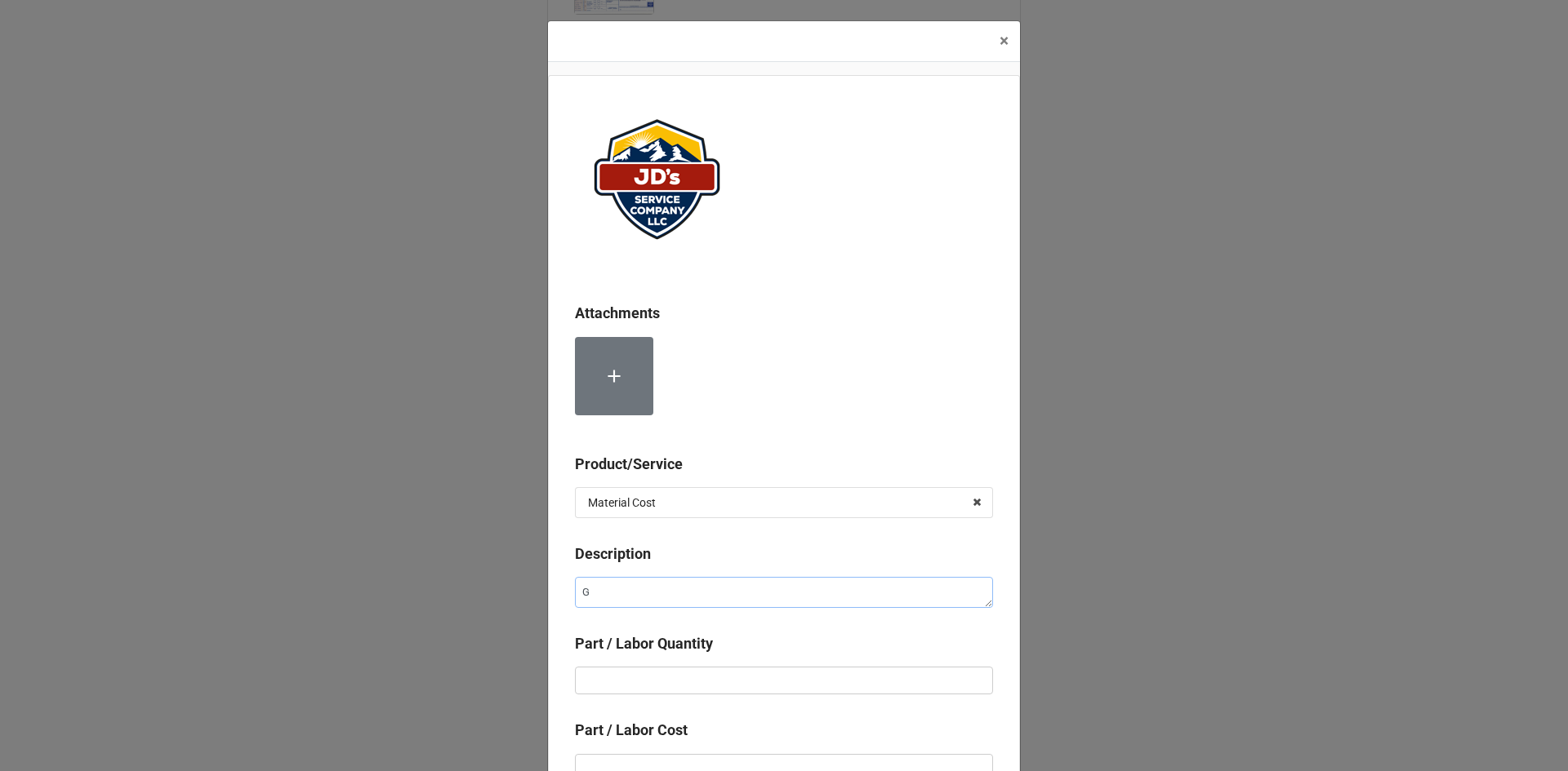
type textarea "x"
type textarea "Ga"
type textarea "x"
type textarea "Gar"
type textarea "x"
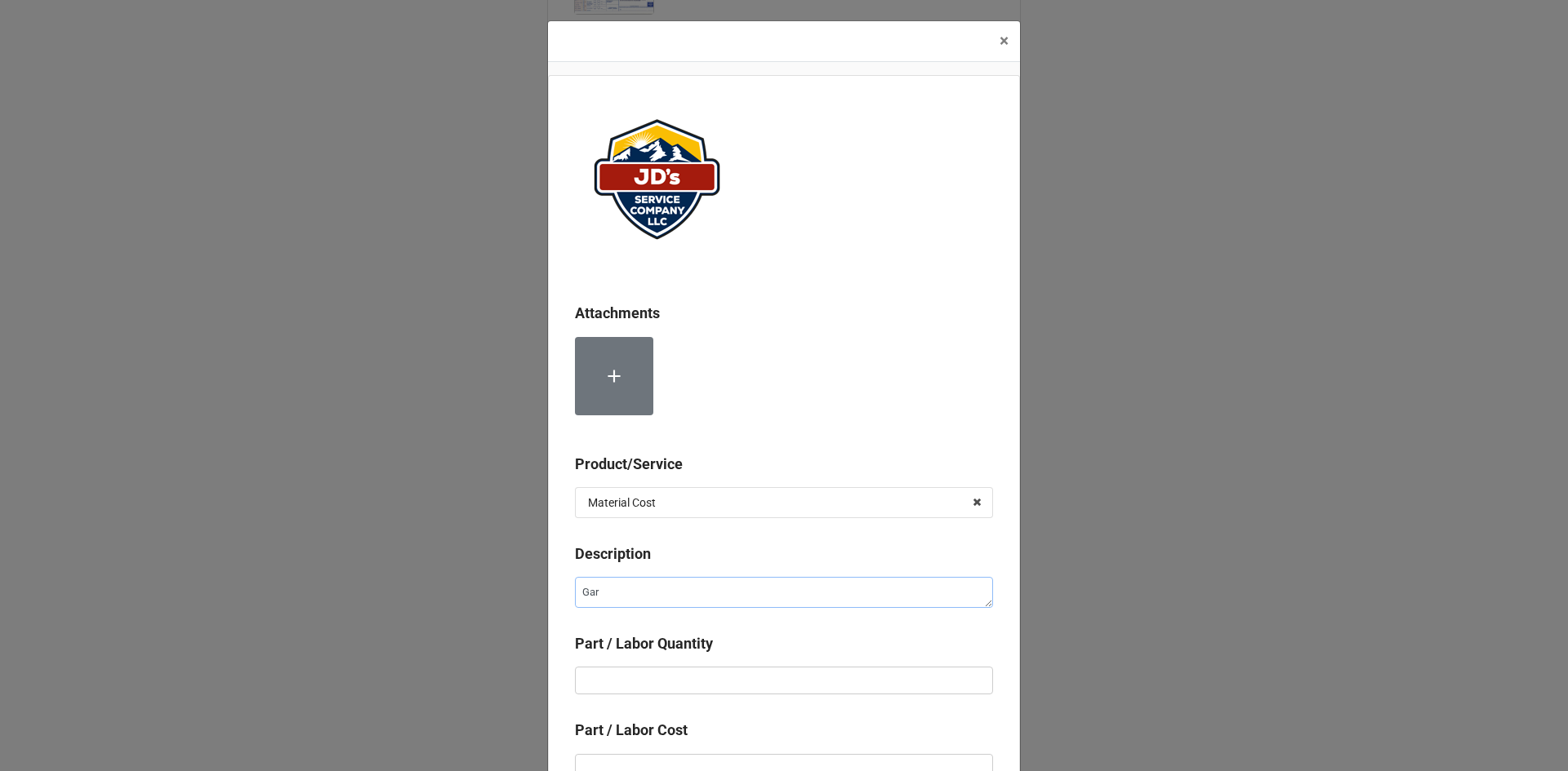
type textarea "Garb"
type textarea "x"
type textarea "Garba"
type textarea "x"
type textarea "Garbag"
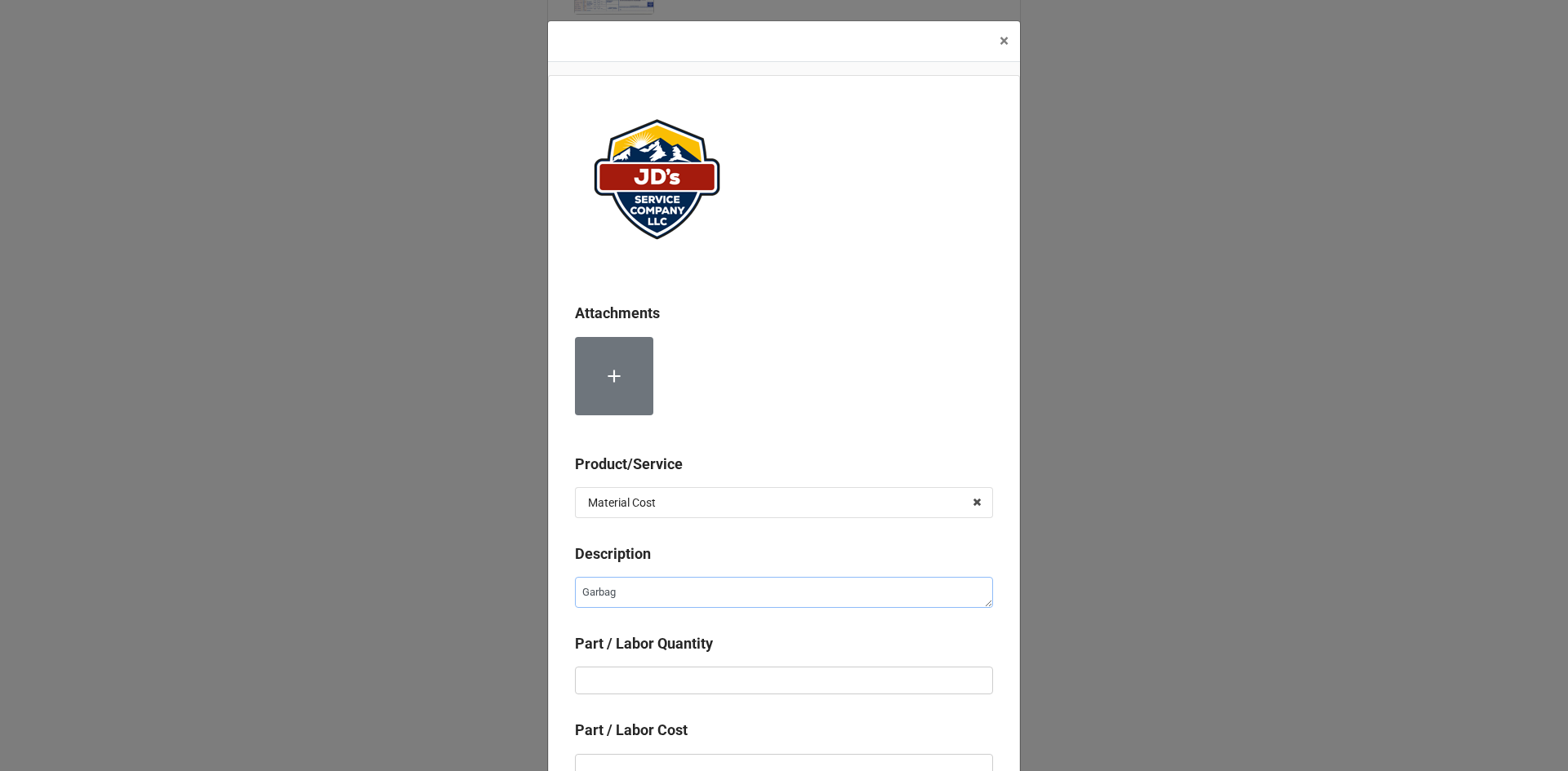
type textarea "x"
type textarea "Garbage"
type textarea "x"
type textarea "Garbage"
type textarea "x"
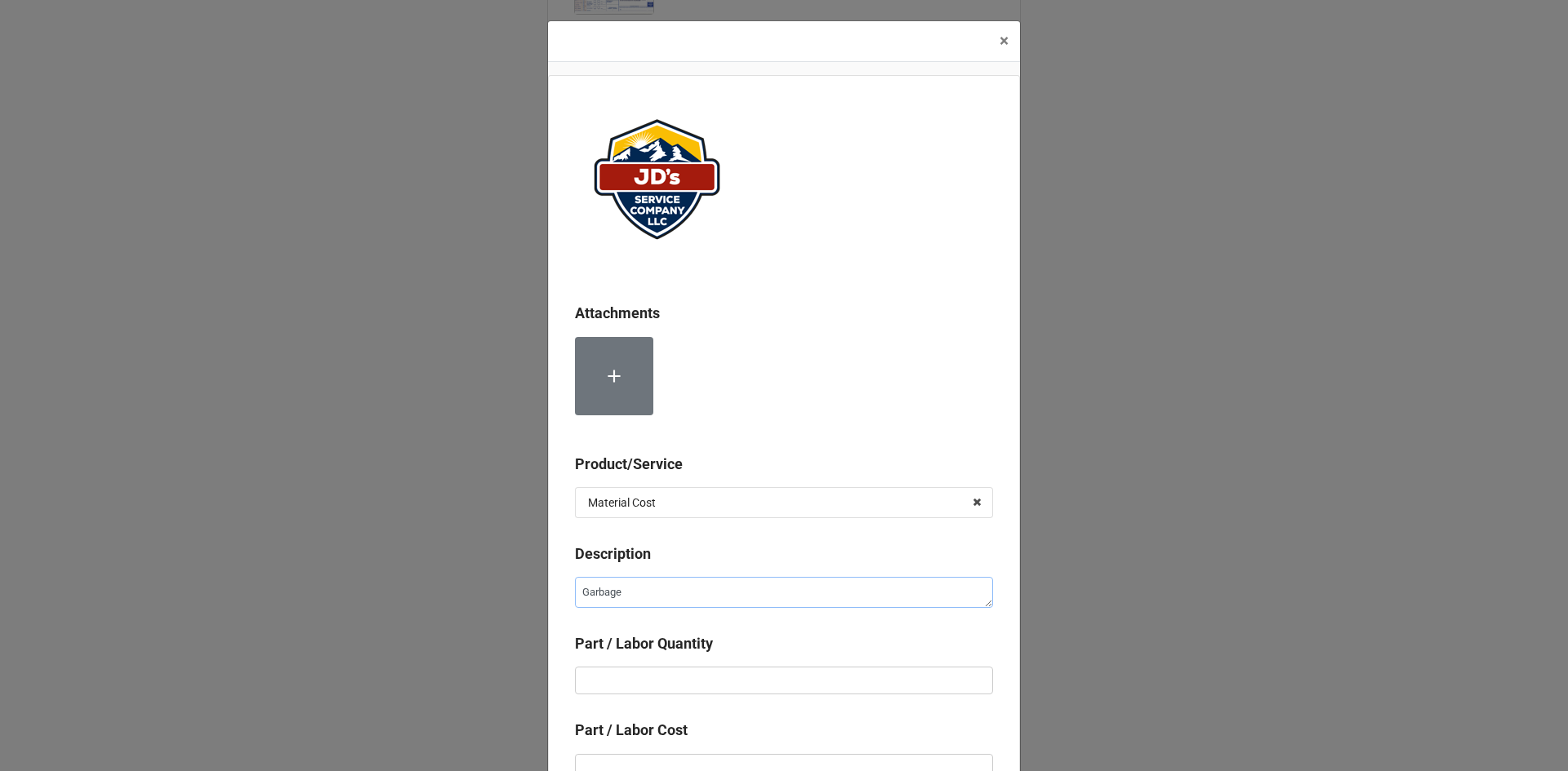
type textarea "Garbage D"
type textarea "x"
type textarea "Garbage Di"
type textarea "x"
type textarea "Garbage Dis"
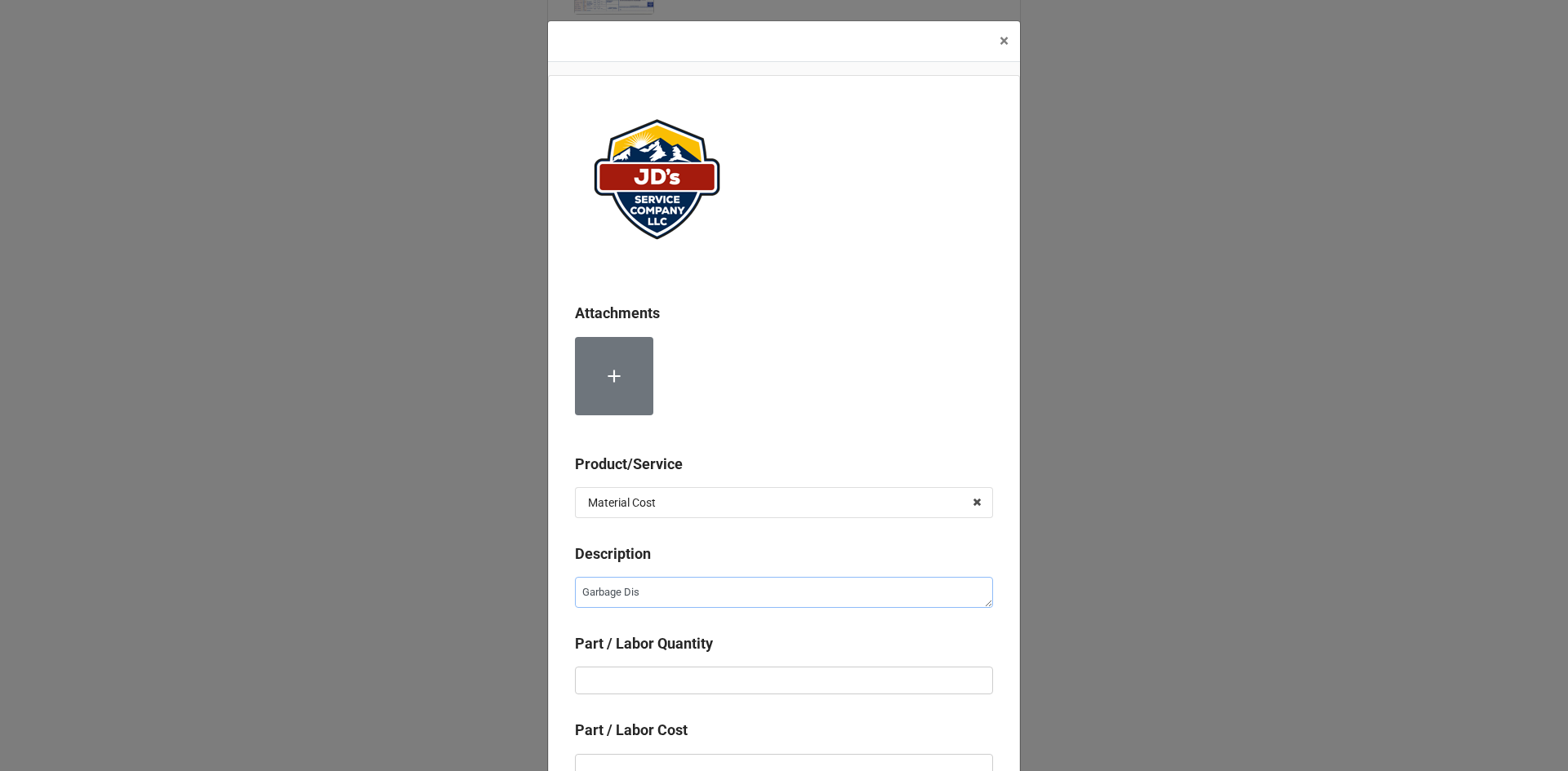
type textarea "x"
type textarea "Garbage Disp"
type textarea "x"
type textarea "Garbage Dispo"
type textarea "x"
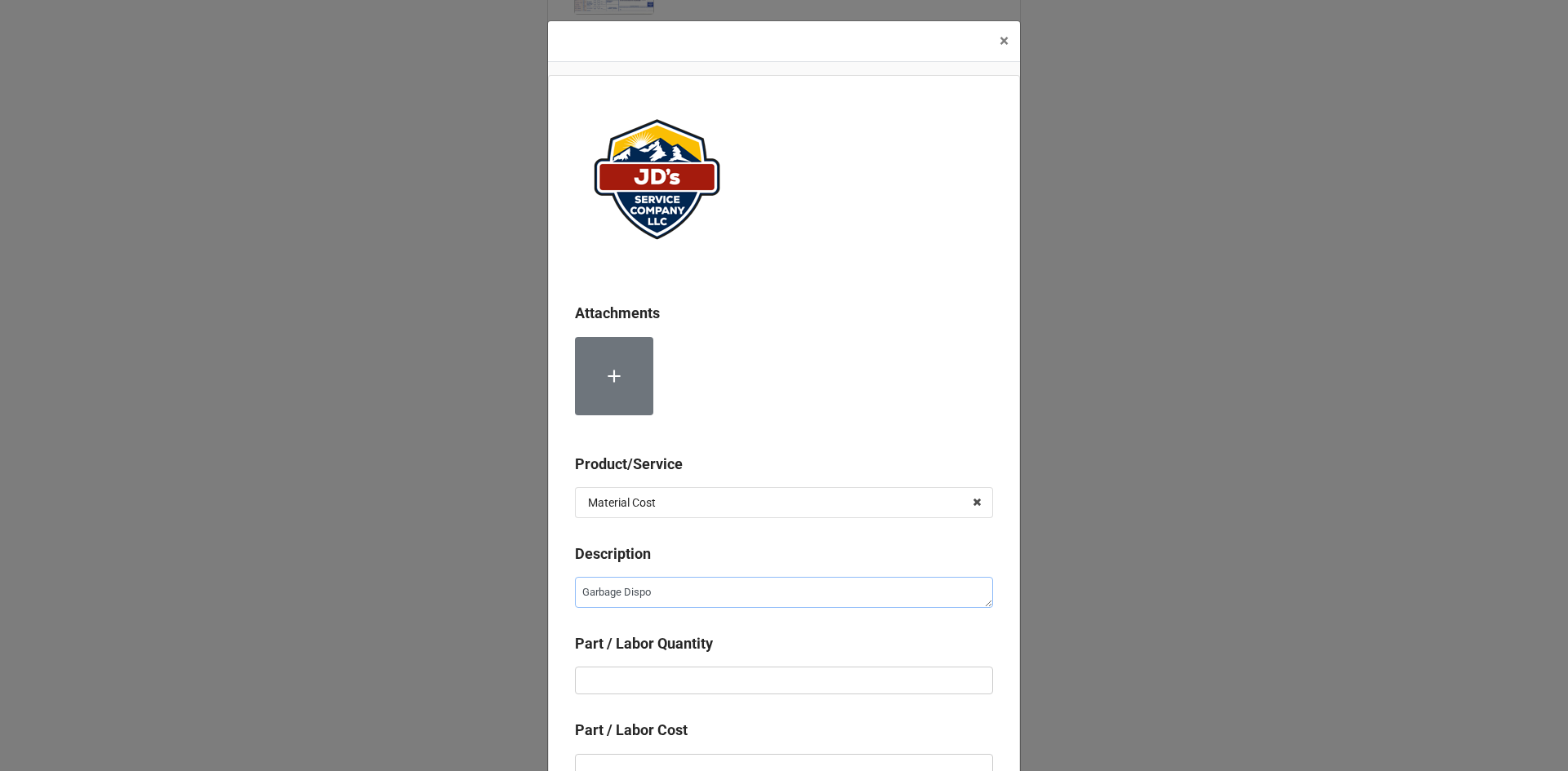
type textarea "Garbage Dispos"
type textarea "x"
type textarea "Garbage Disposa"
type textarea "x"
type textarea "Garbage Disposal"
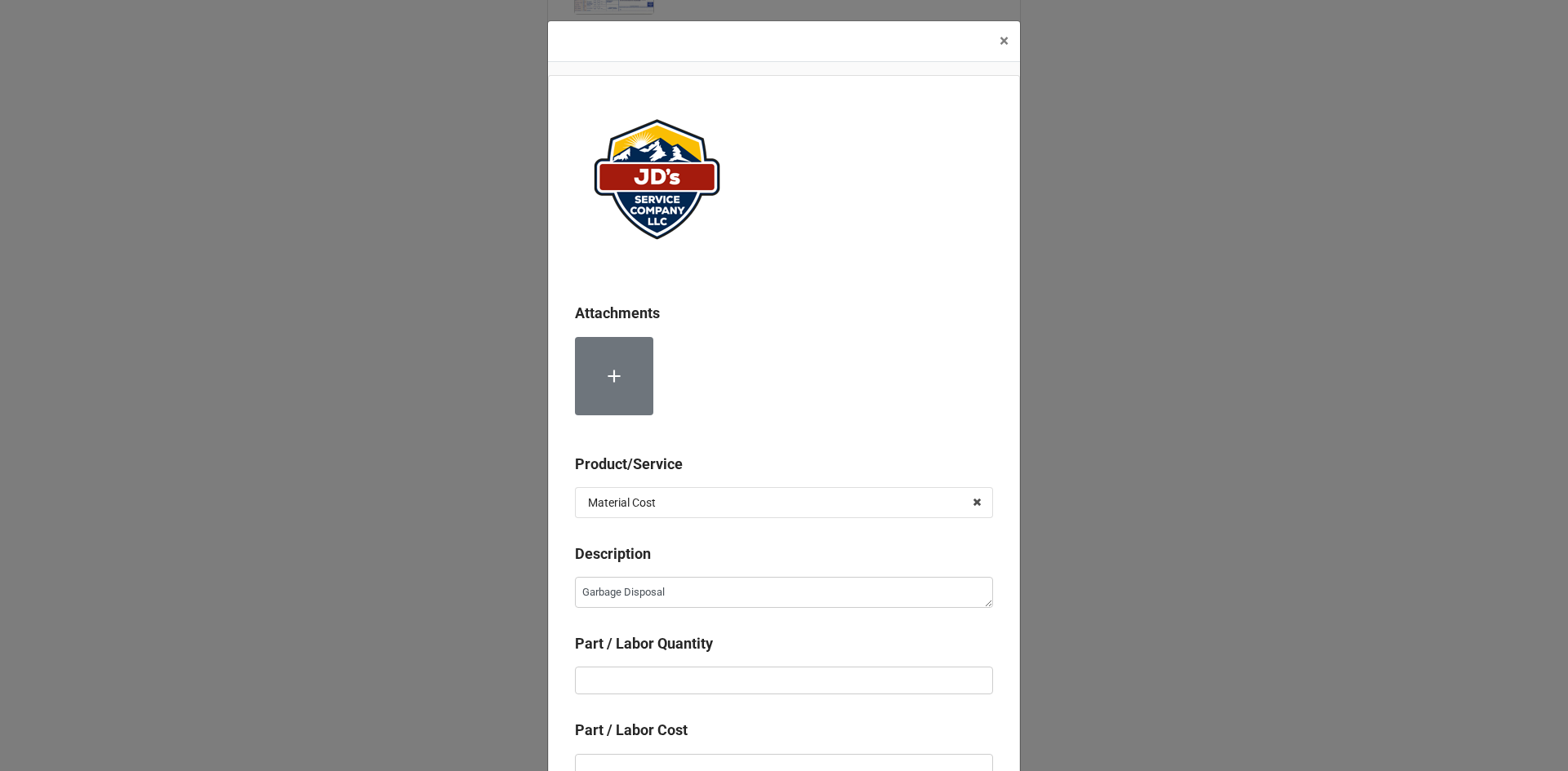
click at [650, 664] on div "Part / Labor Quantity" at bounding box center [784, 649] width 418 height 34
click at [644, 682] on input "text" at bounding box center [784, 680] width 418 height 28
type textarea "x"
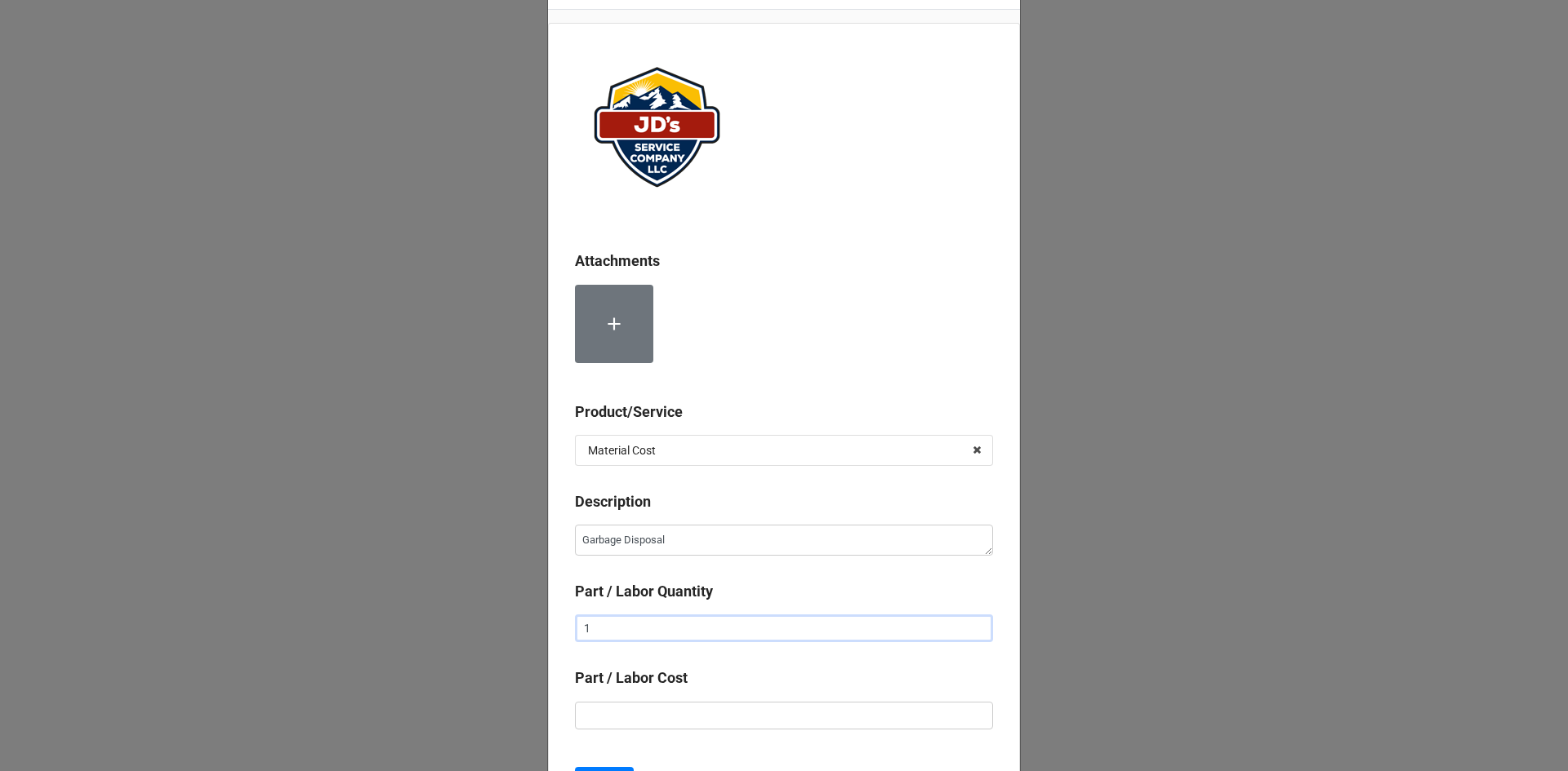
scroll to position [82, 0]
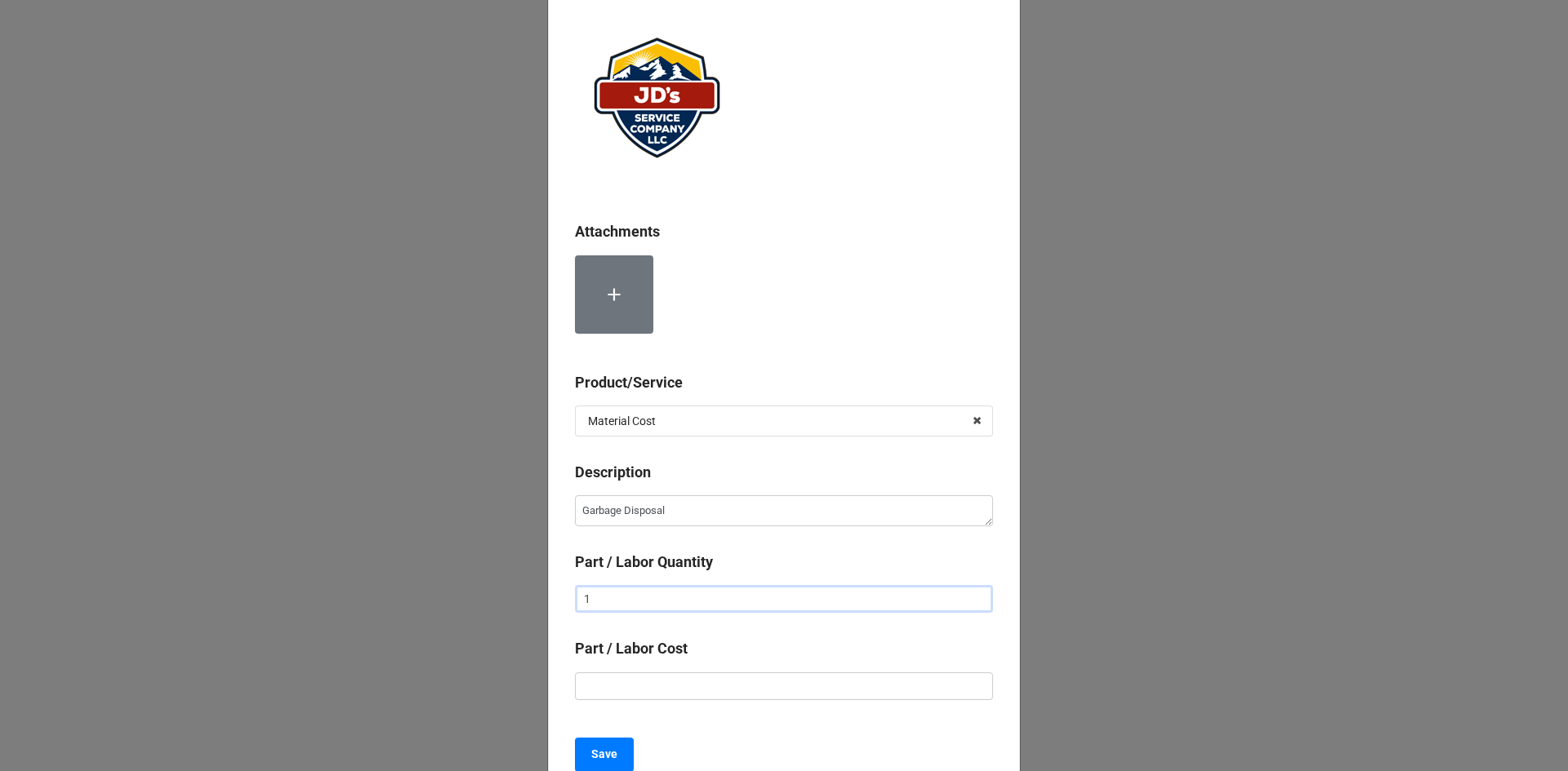
type input "1"
click at [720, 693] on input "text" at bounding box center [784, 686] width 418 height 28
type textarea "x"
type input "$2.00"
type textarea "x"
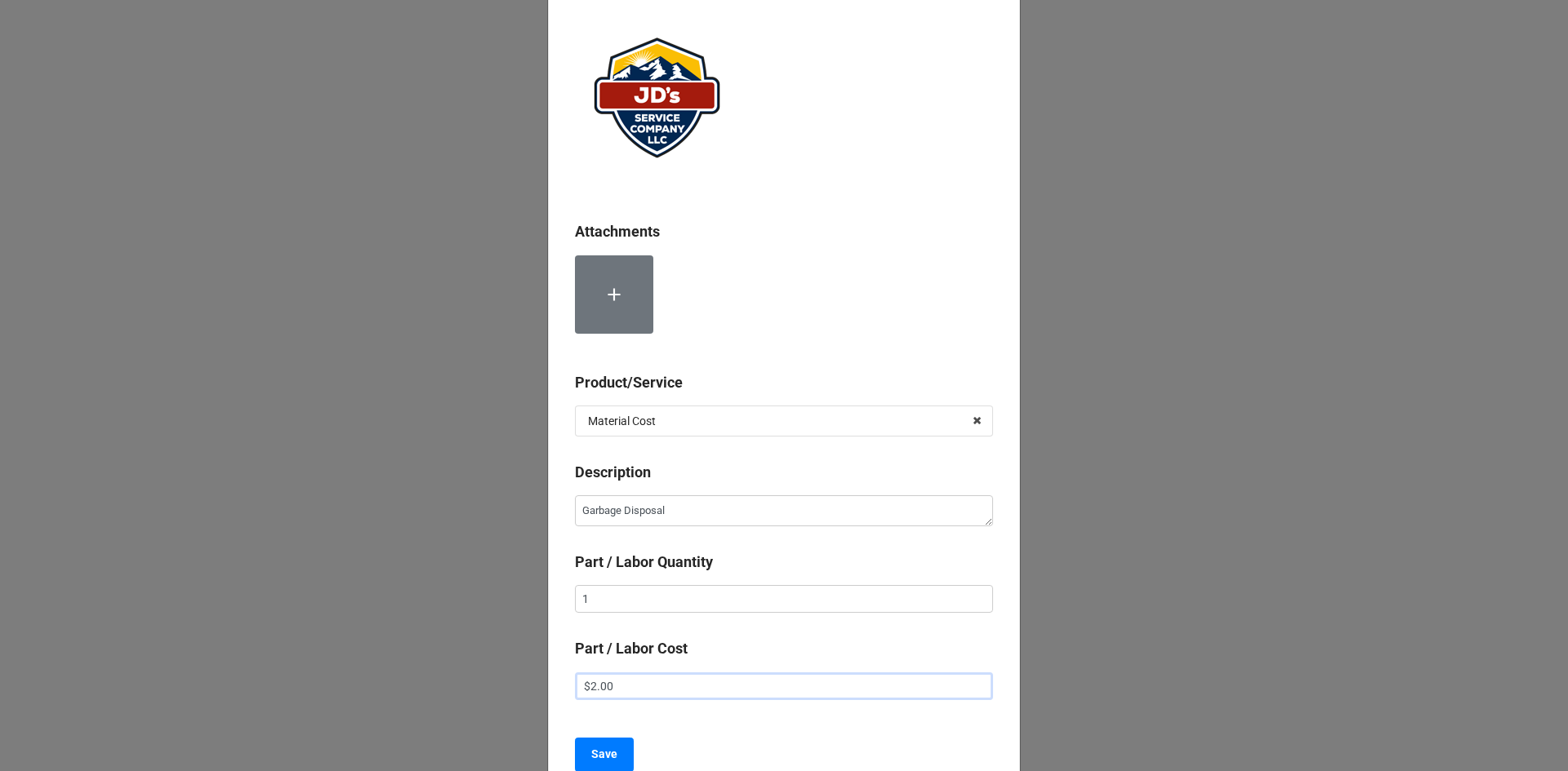
type input "$28.00"
type textarea "x"
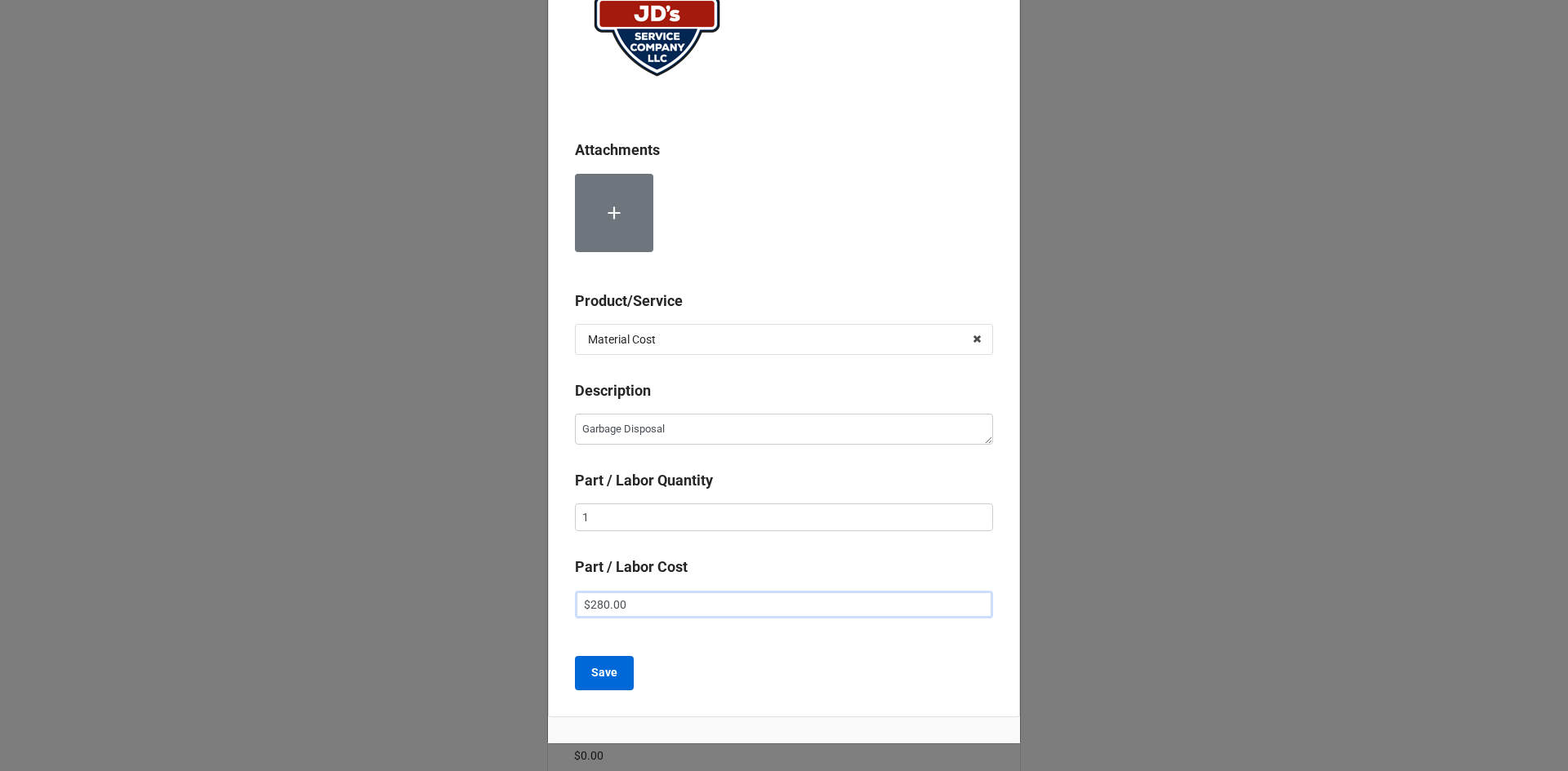
type input "$280.00"
click at [614, 678] on button "Save" at bounding box center [603, 673] width 58 height 34
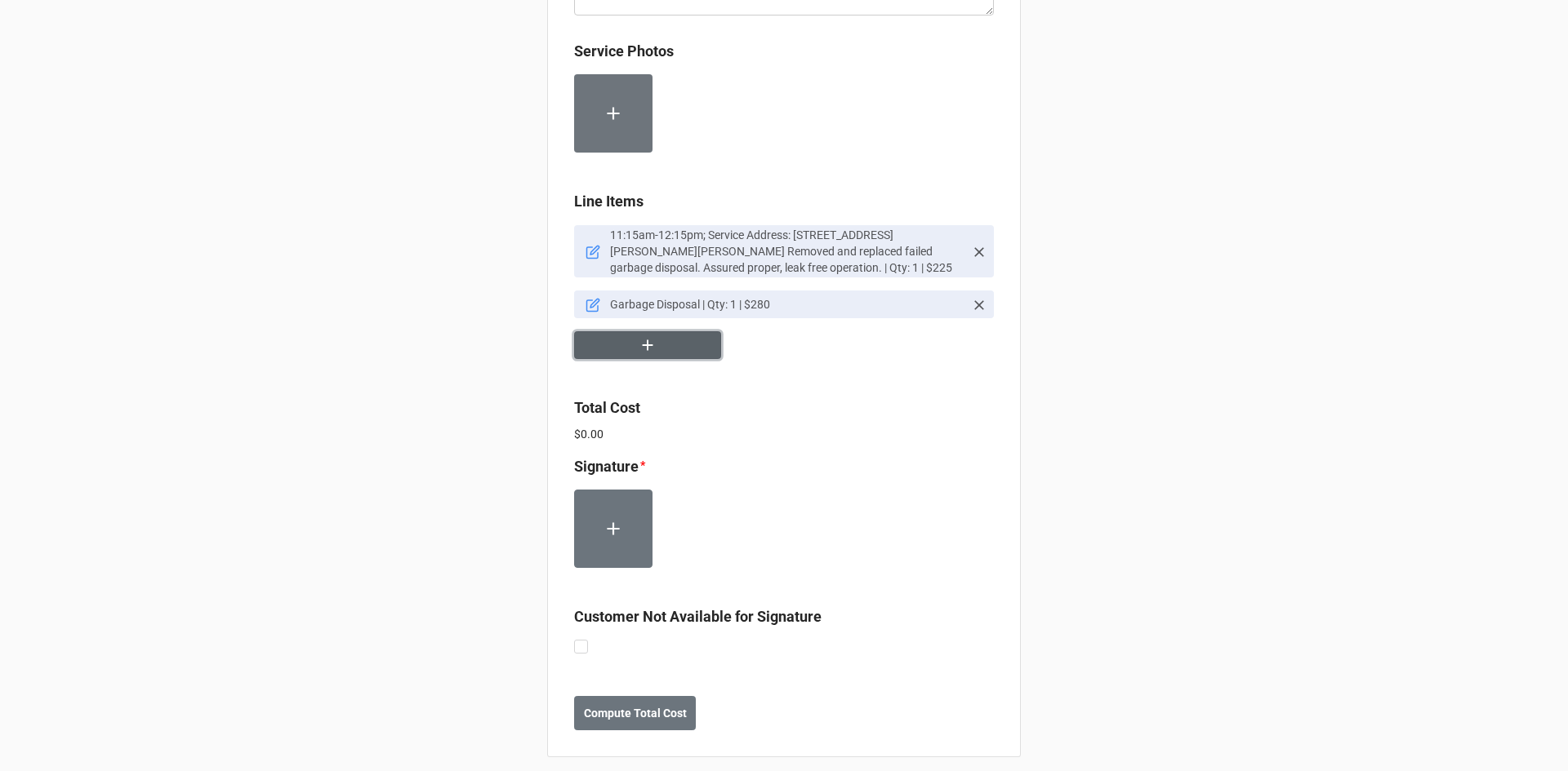
scroll to position [947, 0]
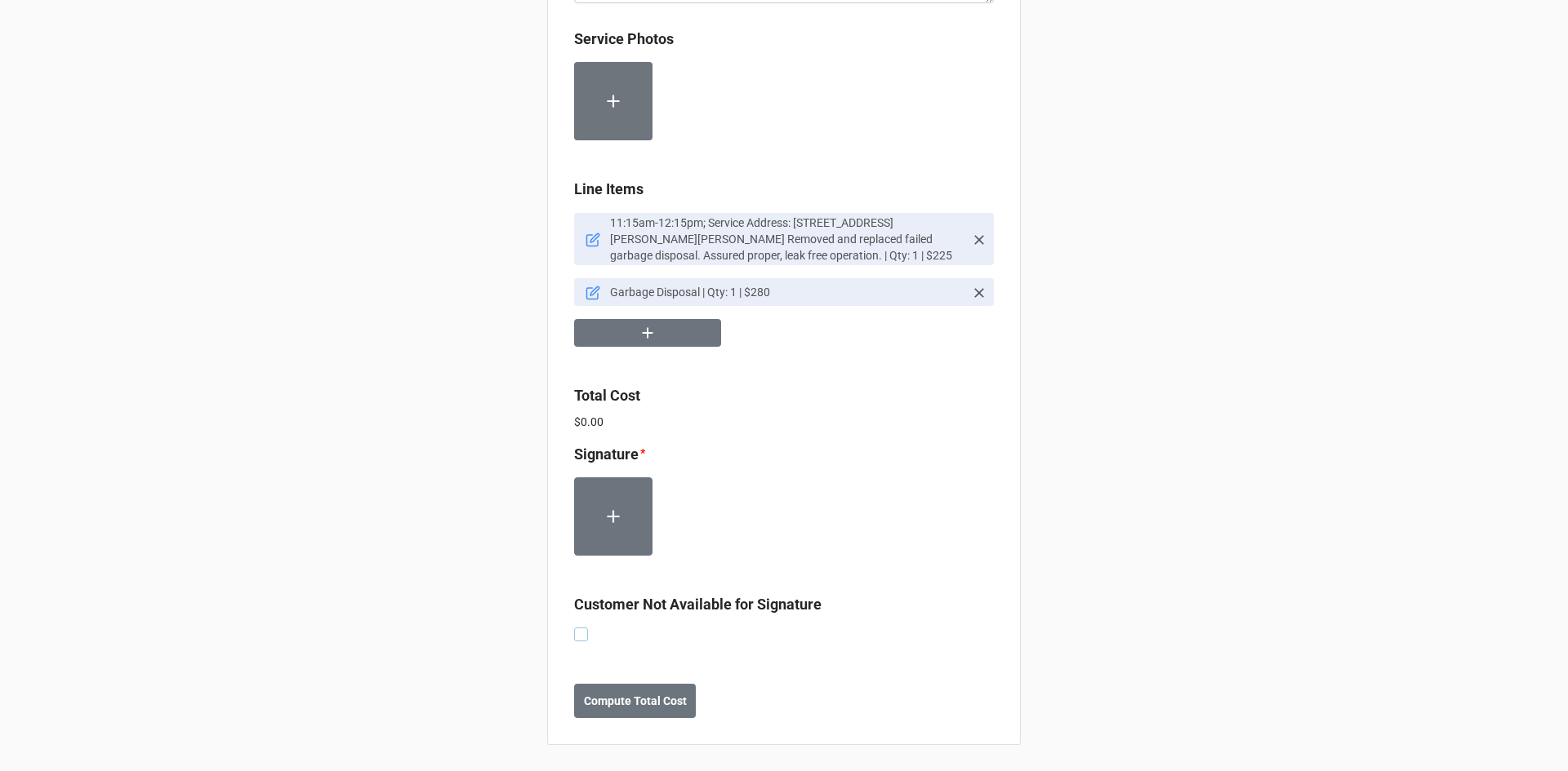
drag, startPoint x: 579, startPoint y: 639, endPoint x: 608, endPoint y: 665, distance: 38.9
click at [579, 627] on label at bounding box center [581, 627] width 14 height 0
checkbox input "true"
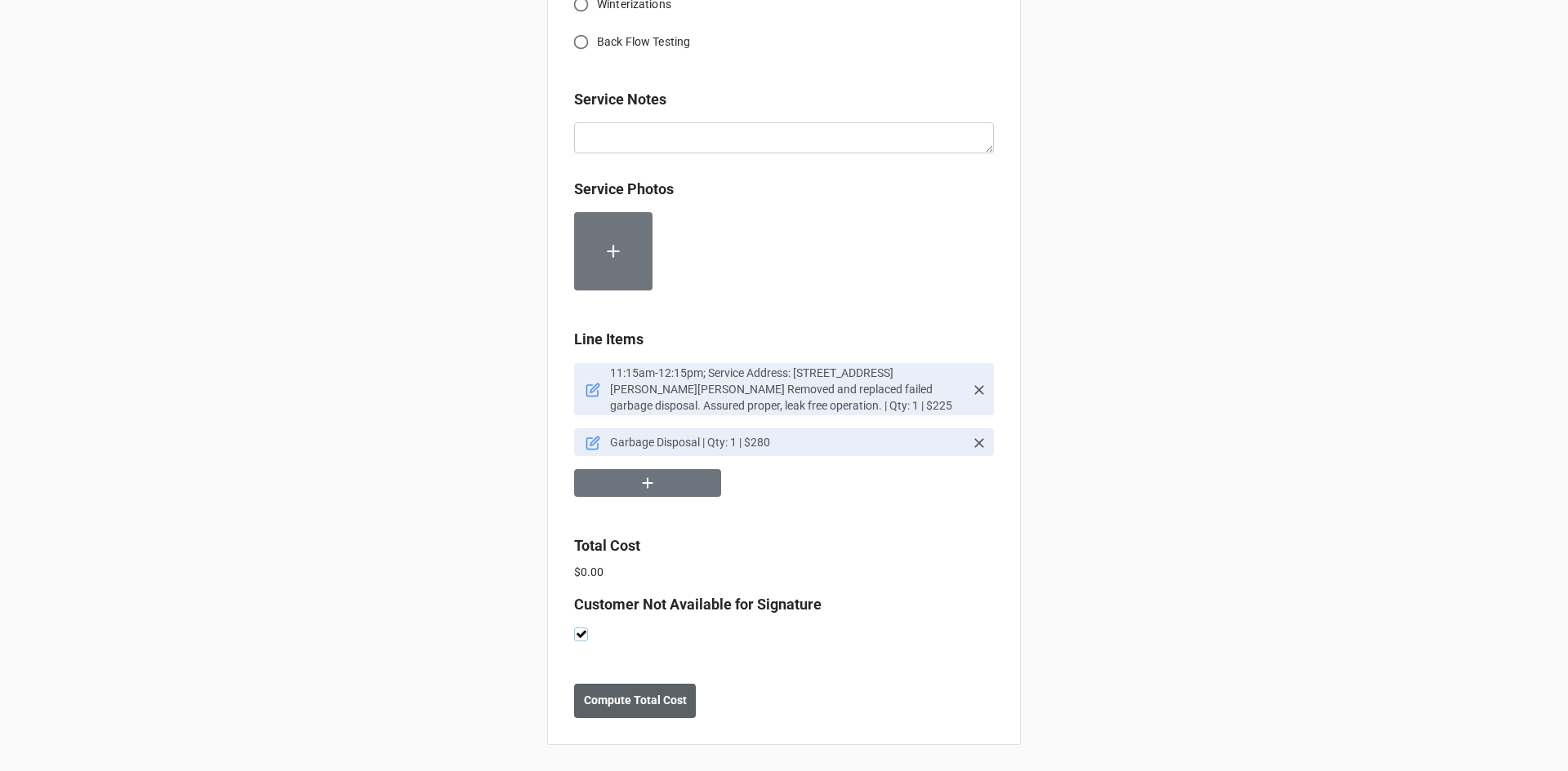
scroll to position [796, 0]
click at [645, 708] on b "Compute Total Cost" at bounding box center [635, 700] width 103 height 17
click at [594, 706] on b "Save" at bounding box center [603, 700] width 26 height 17
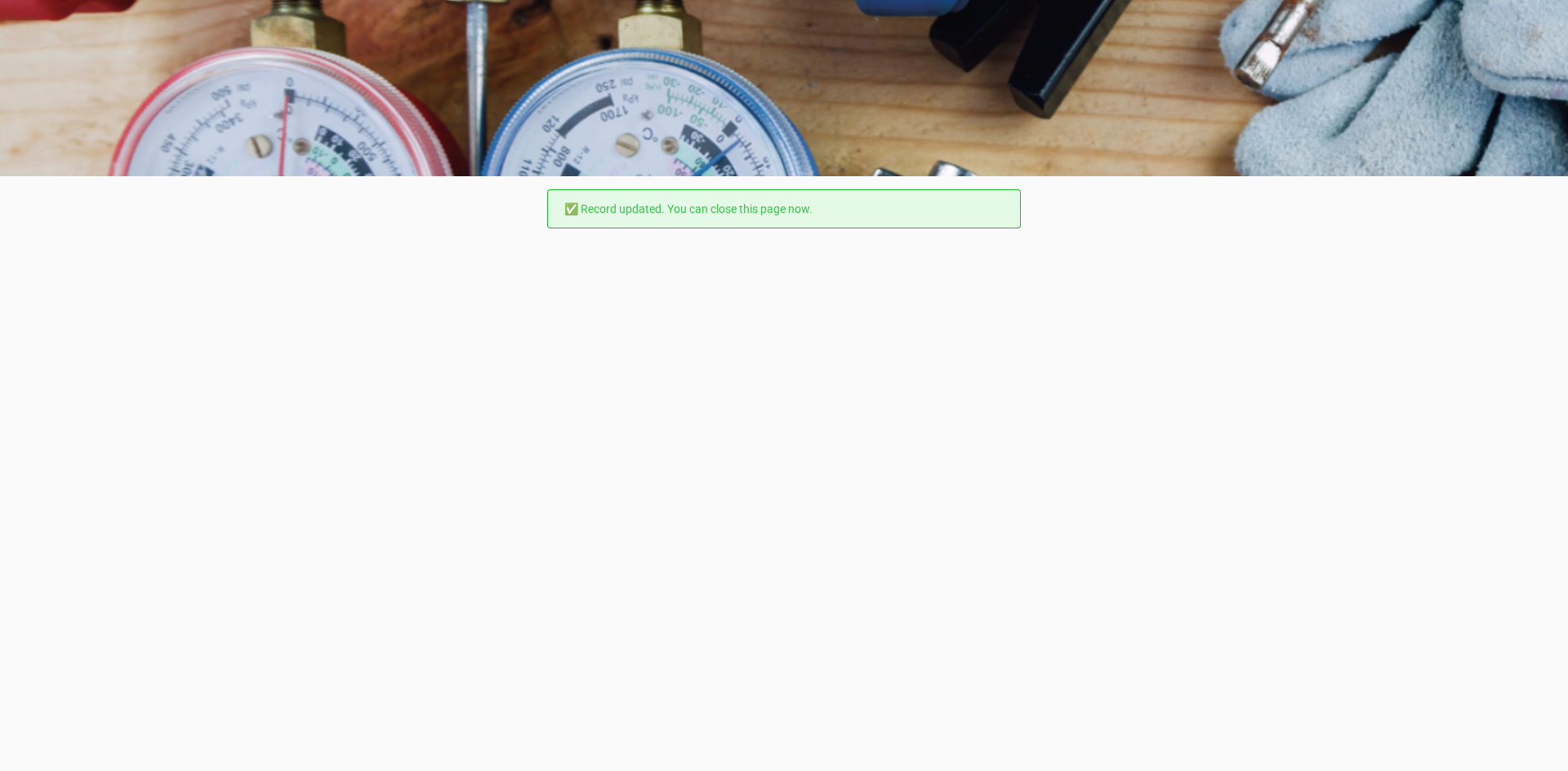
scroll to position [0, 0]
